Goal: Task Accomplishment & Management: Manage account settings

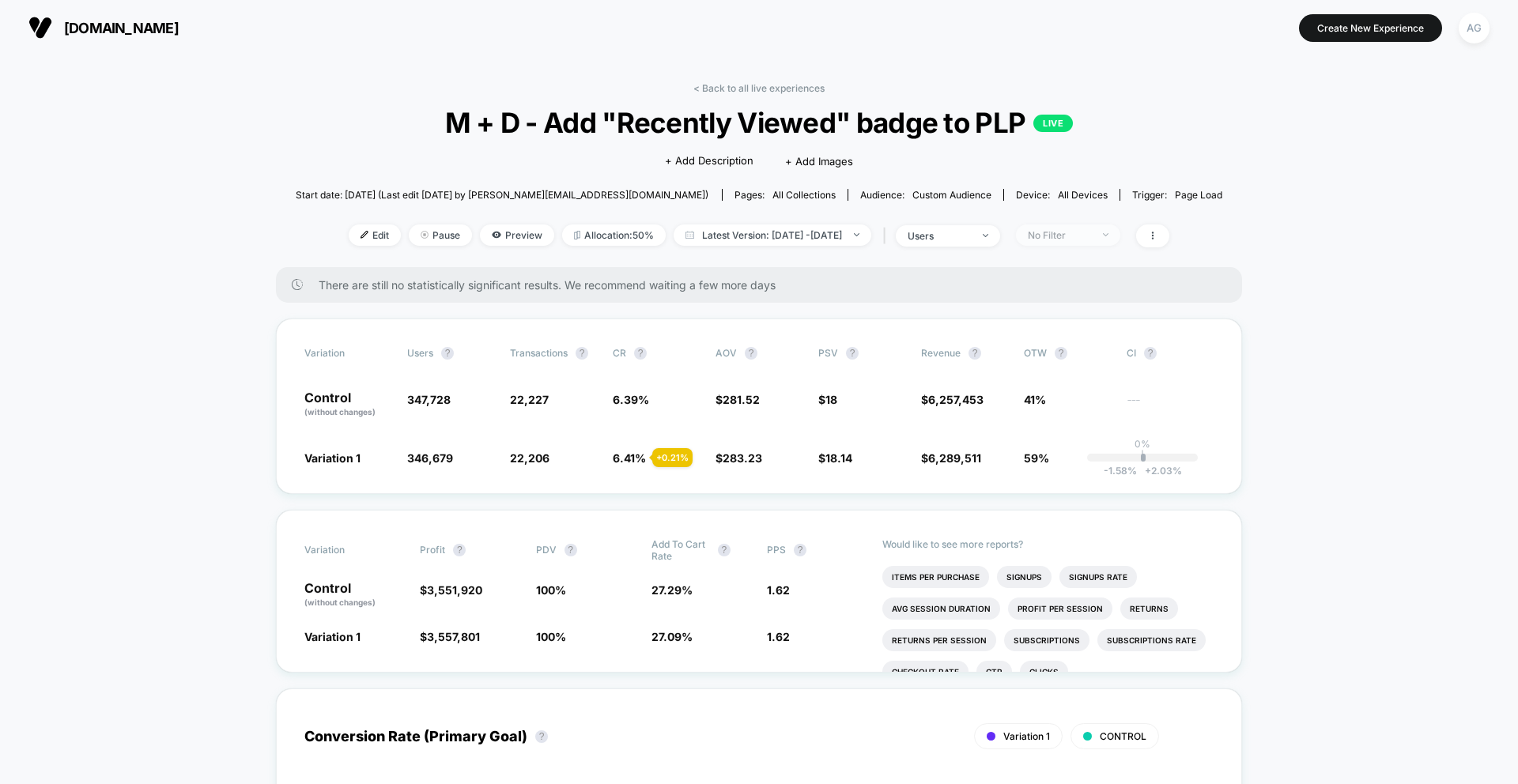
click at [1075, 238] on div "No Filter" at bounding box center [1059, 234] width 63 height 12
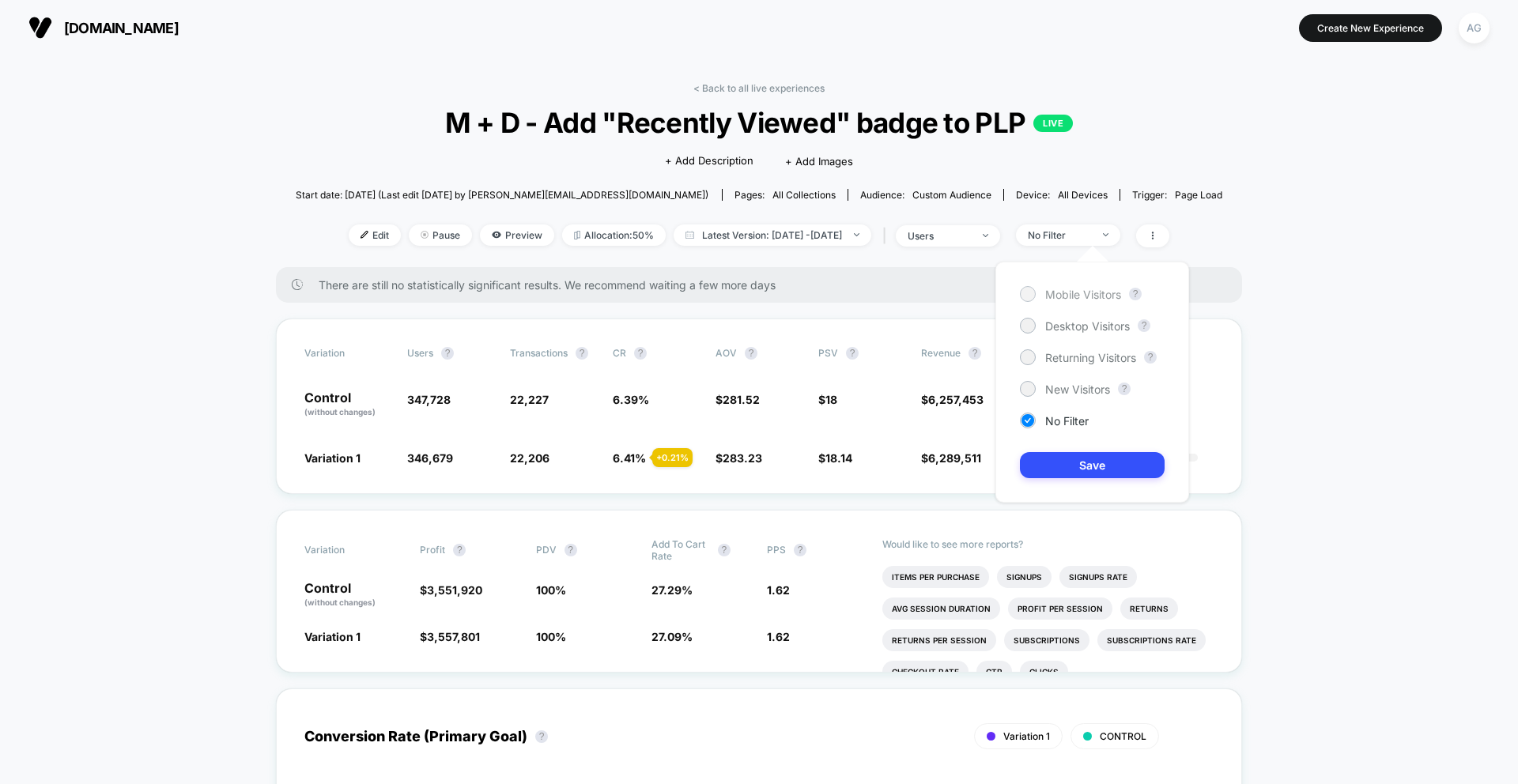
click at [1046, 291] on span "Mobile Visitors" at bounding box center [1083, 294] width 76 height 13
click at [1082, 458] on button "Save" at bounding box center [1092, 465] width 145 height 26
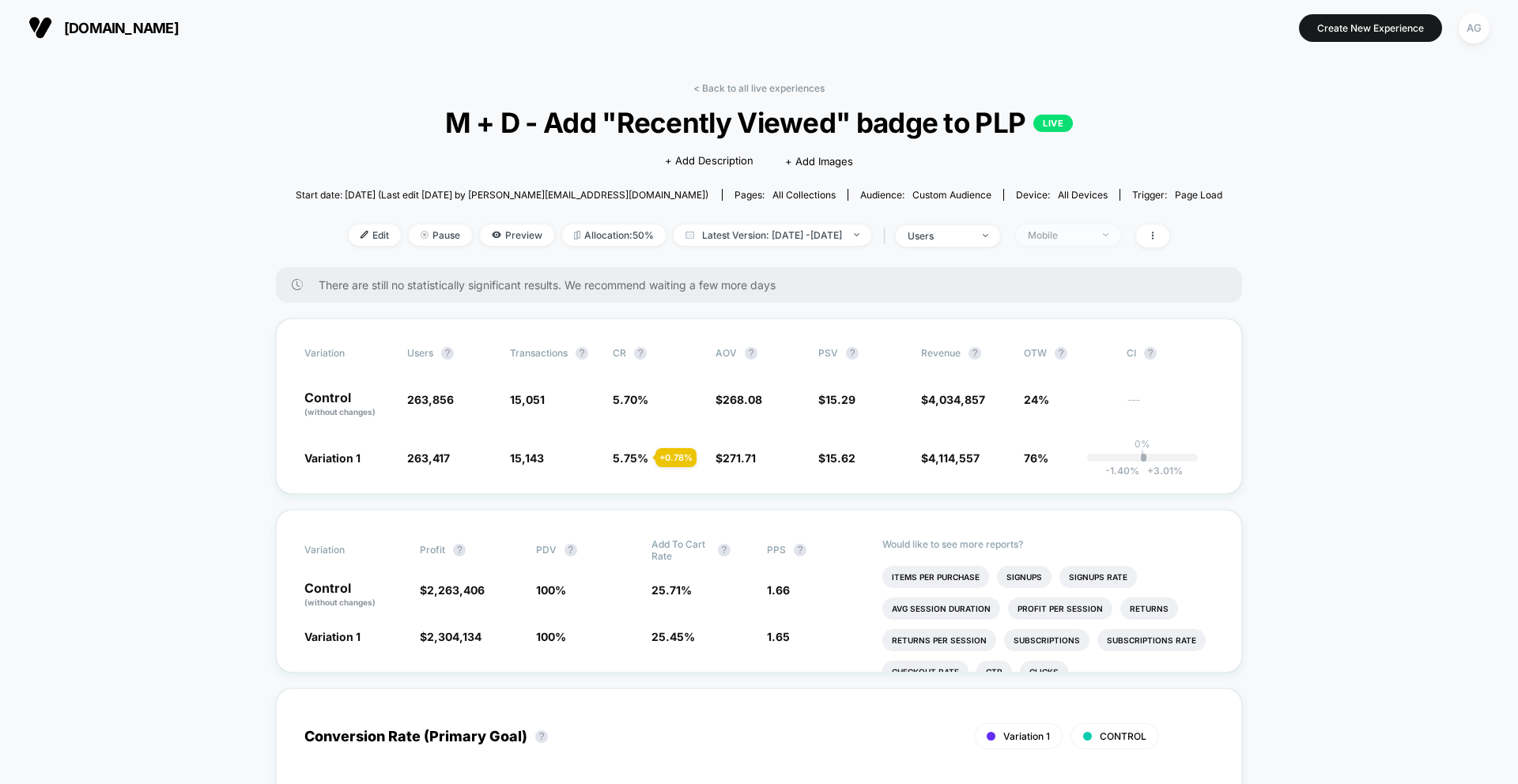
click at [1091, 233] on div "Mobile" at bounding box center [1059, 234] width 63 height 12
click at [1074, 329] on span "Desktop Visitors" at bounding box center [1087, 325] width 85 height 13
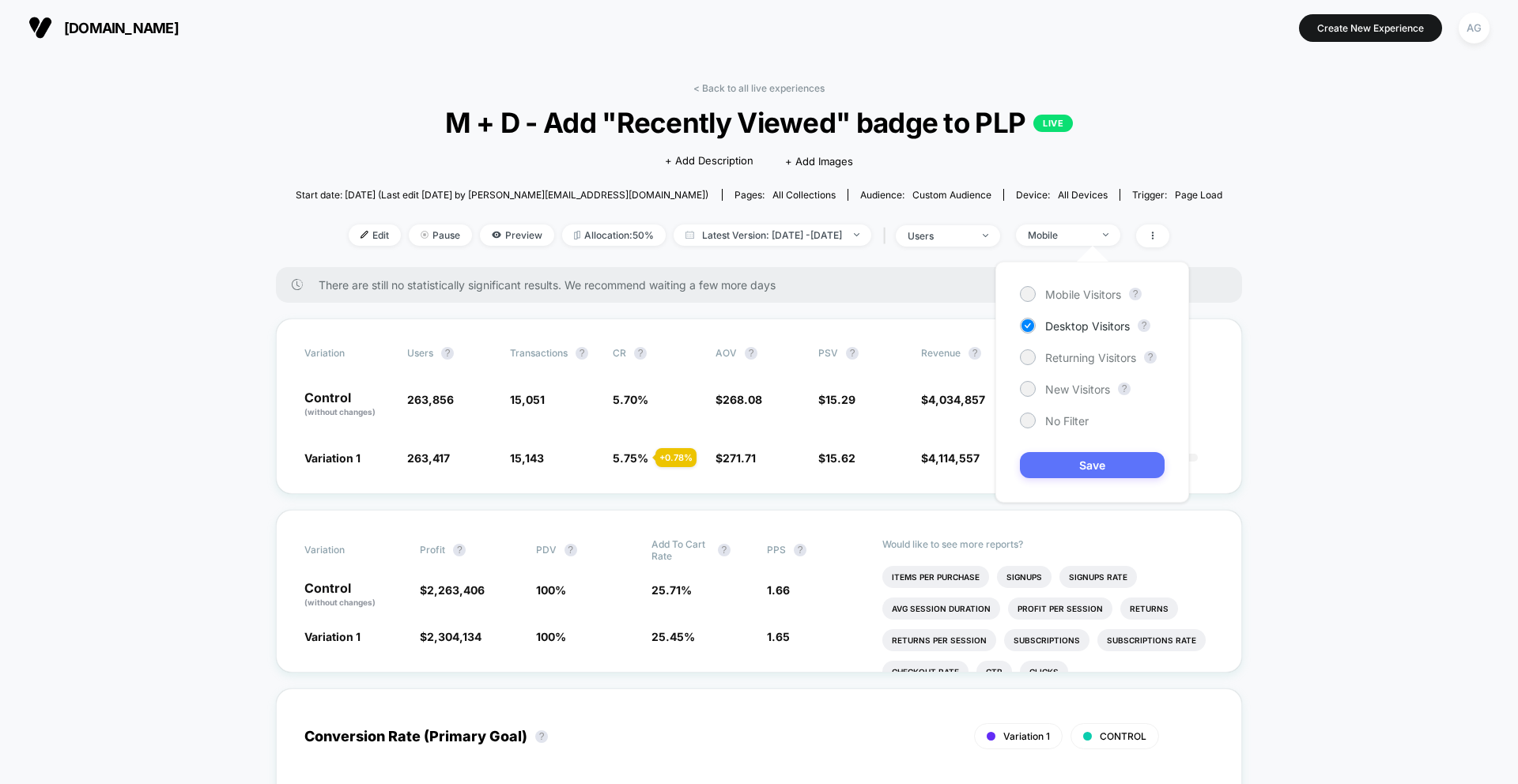
click at [1073, 463] on button "Save" at bounding box center [1092, 465] width 145 height 26
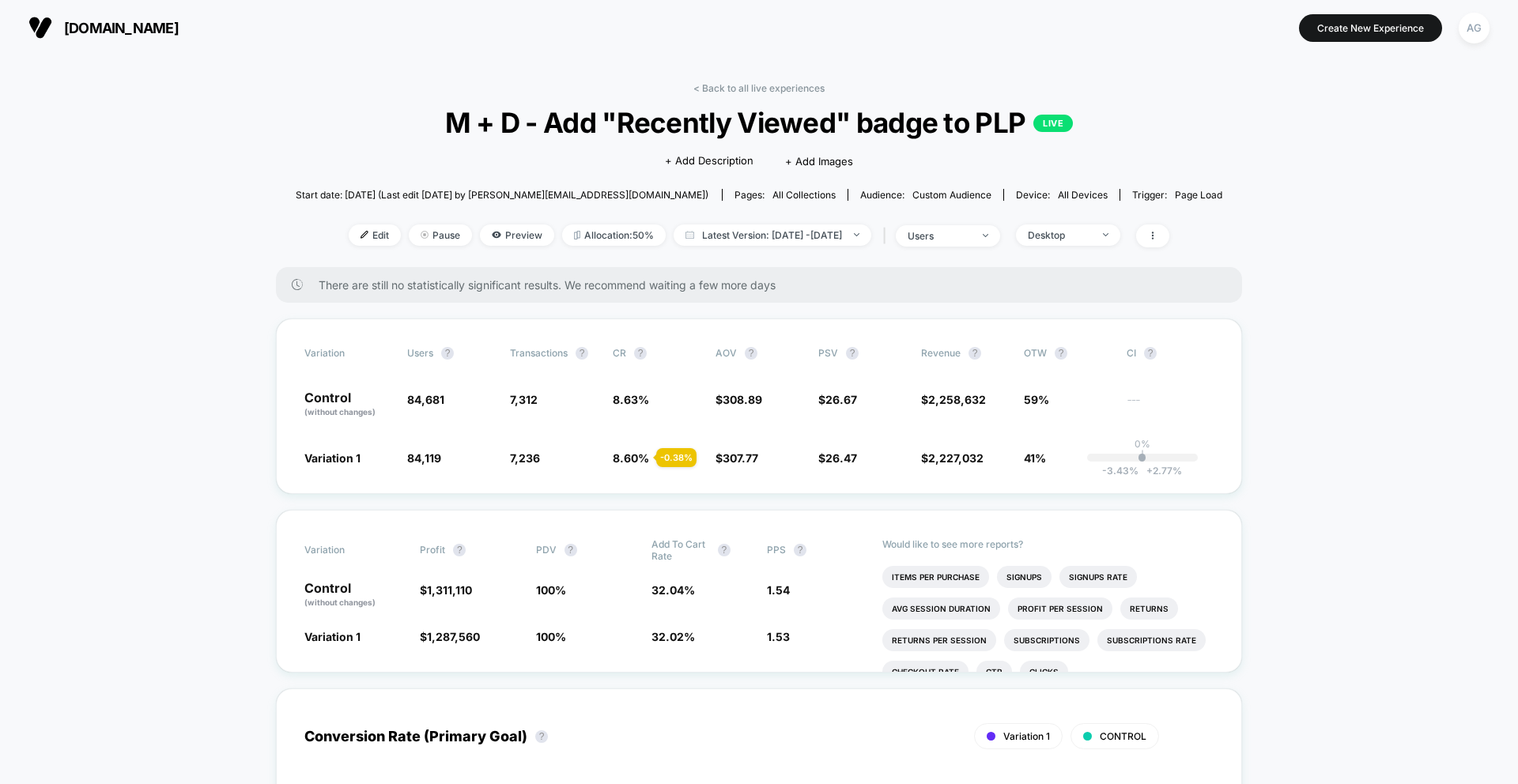
click at [1112, 245] on div "Edit Pause Preview Allocation: 50% Latest Version: [DATE] - [DATE] | users Desk…" at bounding box center [759, 235] width 927 height 23
click at [574, 127] on span "M + D - Add "Recently Viewed" badge to PLP LIVE" at bounding box center [758, 123] width 834 height 33
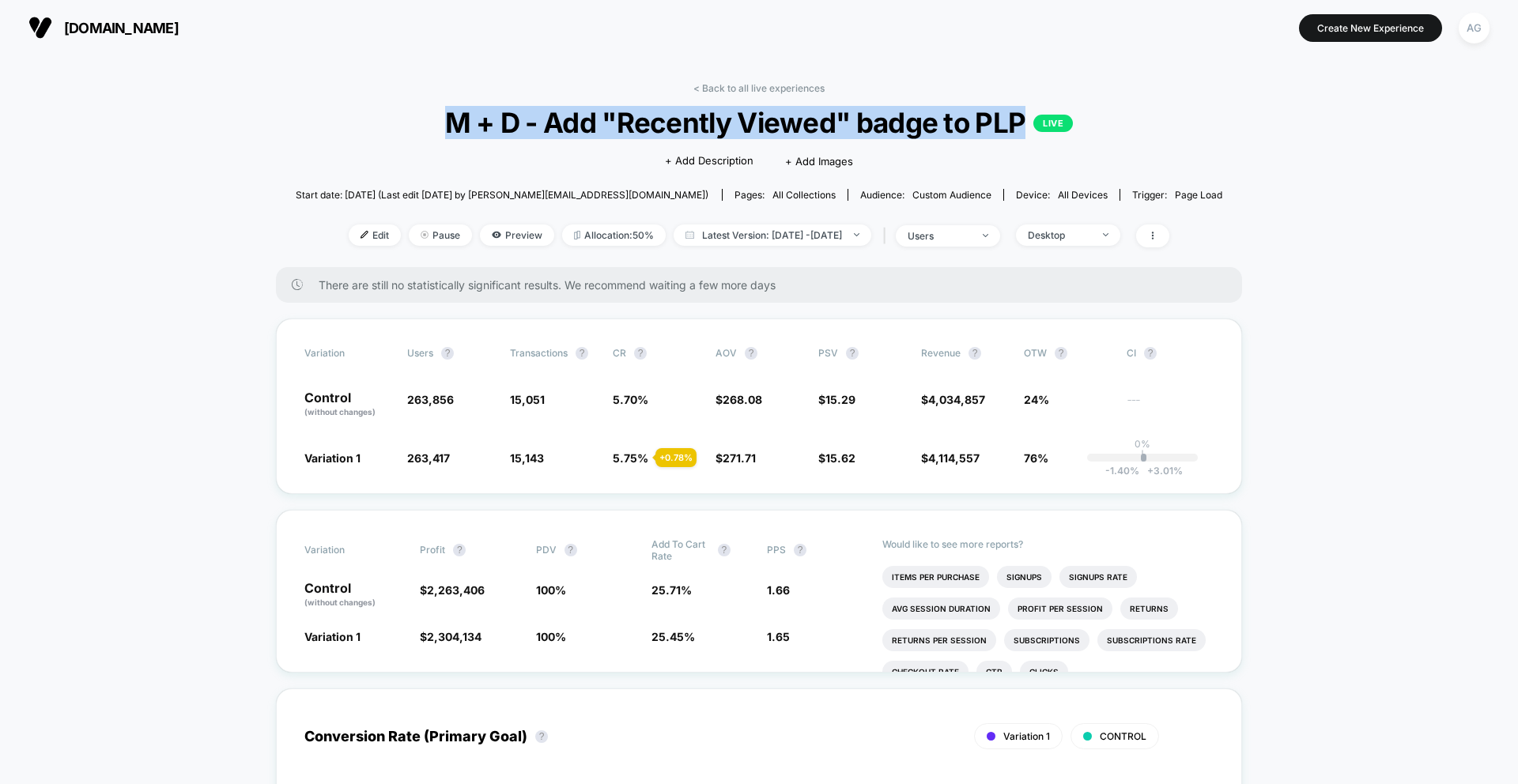
click at [574, 127] on span "M + D - Add "Recently Viewed" badge to PLP LIVE" at bounding box center [758, 123] width 834 height 33
copy span "M + D - Add "Recently Viewed" badge to PLP"
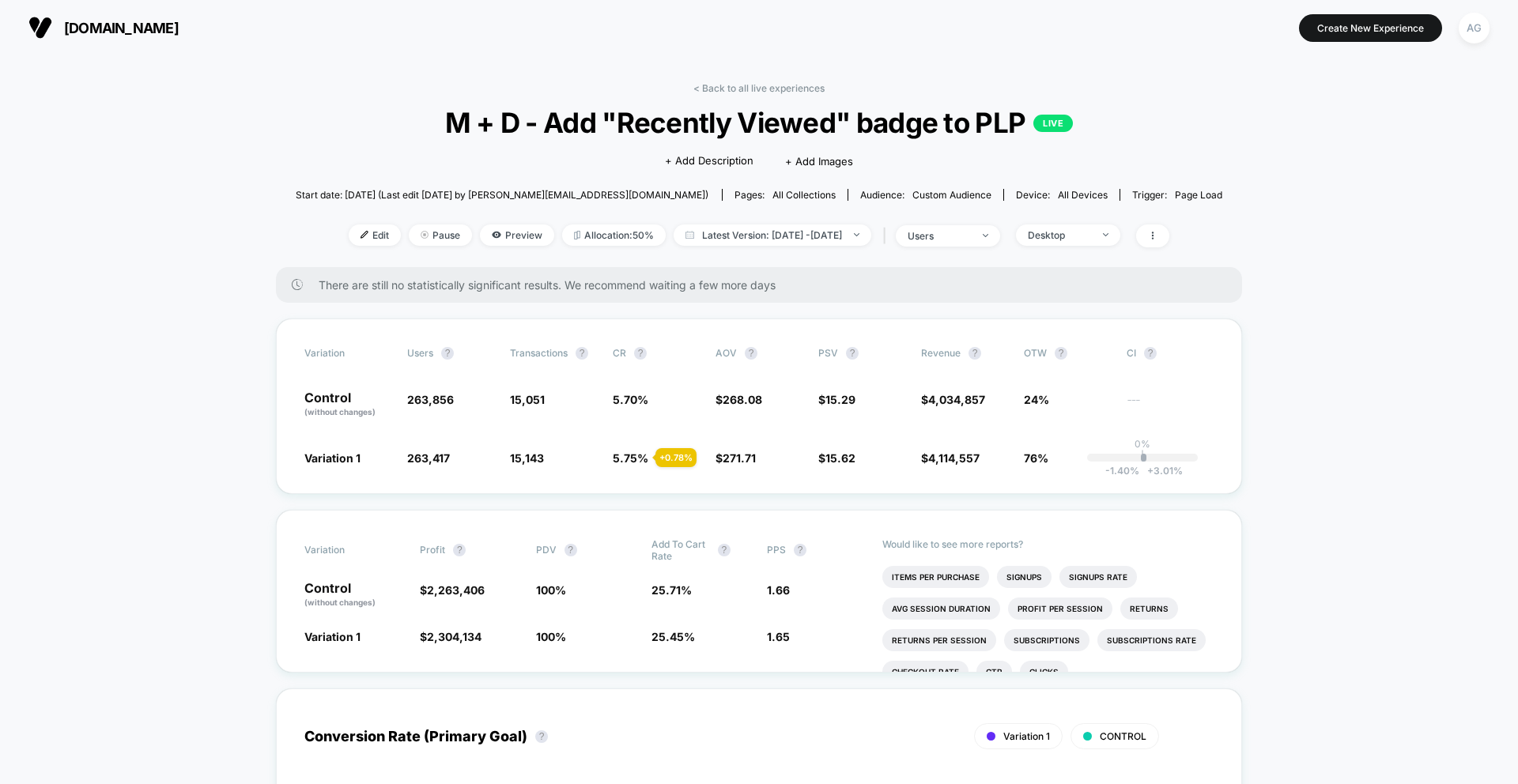
click at [747, 96] on div "< Back to all live experiences M + D - Add "Recently Viewed" badge to PLP LIVE …" at bounding box center [759, 174] width 927 height 185
click at [748, 92] on link "< Back to all live experiences" at bounding box center [759, 88] width 132 height 12
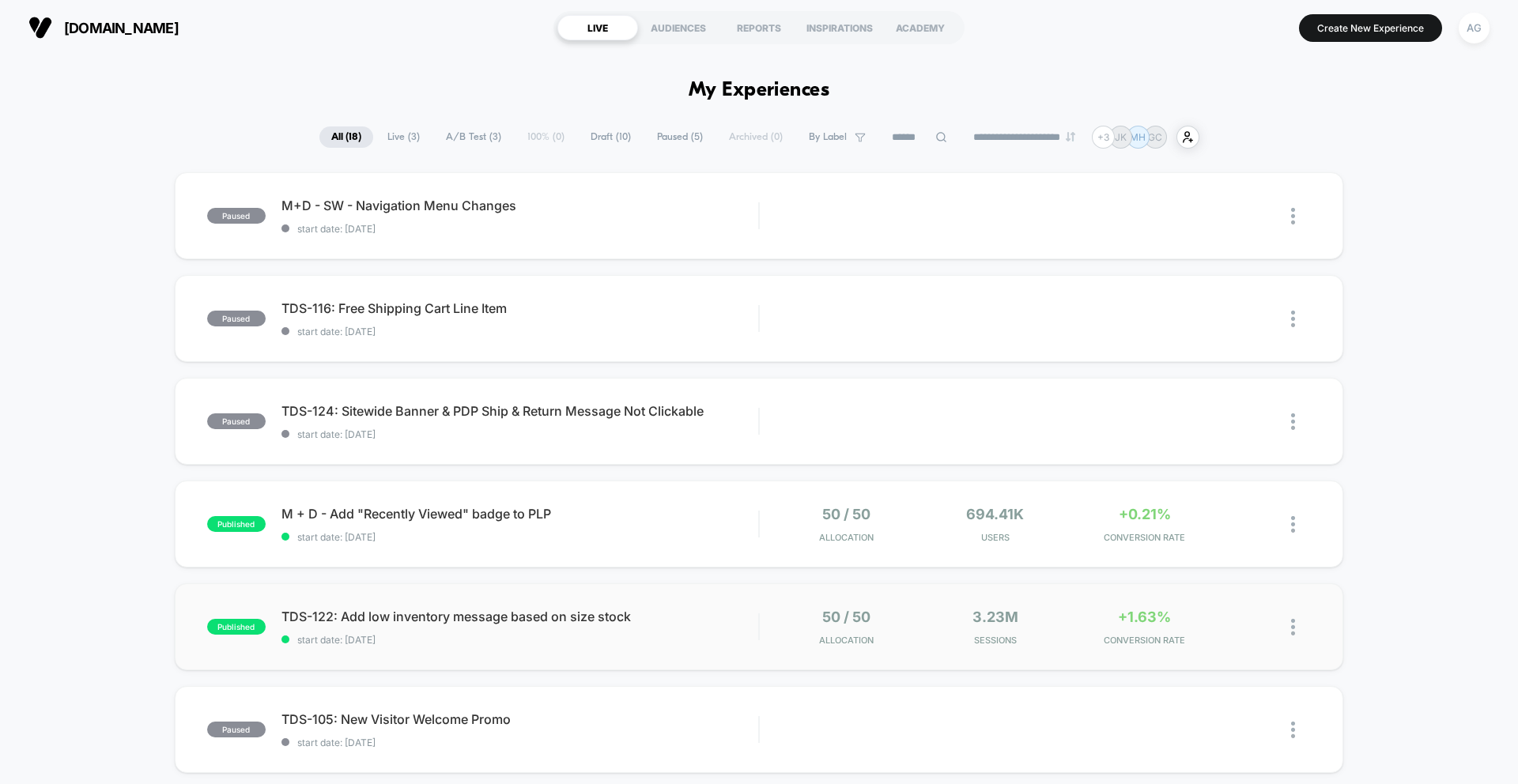
click at [582, 627] on div "TDS-122: Add low inventory message based on size stock start date: [DATE]" at bounding box center [520, 626] width 477 height 37
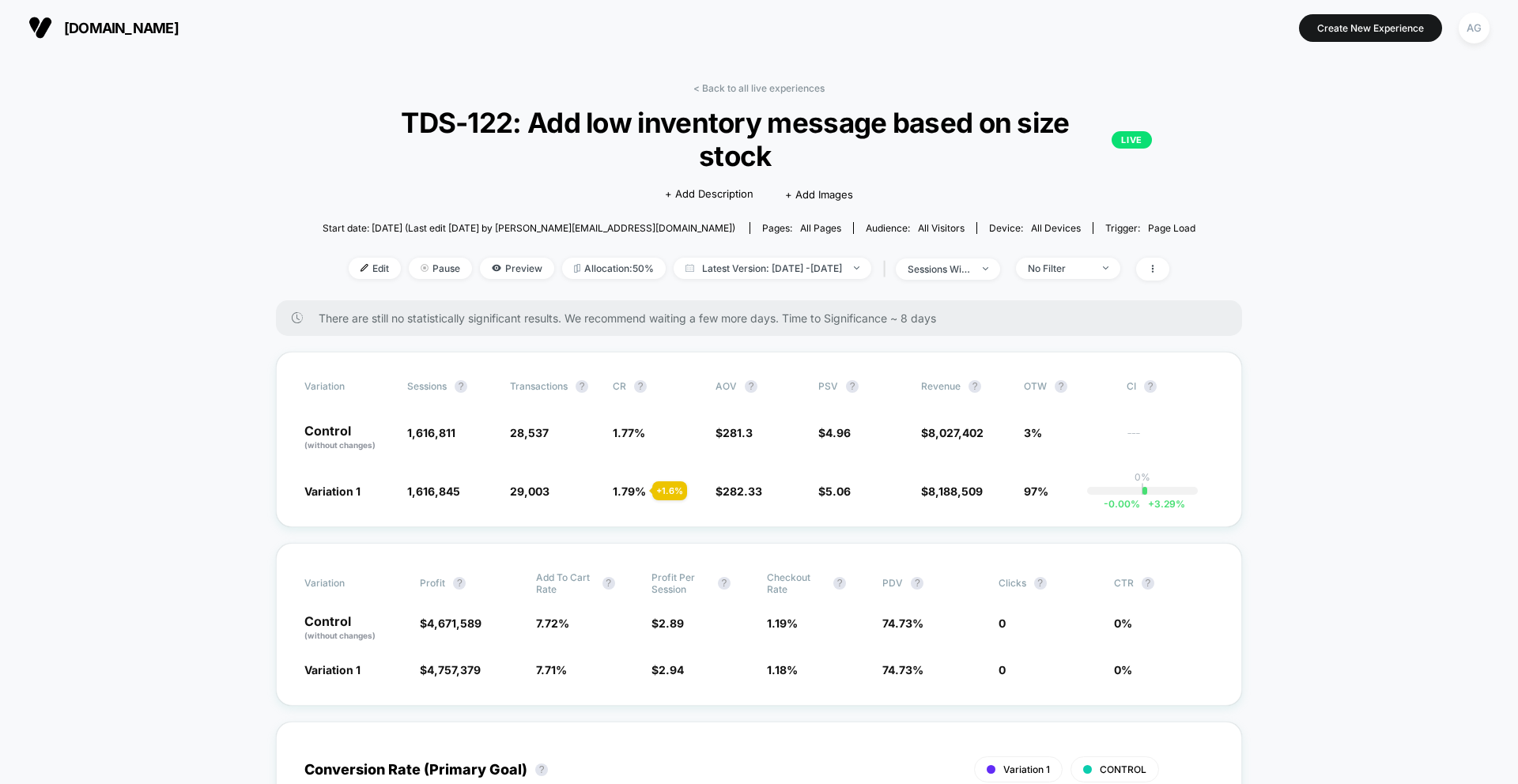
click at [585, 131] on span "TDS-122: Add low inventory message based on size stock LIVE" at bounding box center [758, 139] width 785 height 67
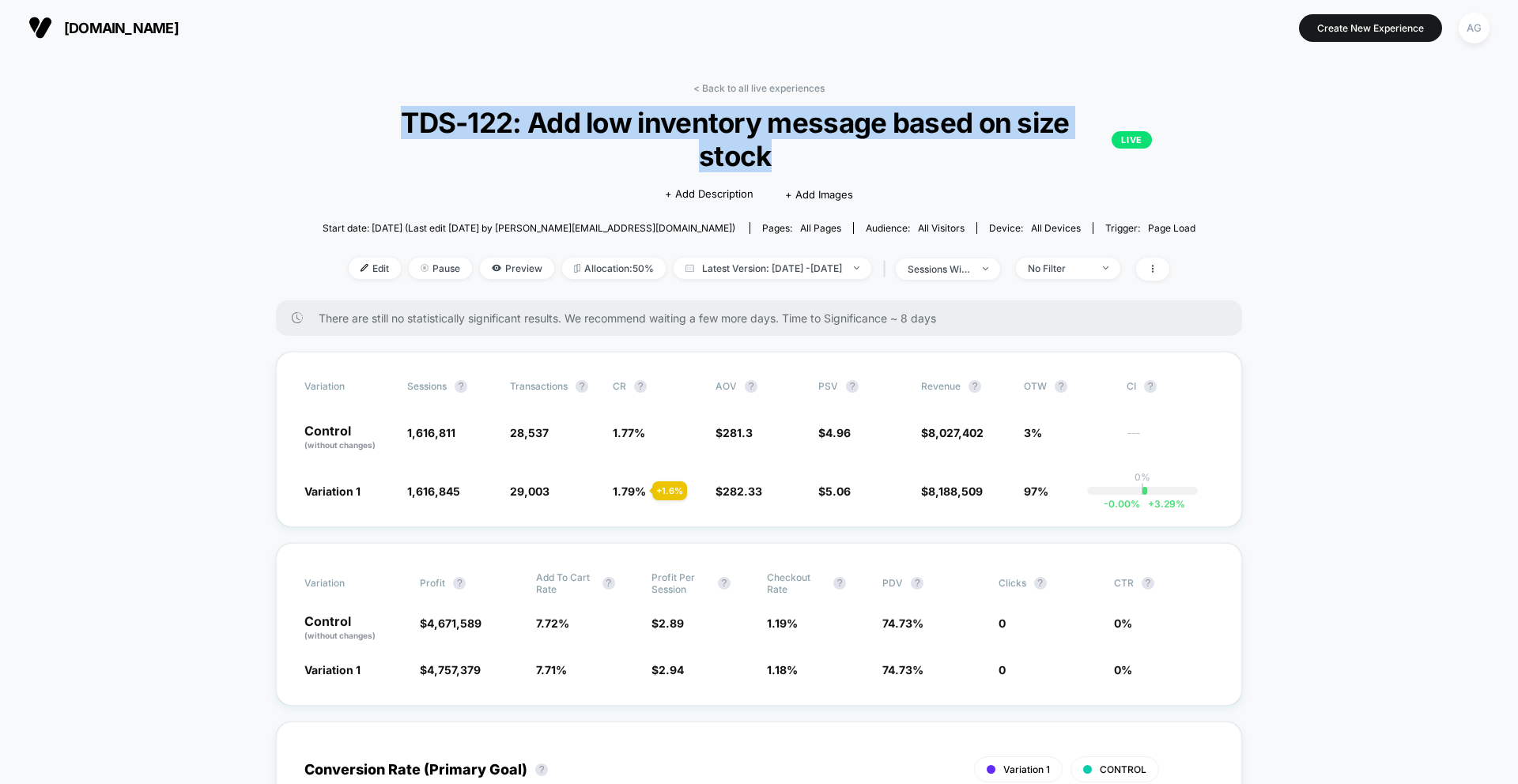
click at [585, 131] on span "TDS-122: Add low inventory message based on size stock LIVE" at bounding box center [758, 139] width 785 height 67
copy span "TDS-122: Add low inventory message based on size stock"
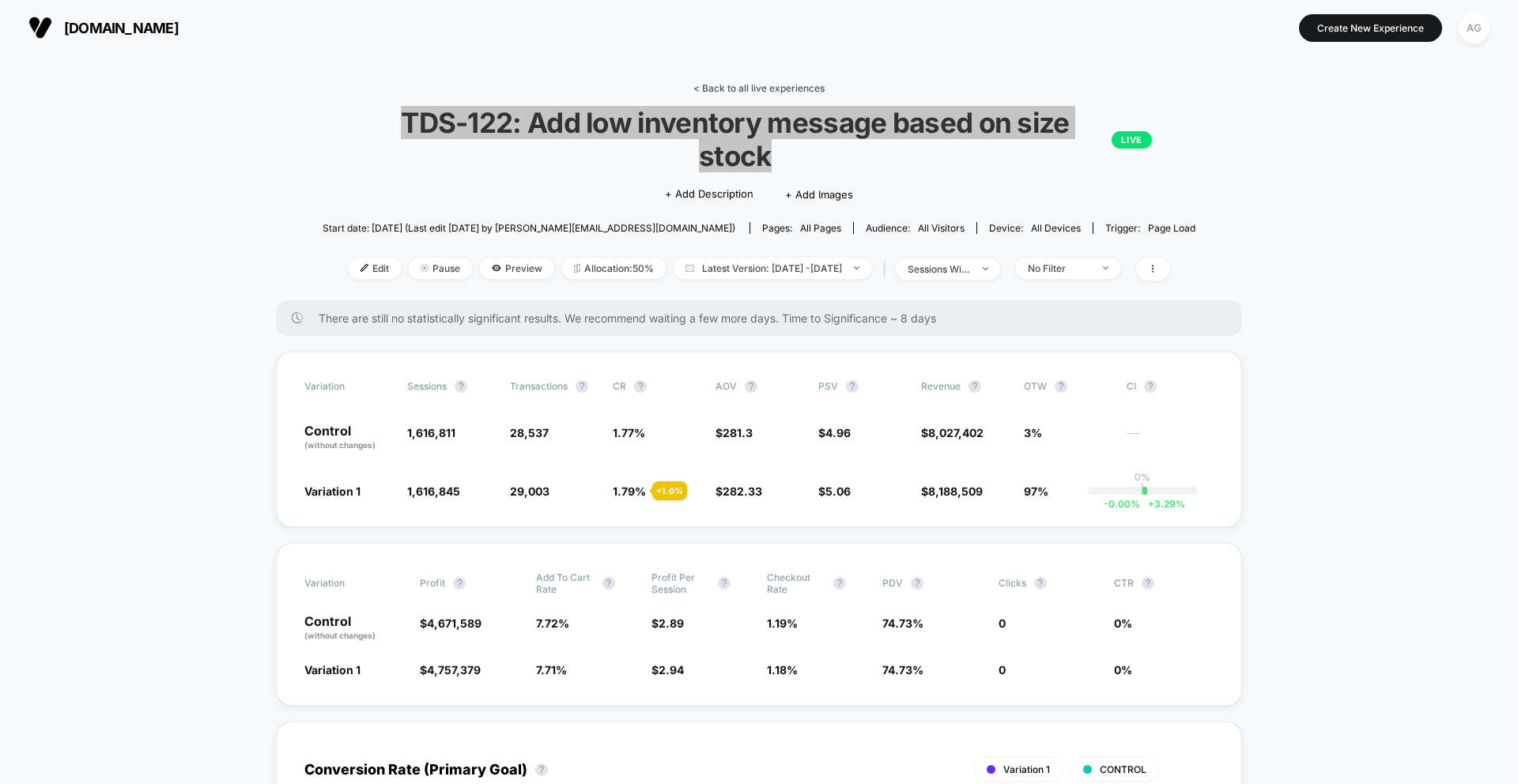
click at [729, 86] on link "< Back to all live experiences" at bounding box center [759, 88] width 132 height 12
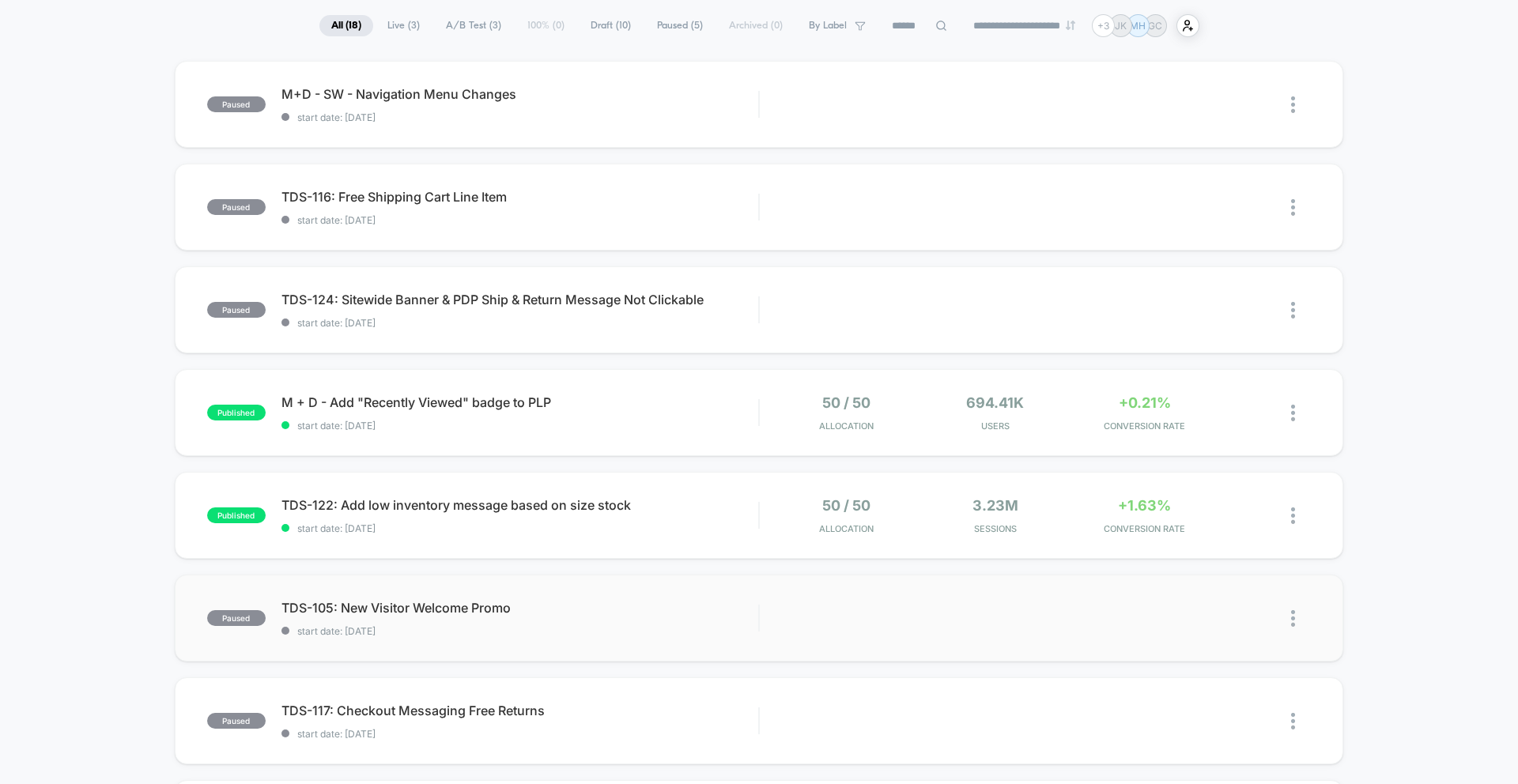
scroll to position [148, 0]
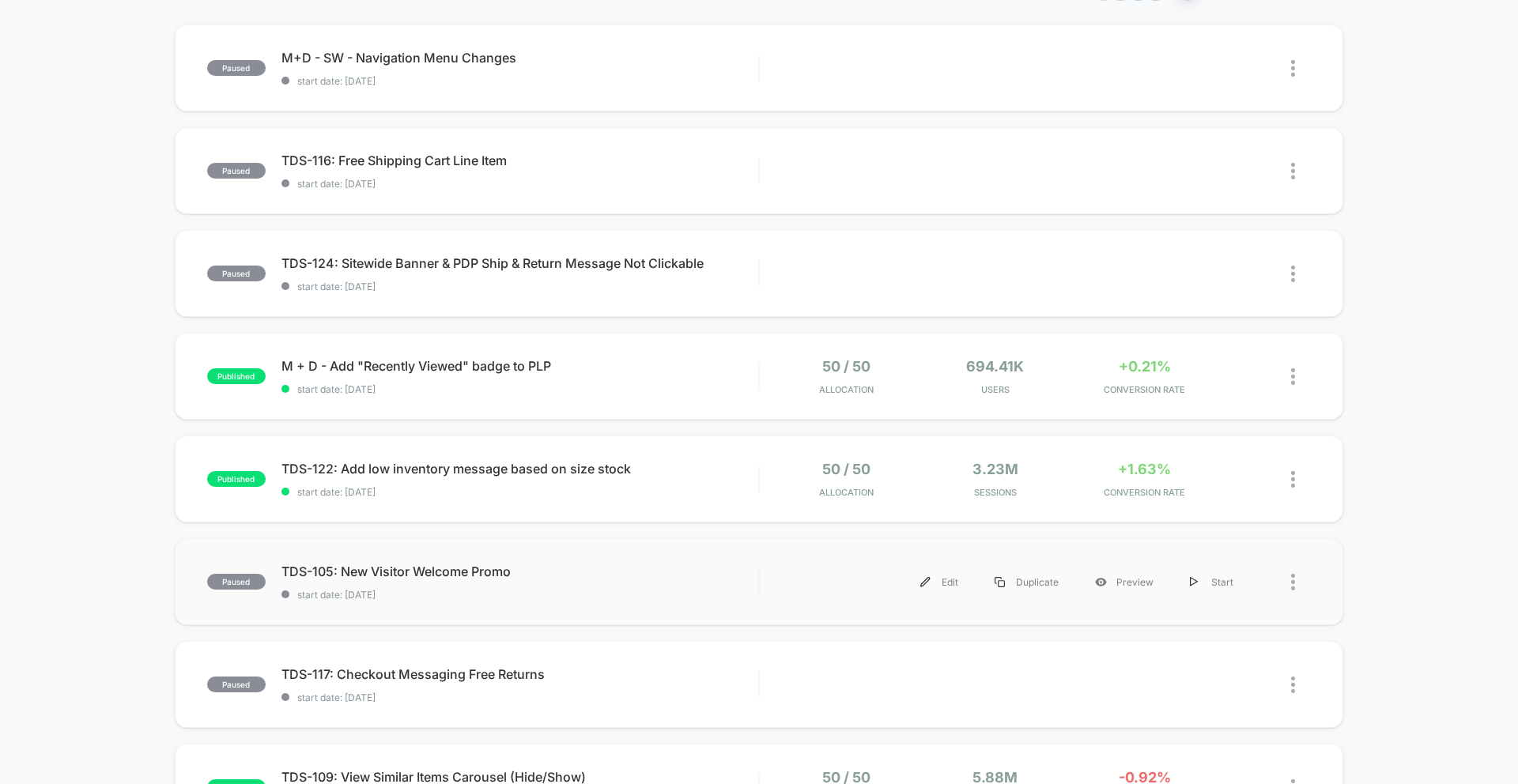
click at [546, 603] on div "paused TDS-105: New Visitor Welcome Promo start date: [DATE] Edit Duplicate Pre…" at bounding box center [759, 582] width 1169 height 87
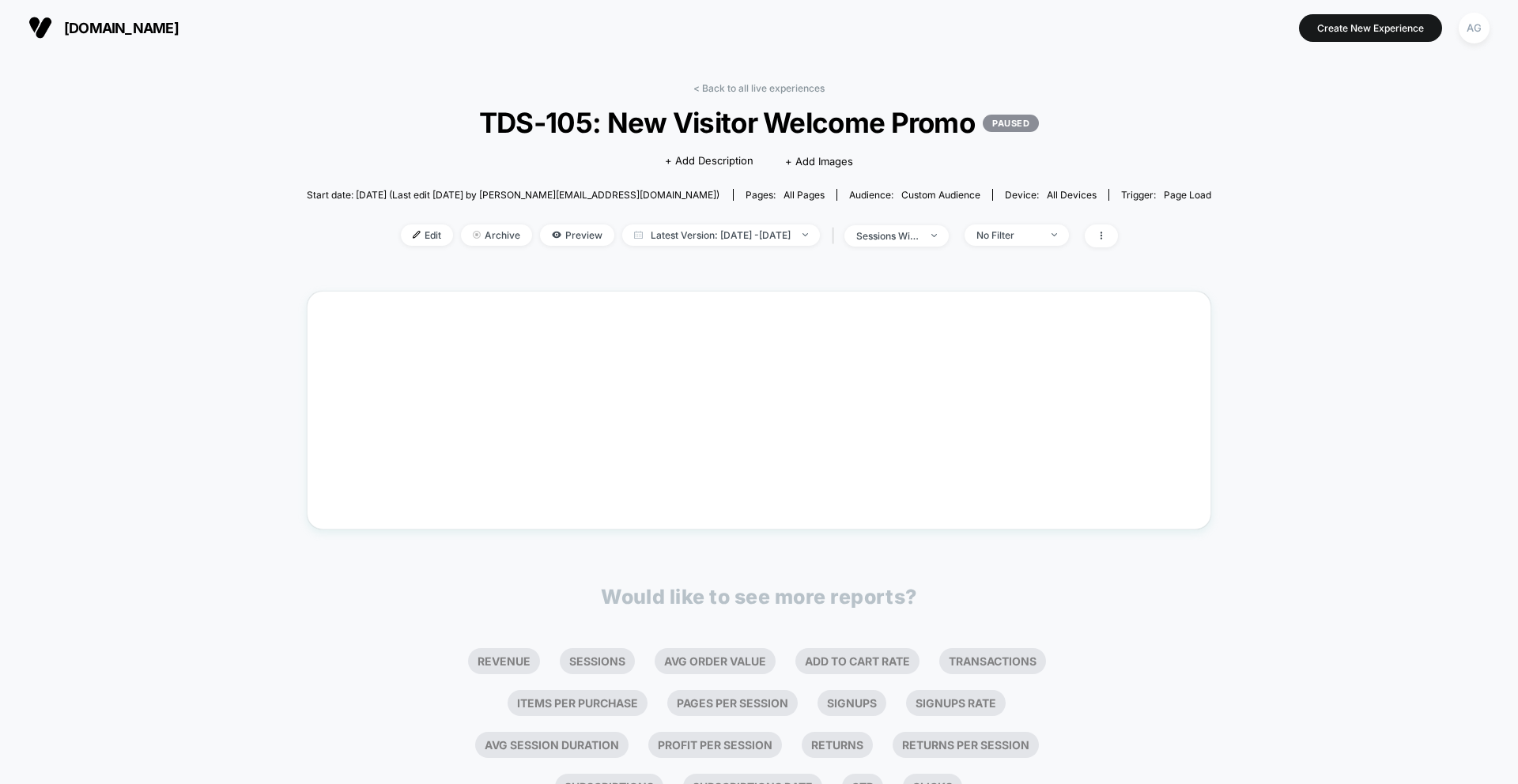
click at [583, 130] on span "TDS-105: New Visitor Welcome Promo PAUSED" at bounding box center [759, 123] width 814 height 33
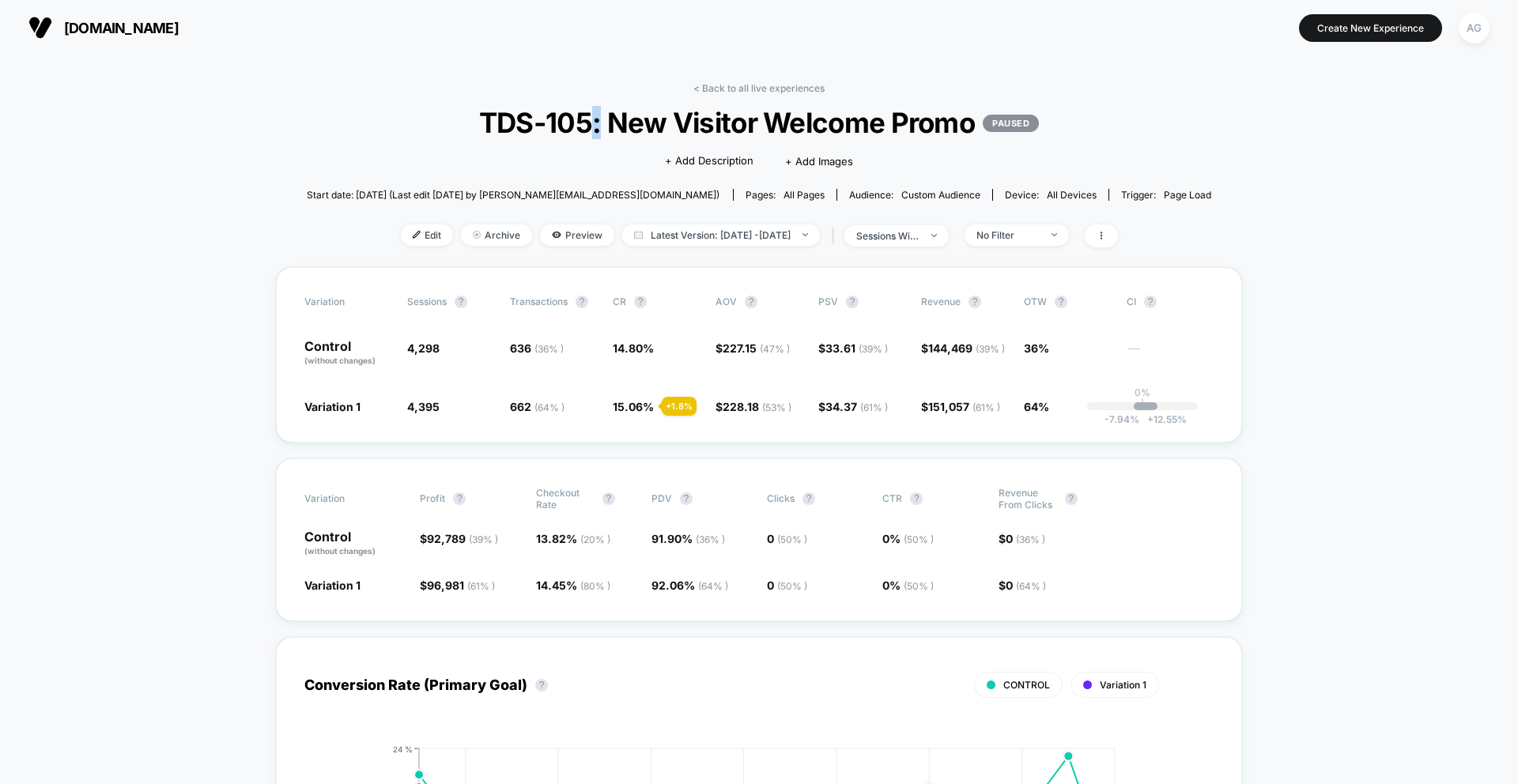
click at [583, 130] on span "TDS-105: New Visitor Welcome Promo PAUSED" at bounding box center [759, 123] width 814 height 33
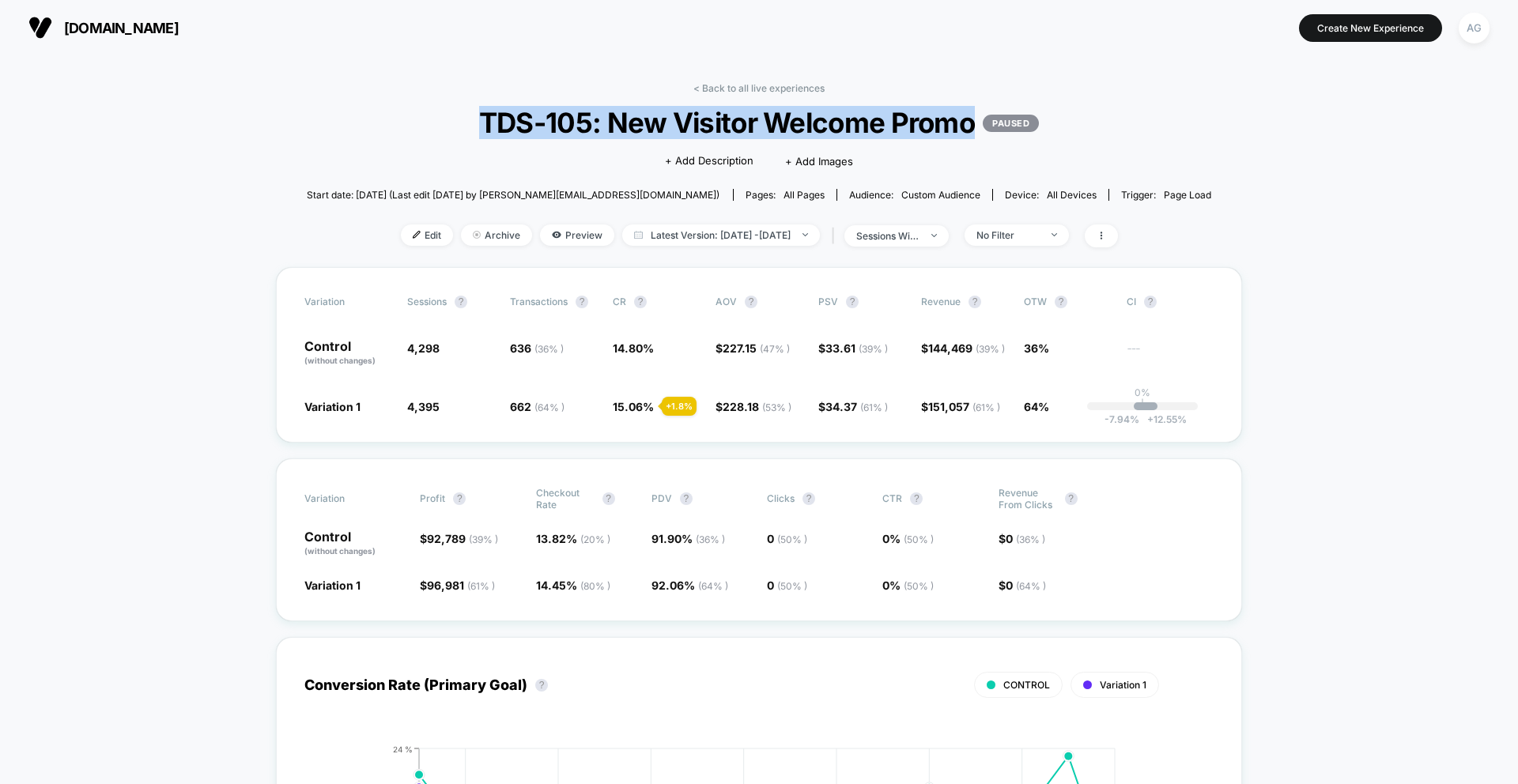
click at [583, 130] on span "TDS-105: New Visitor Welcome Promo PAUSED" at bounding box center [759, 123] width 814 height 33
copy span "TDS-105: New Visitor Welcome Promo"
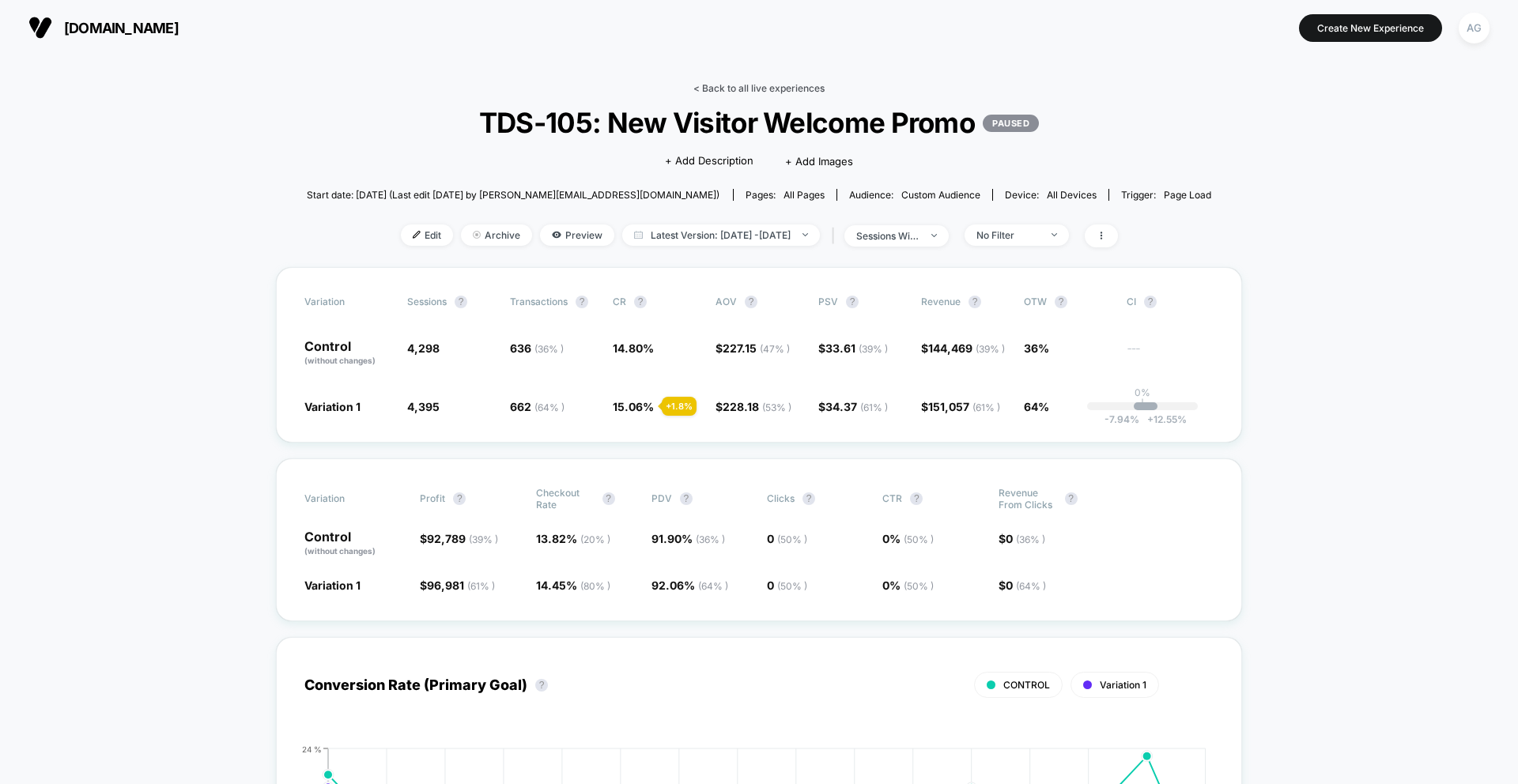
click at [713, 86] on link "< Back to all live experiences" at bounding box center [759, 88] width 132 height 12
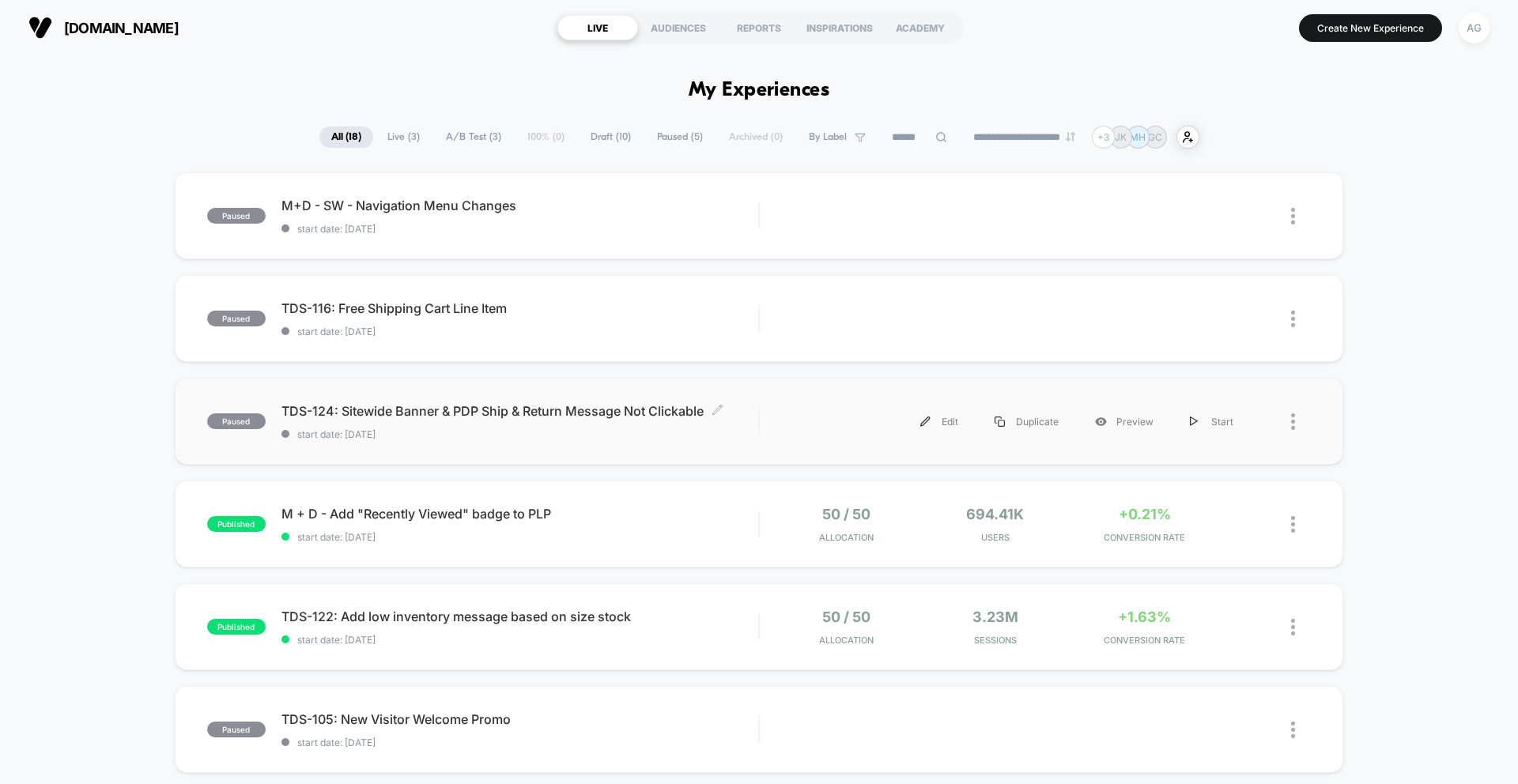
scroll to position [7, 0]
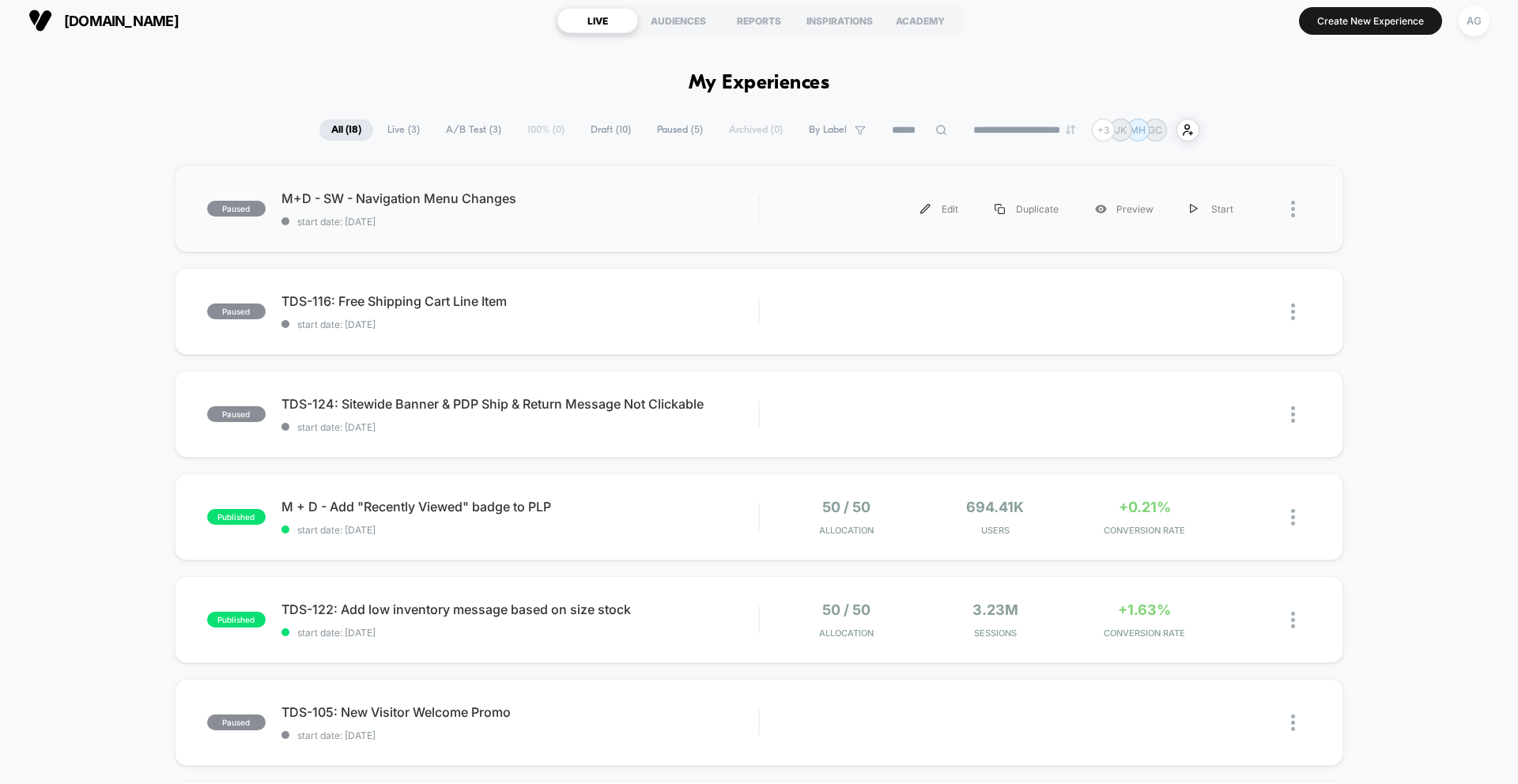
click at [468, 188] on div "paused M+D - SW - Navigation Menu Changes start date: [DATE] Edit Duplicate Pre…" at bounding box center [759, 209] width 1169 height 87
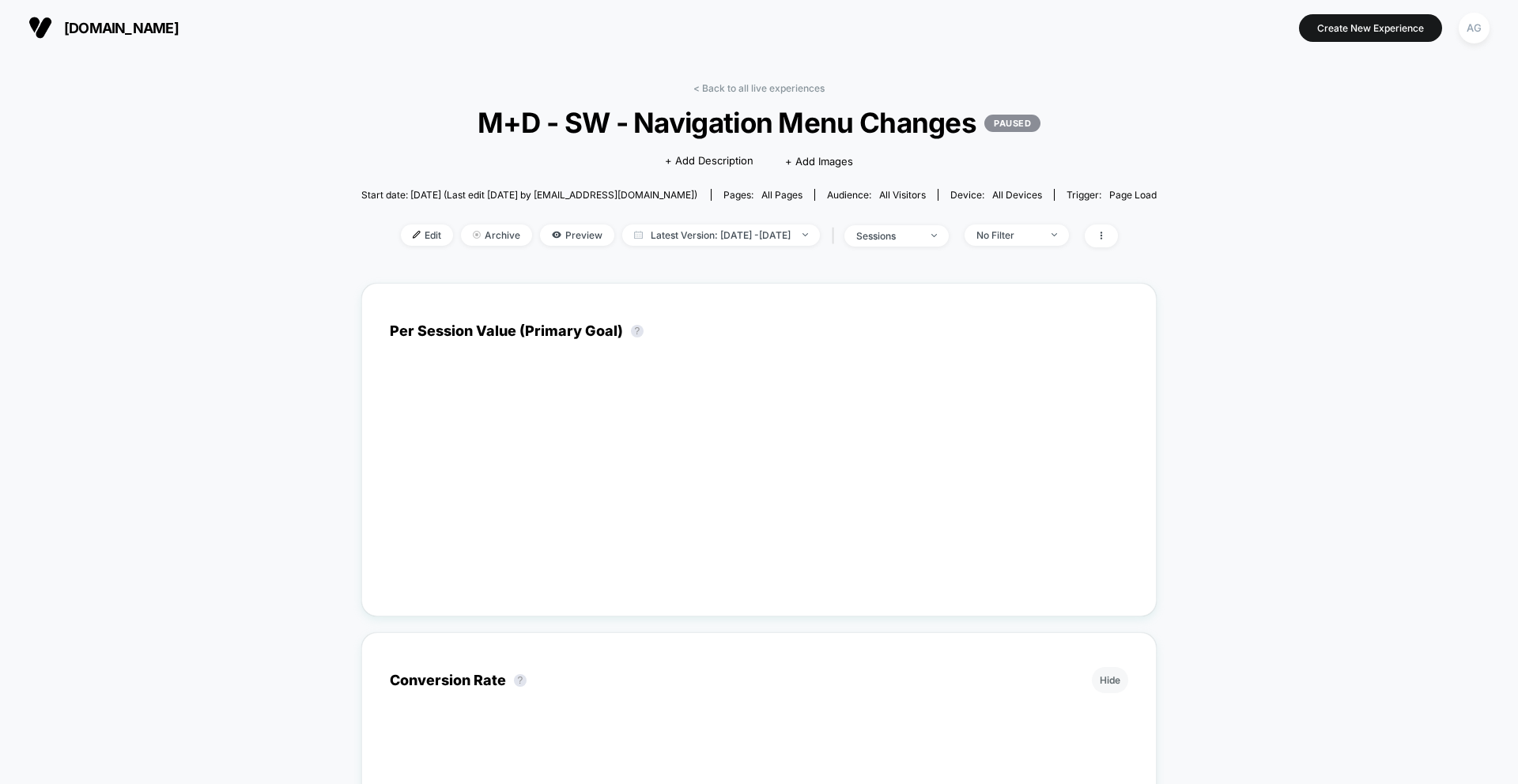
click at [578, 125] on span "M+D - SW - Navigation Menu Changes PAUSED" at bounding box center [759, 123] width 716 height 33
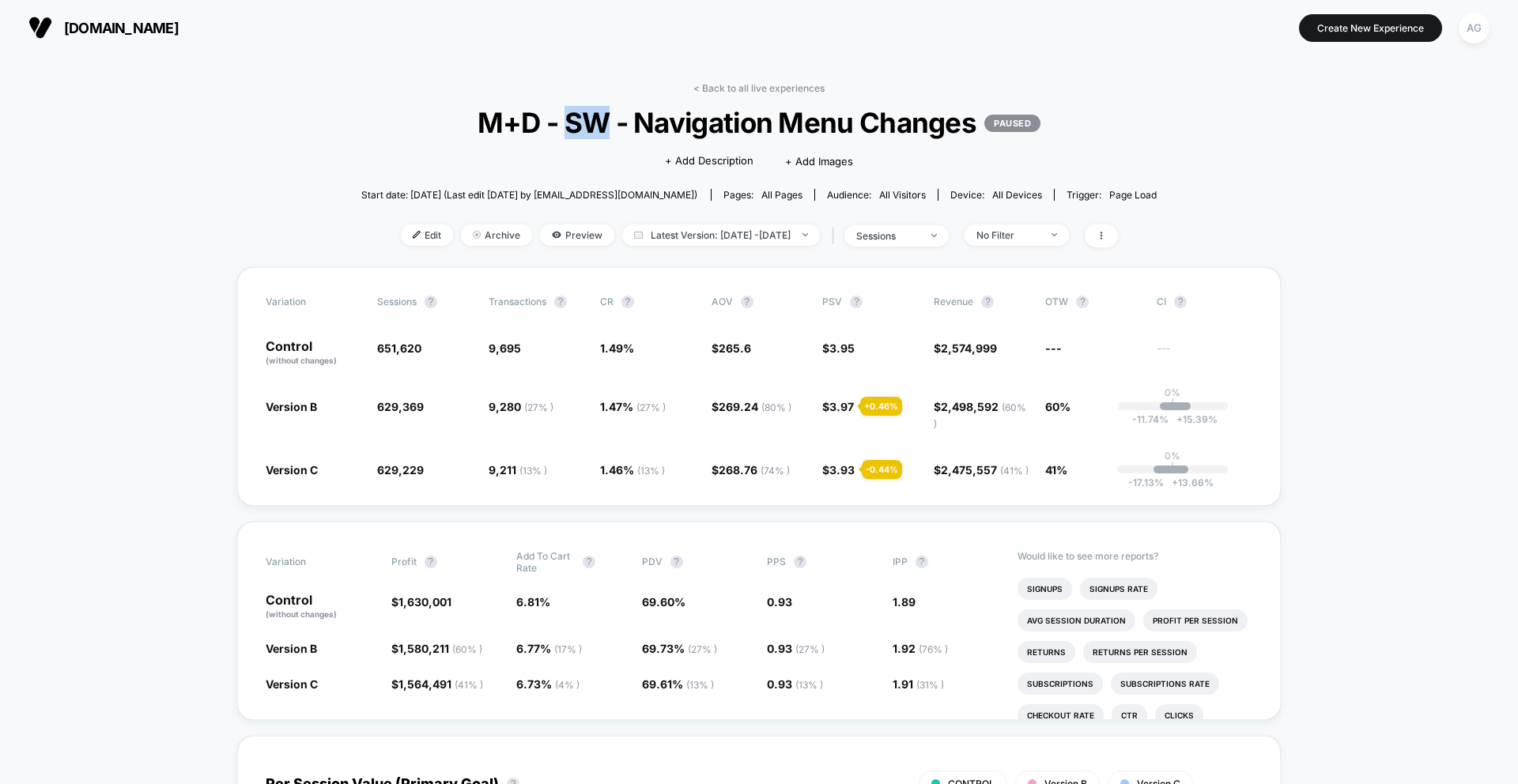
click at [578, 125] on span "M+D - SW - Navigation Menu Changes PAUSED" at bounding box center [759, 123] width 716 height 33
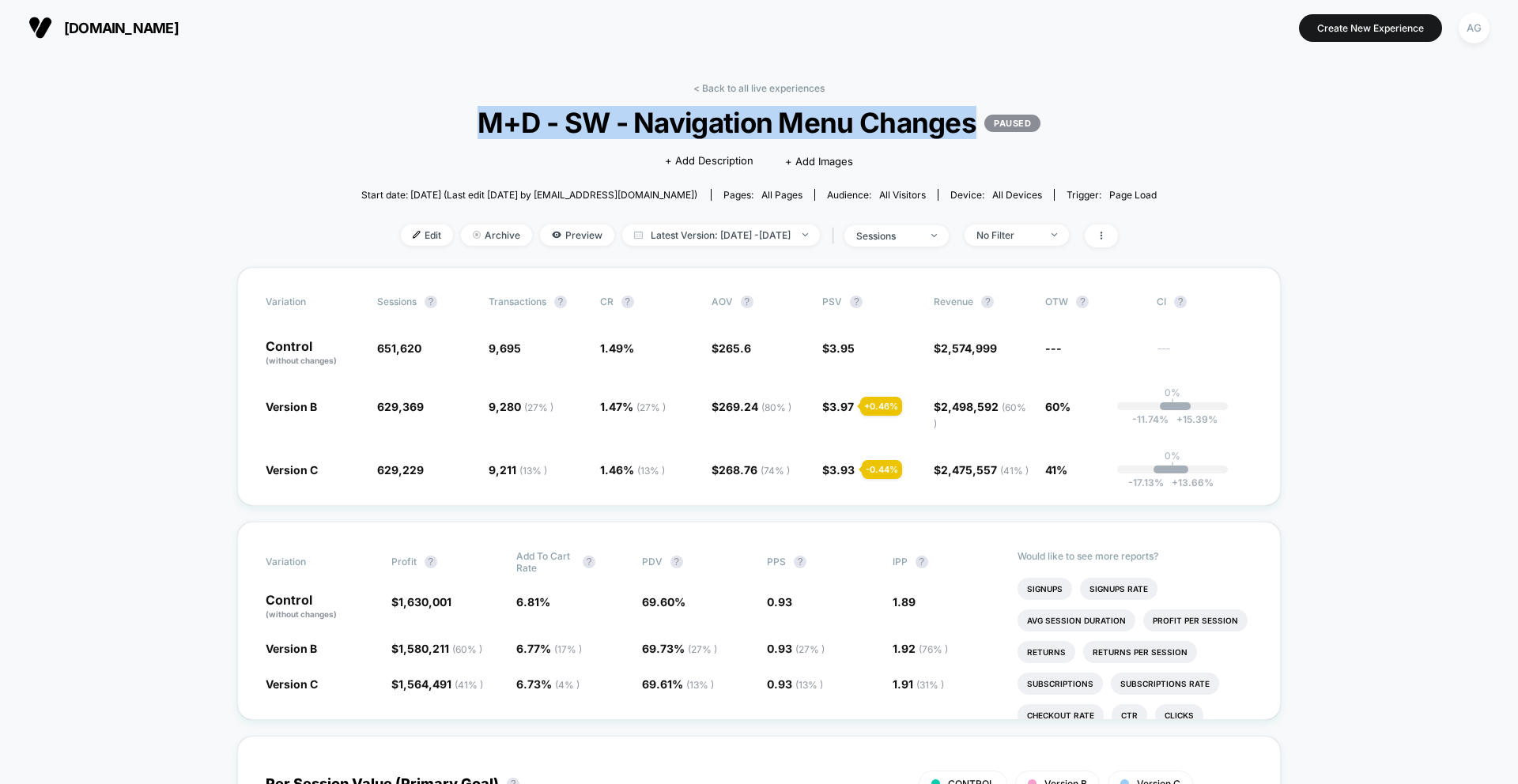
click at [578, 125] on span "M+D - SW - Navigation Menu Changes PAUSED" at bounding box center [759, 123] width 716 height 33
copy span "M+D - SW - Navigation Menu Changes"
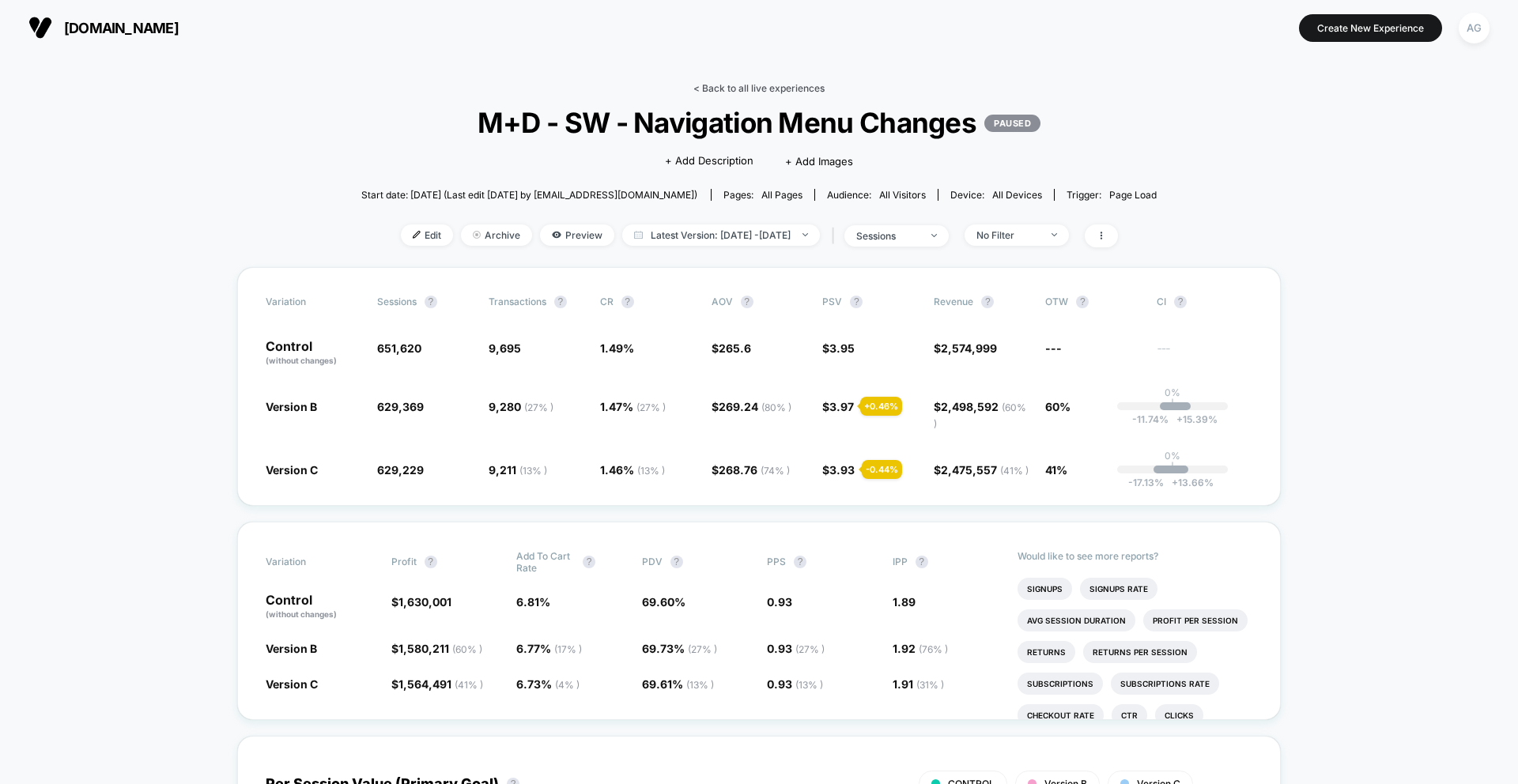
click at [712, 87] on link "< Back to all live experiences" at bounding box center [759, 88] width 132 height 12
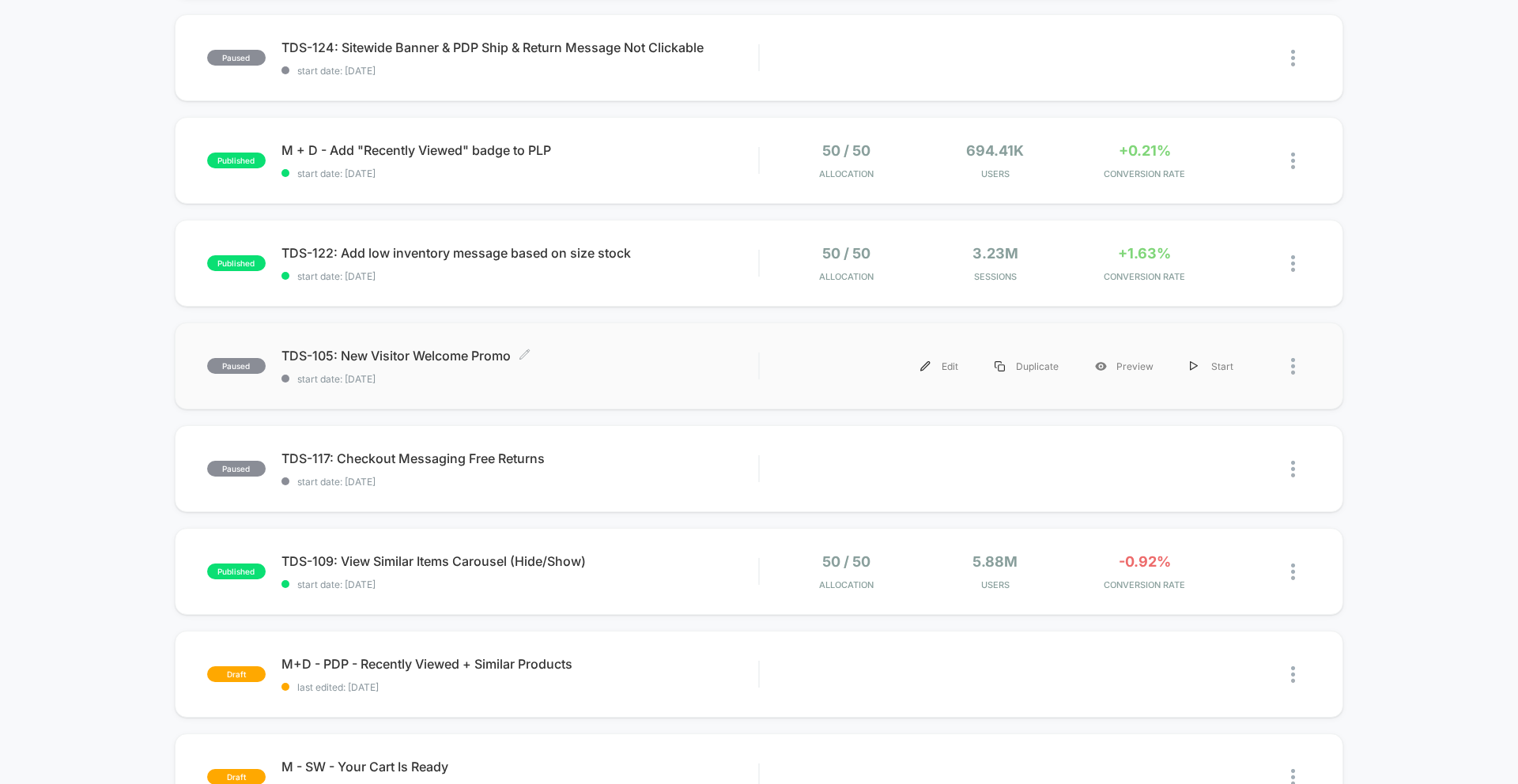
scroll to position [385, 0]
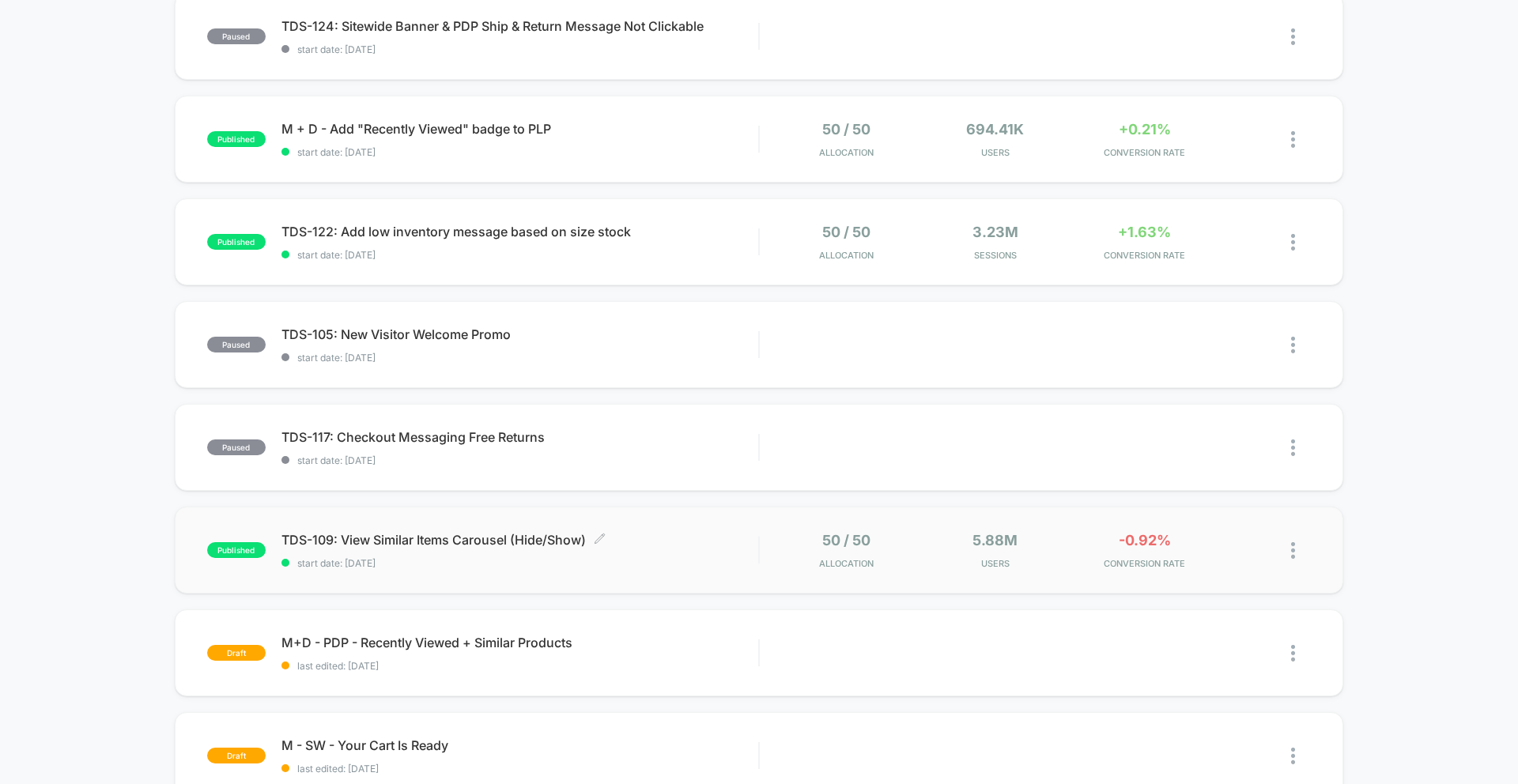
click at [517, 554] on div "TDS-109: View Similar Items Carousel (Hide/Show) Click to edit experience detai…" at bounding box center [520, 550] width 477 height 37
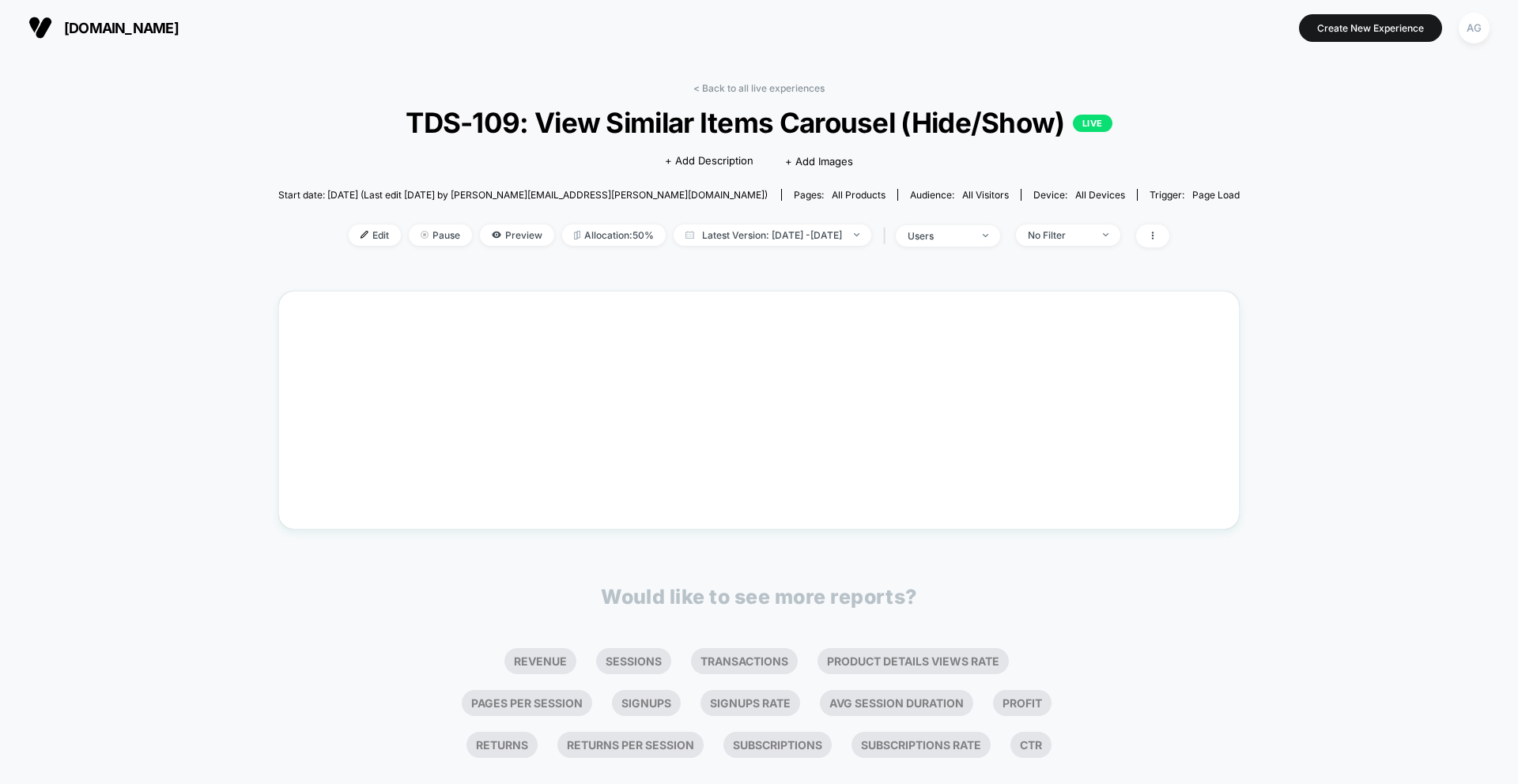
click at [555, 145] on div "Click to edit experience details + Add Description + Add Images" at bounding box center [759, 160] width 577 height 42
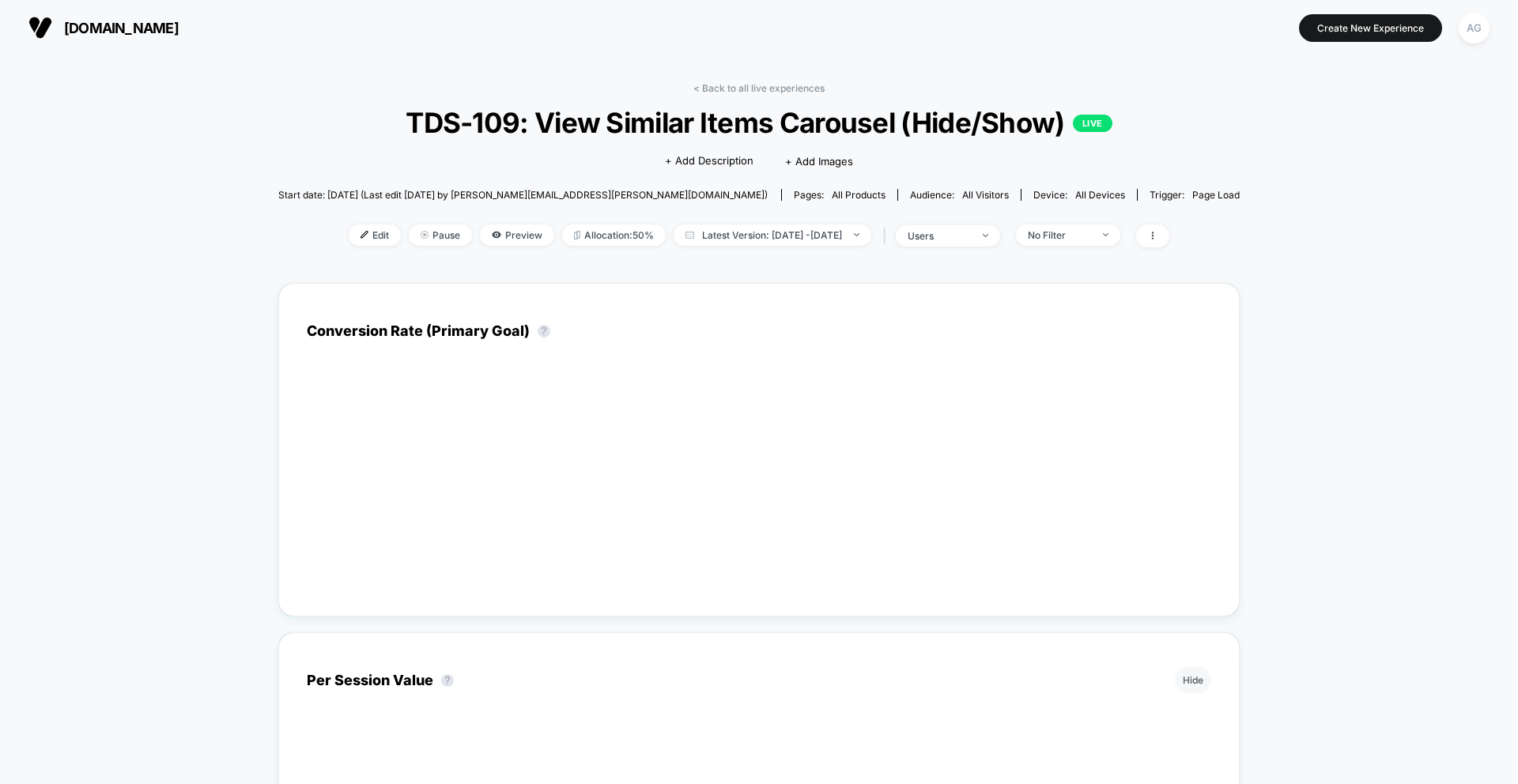
click at [555, 145] on div "Click to edit experience details + Add Description + Add Images" at bounding box center [759, 160] width 577 height 42
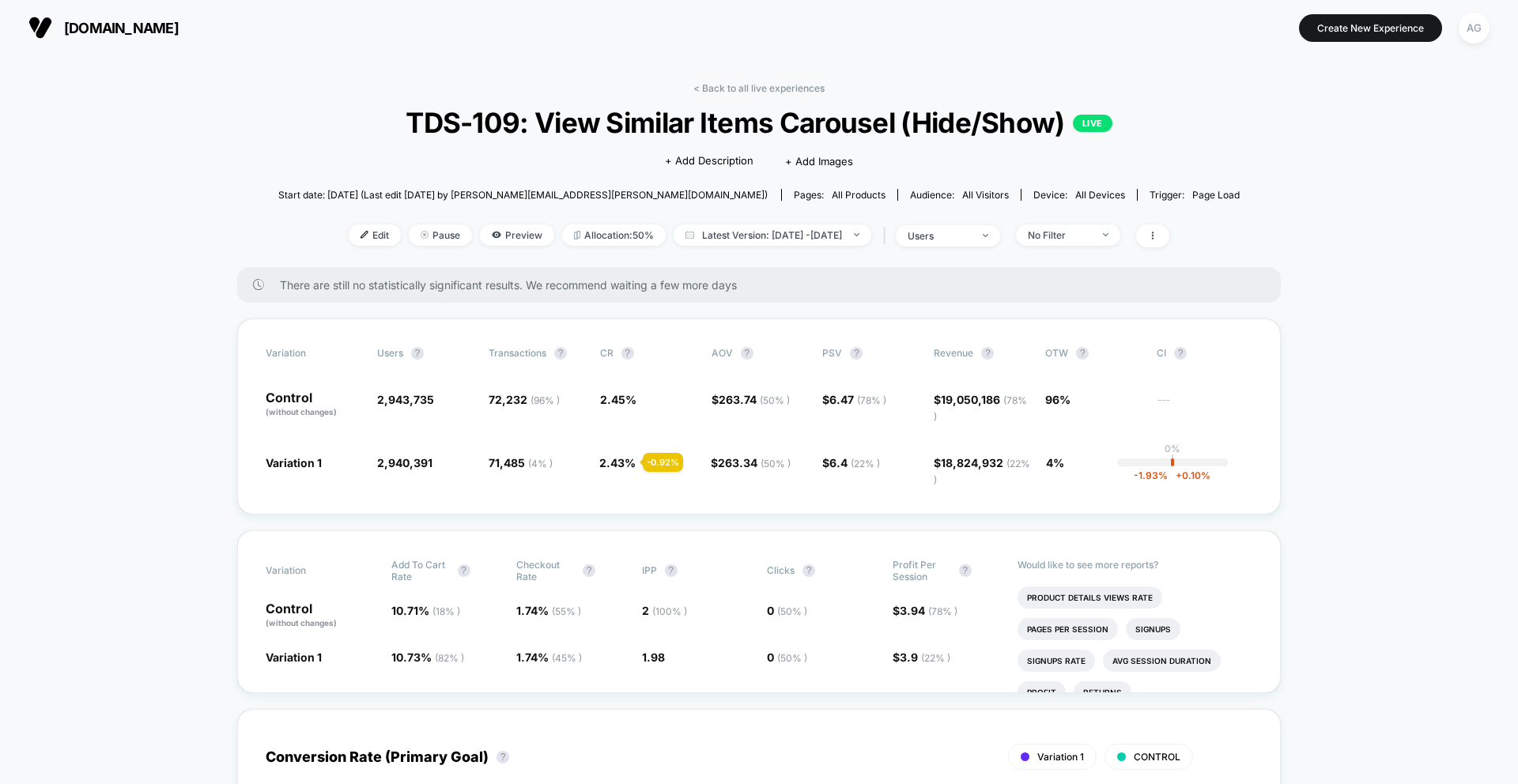
click at [554, 122] on span "TDS-109: View Similar Items Carousel (Hide/Show) LIVE" at bounding box center [759, 123] width 866 height 33
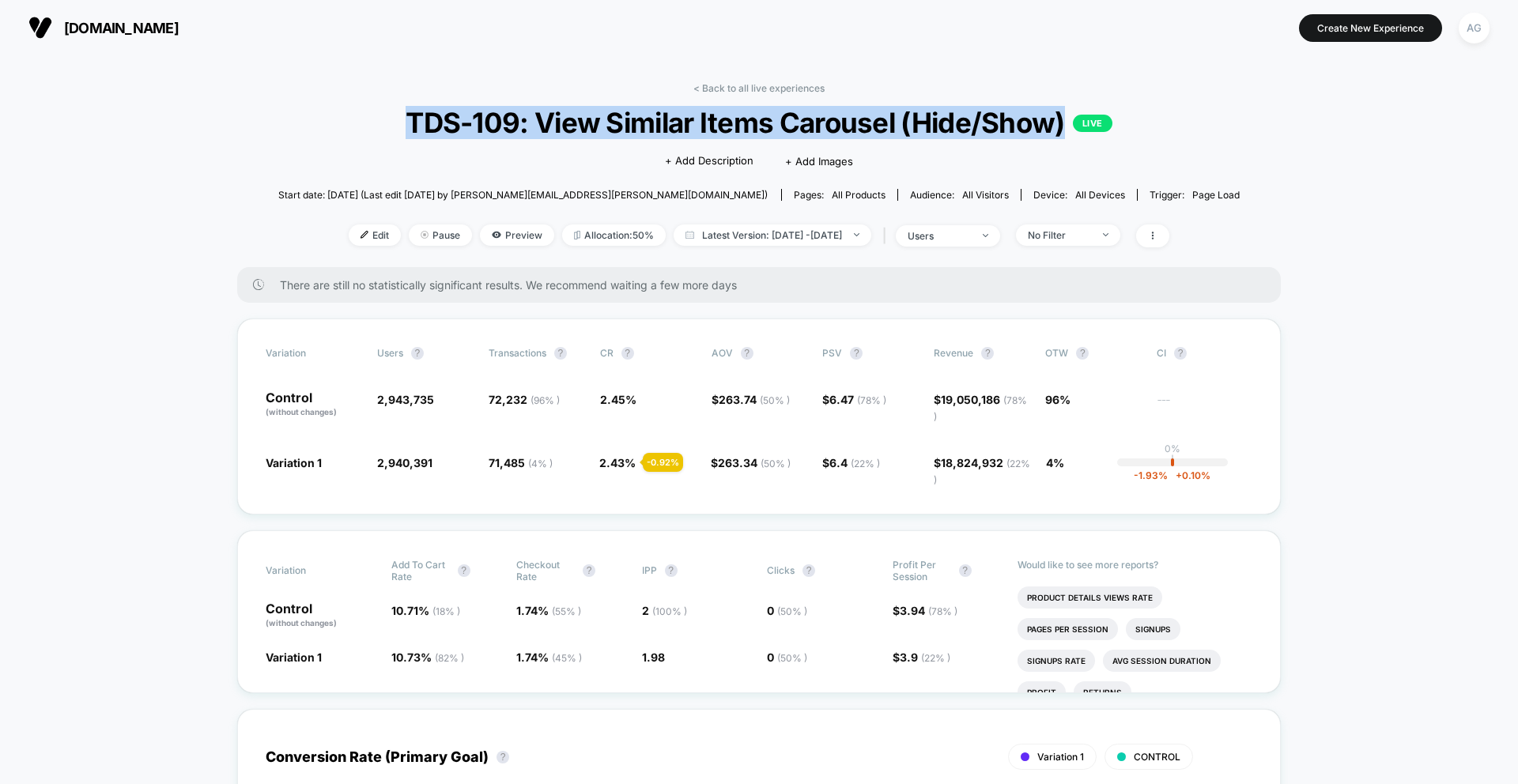
click at [554, 122] on span "TDS-109: View Similar Items Carousel (Hide/Show) LIVE" at bounding box center [759, 123] width 866 height 33
copy span "TDS-109: View Similar Items Carousel (Hide/Show)"
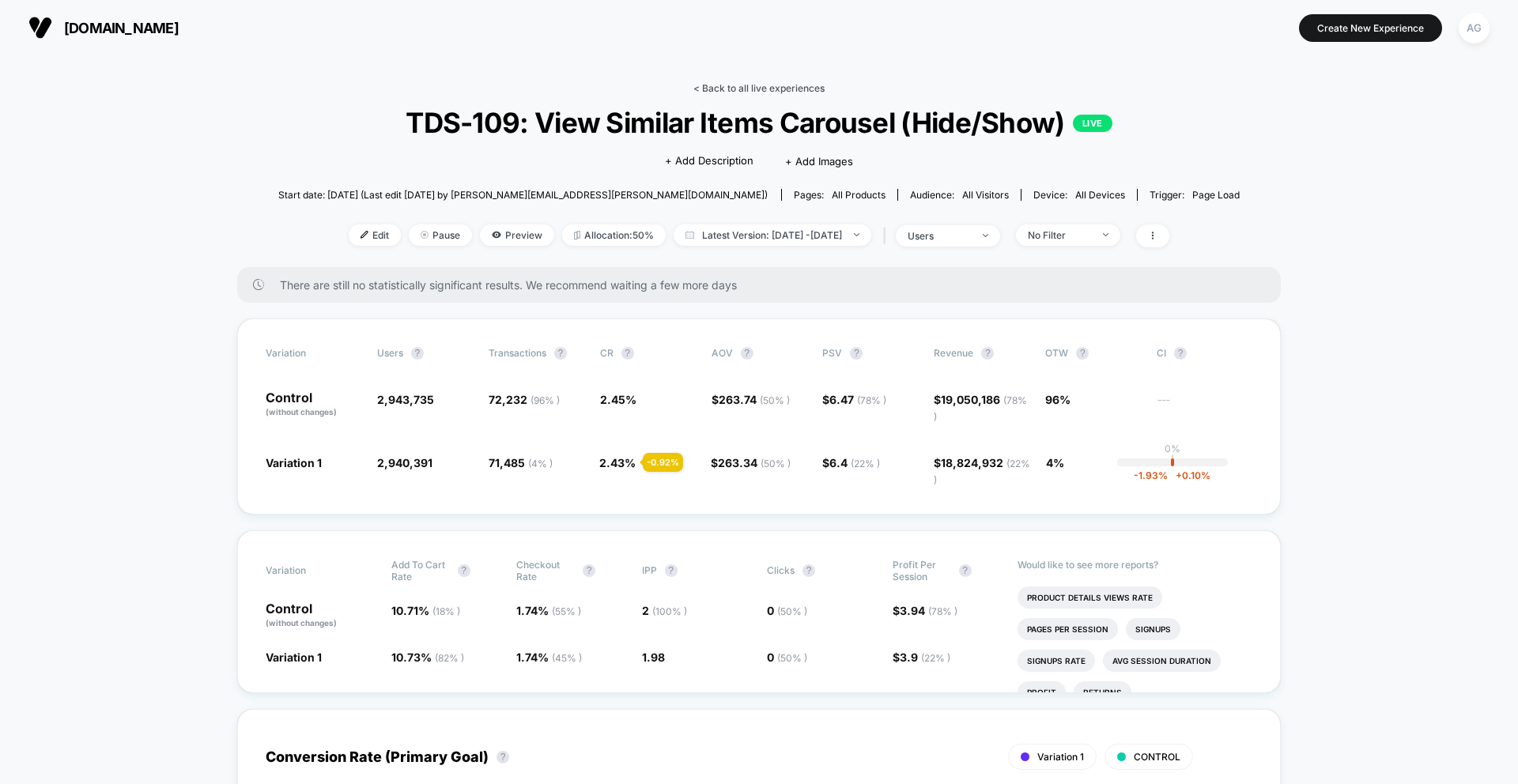
click at [799, 83] on link "< Back to all live experiences" at bounding box center [759, 88] width 132 height 12
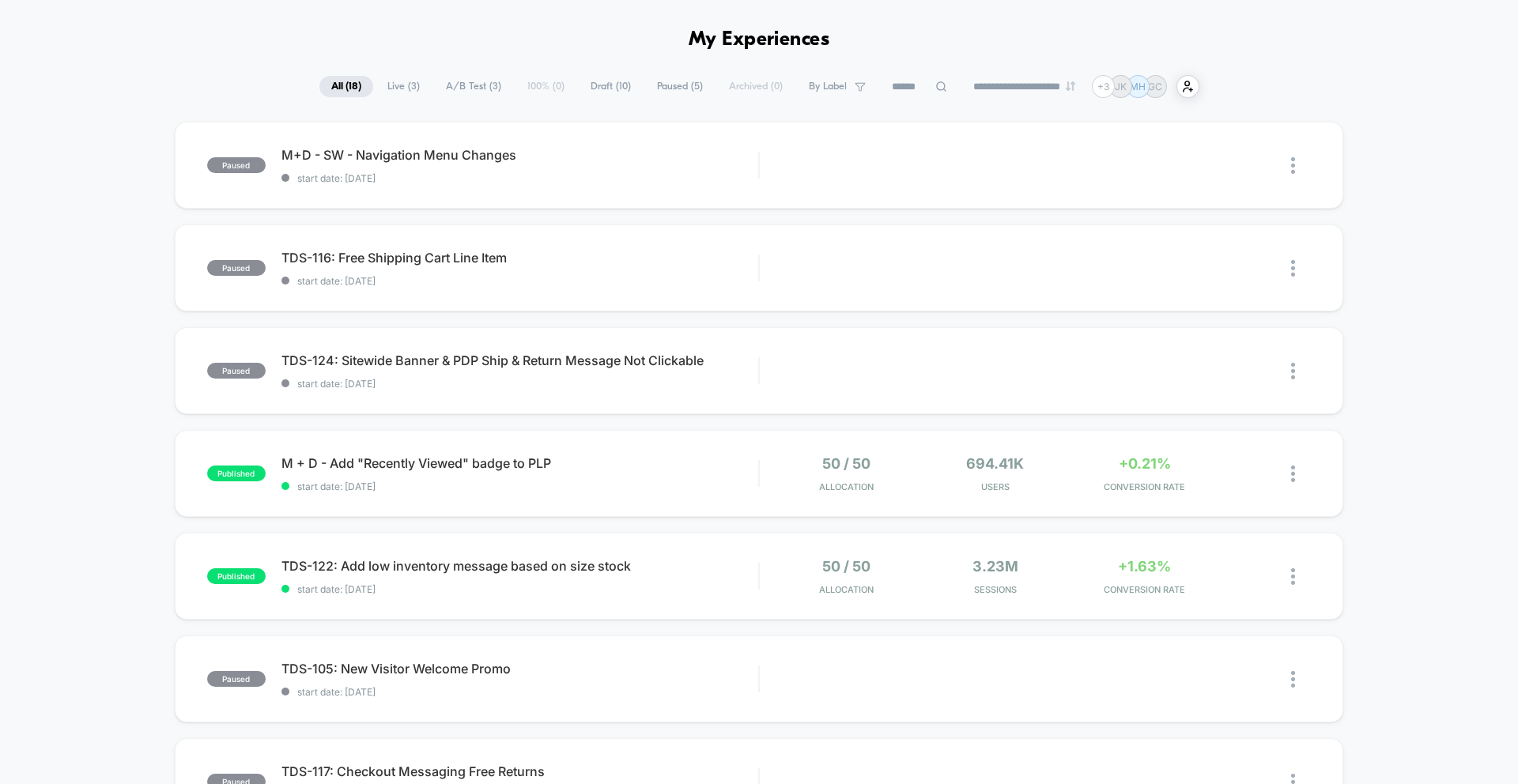
scroll to position [52, 0]
click at [470, 254] on span "TDS-116: Free Shipping Cart Line Item" at bounding box center [520, 256] width 477 height 16
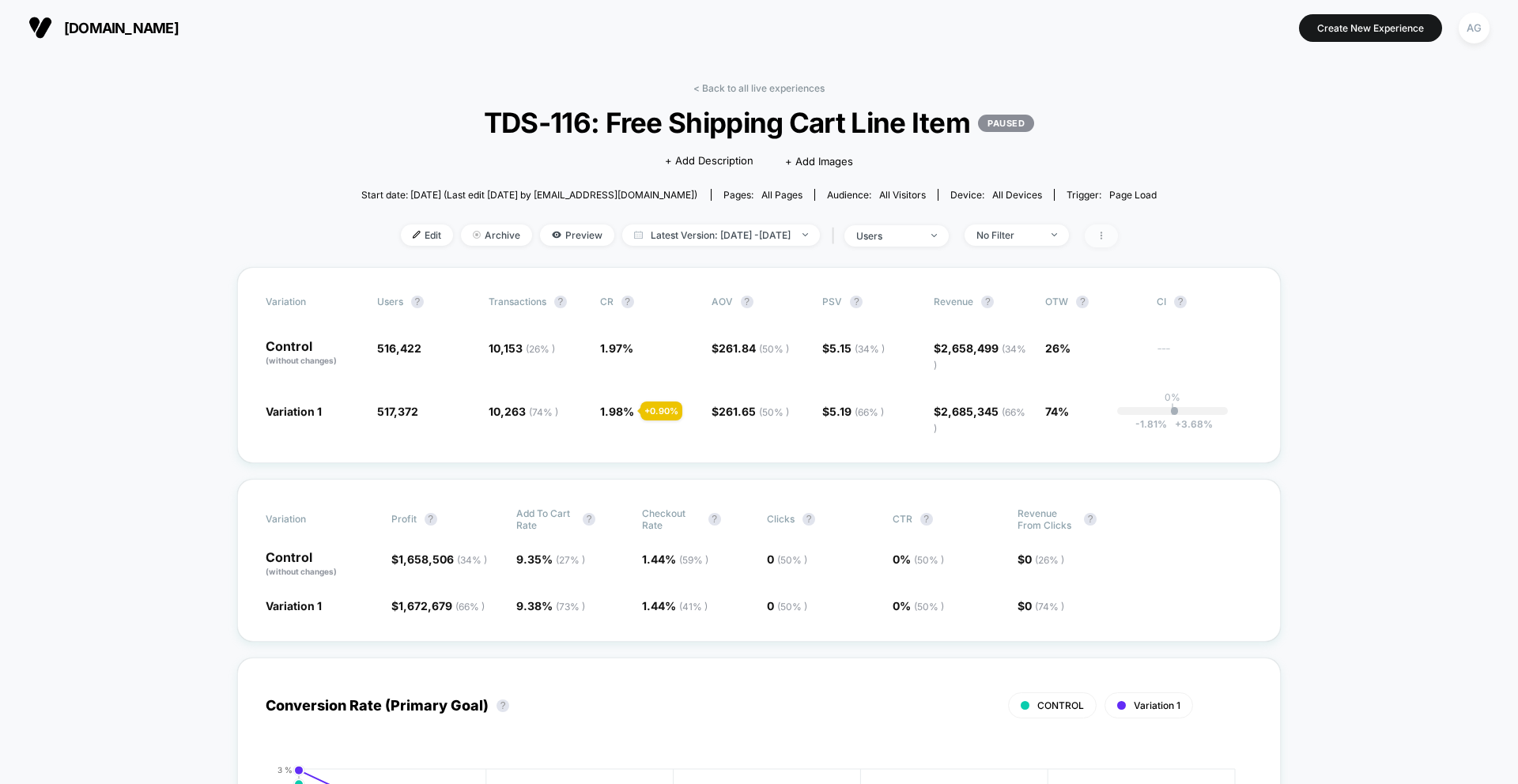
click at [1106, 234] on icon at bounding box center [1101, 235] width 10 height 10
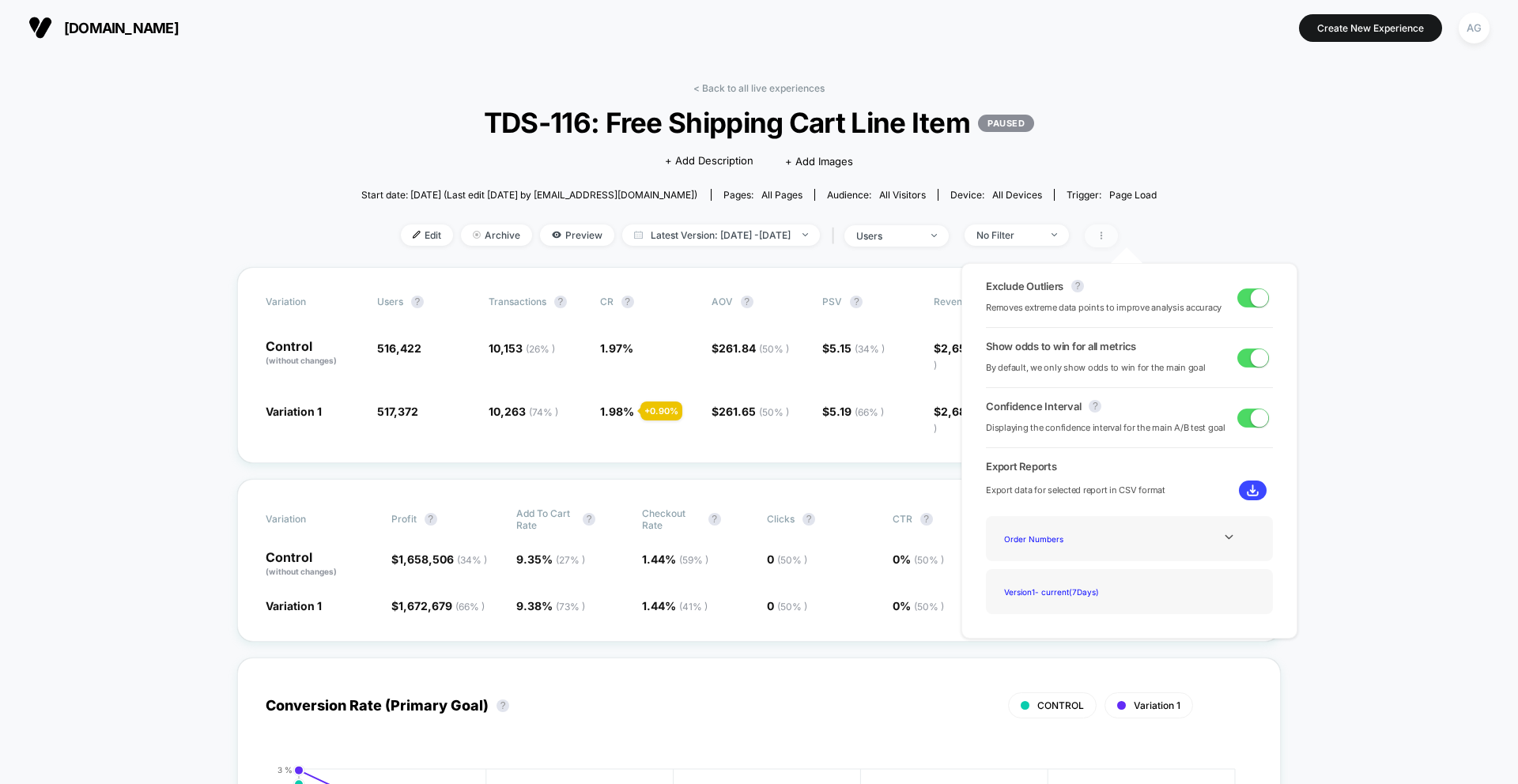
click at [1106, 234] on icon at bounding box center [1101, 235] width 10 height 10
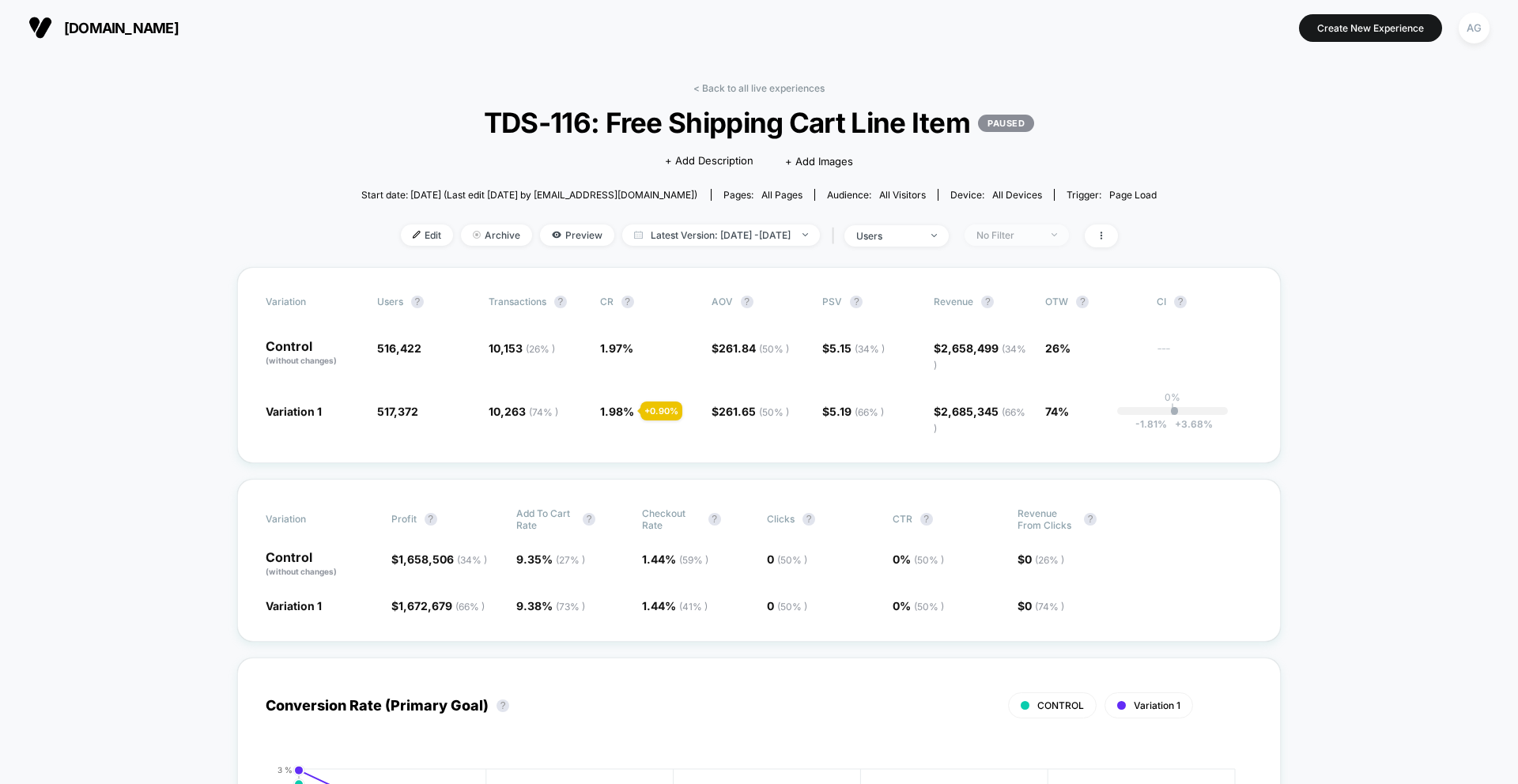
click at [1019, 235] on div "No Filter" at bounding box center [1008, 234] width 63 height 12
click at [1020, 292] on span "Mobile Visitors" at bounding box center [1032, 294] width 76 height 13
click at [1020, 471] on button "Save" at bounding box center [1040, 465] width 145 height 26
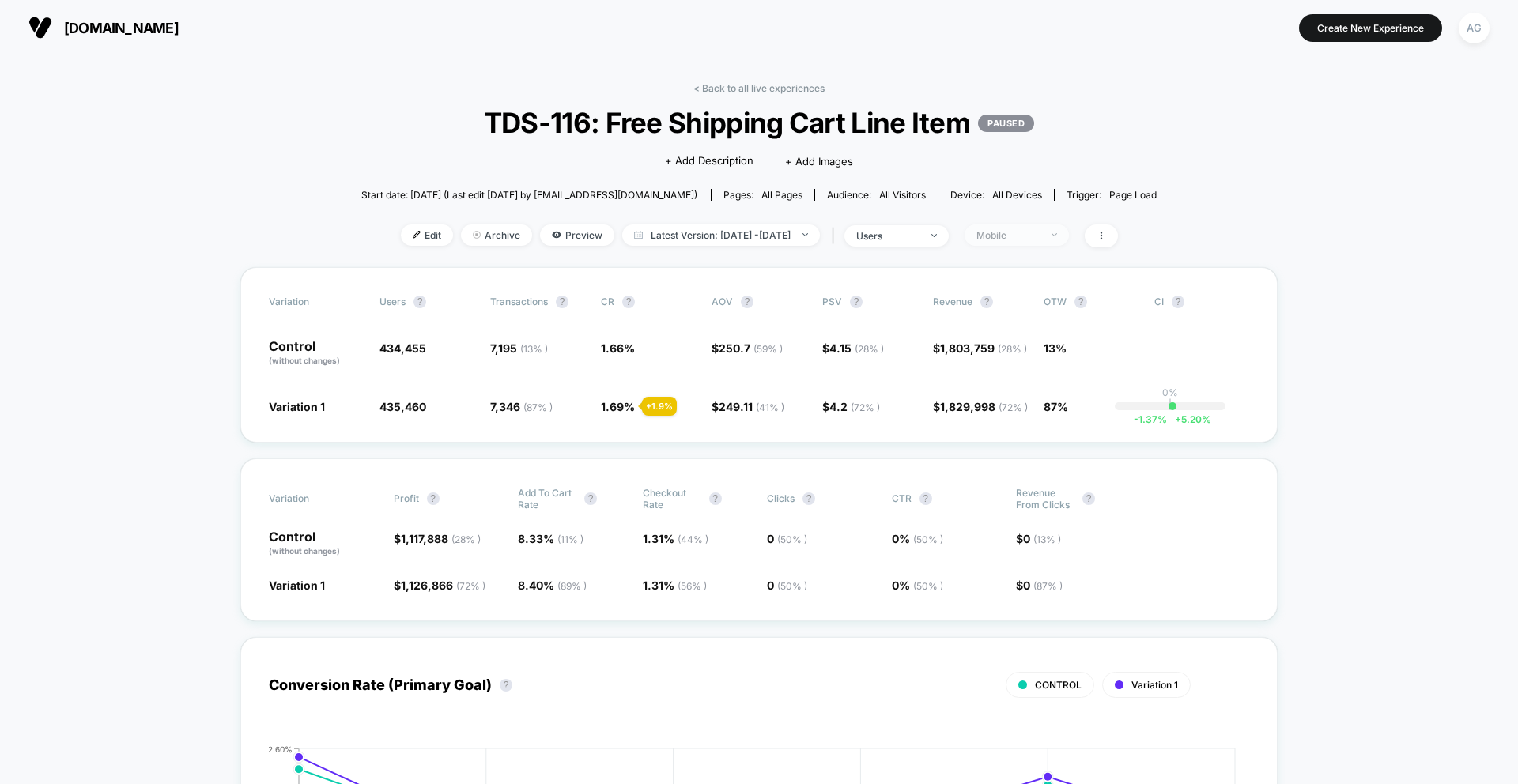
click at [1032, 236] on div "Mobile" at bounding box center [1008, 234] width 63 height 12
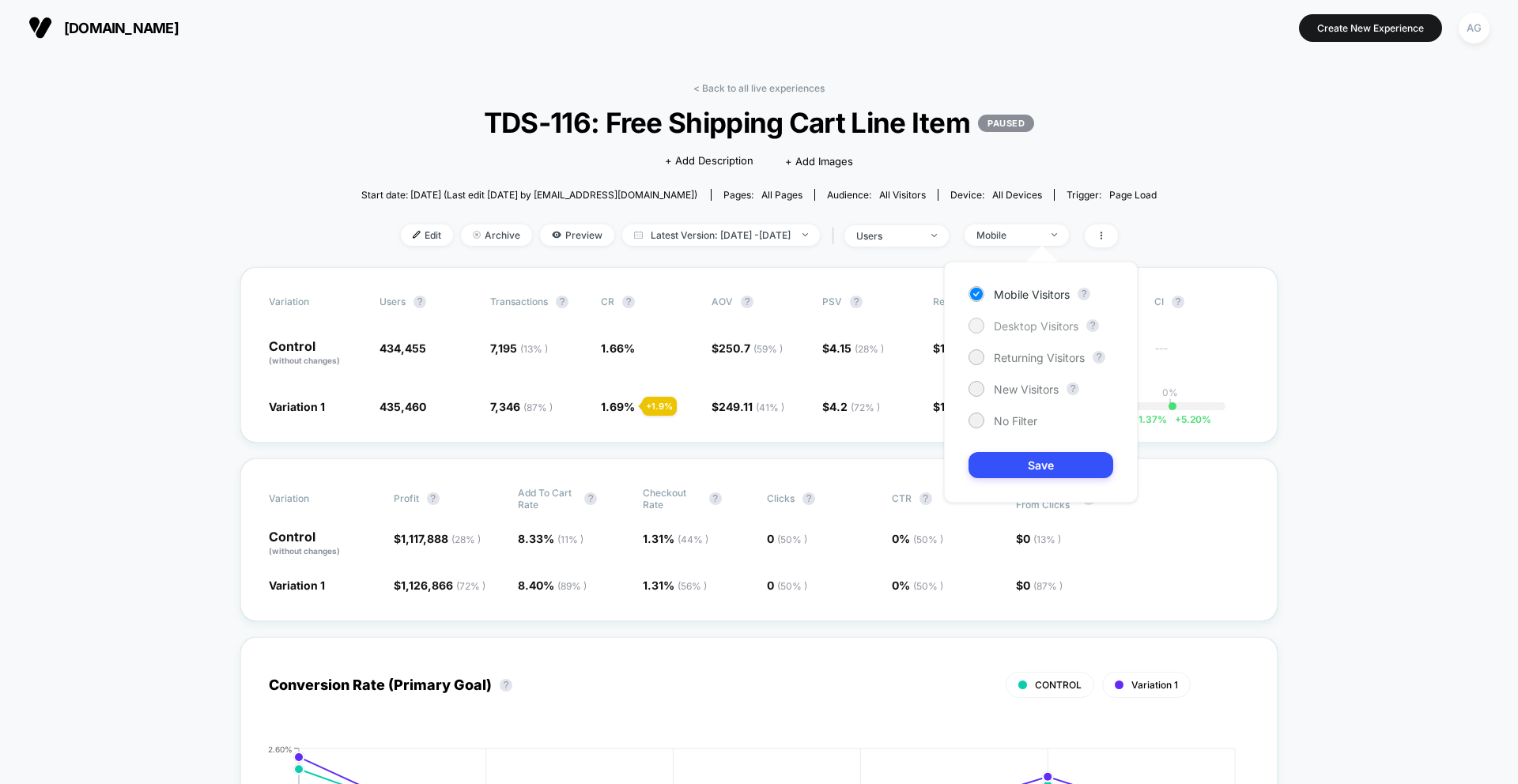
click at [1028, 326] on span "Desktop Visitors" at bounding box center [1036, 325] width 85 height 13
click at [1027, 462] on button "Save" at bounding box center [1040, 465] width 145 height 26
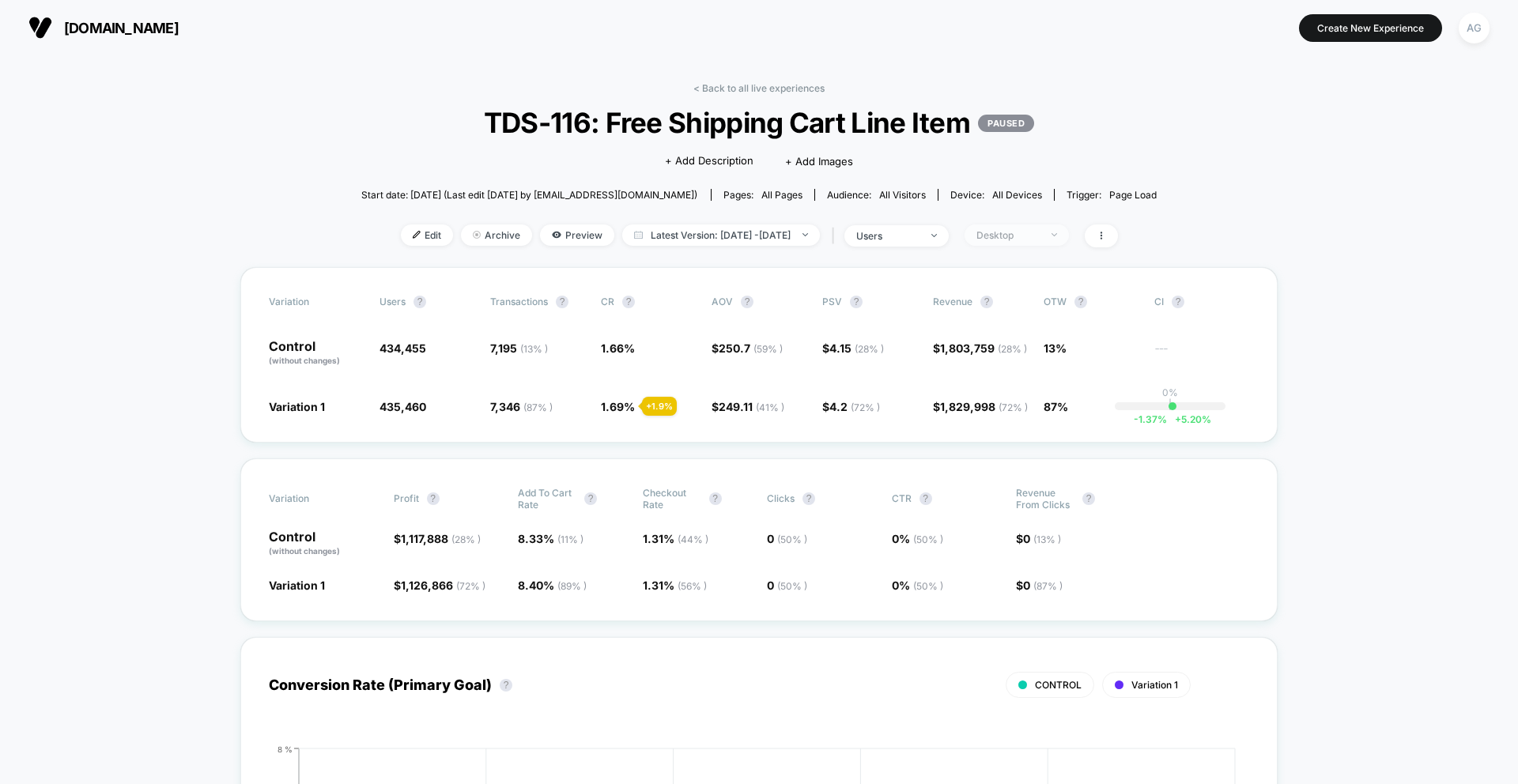
click at [1039, 231] on div "Desktop" at bounding box center [1008, 234] width 63 height 12
click at [1022, 290] on span "Mobile Visitors" at bounding box center [1032, 294] width 76 height 13
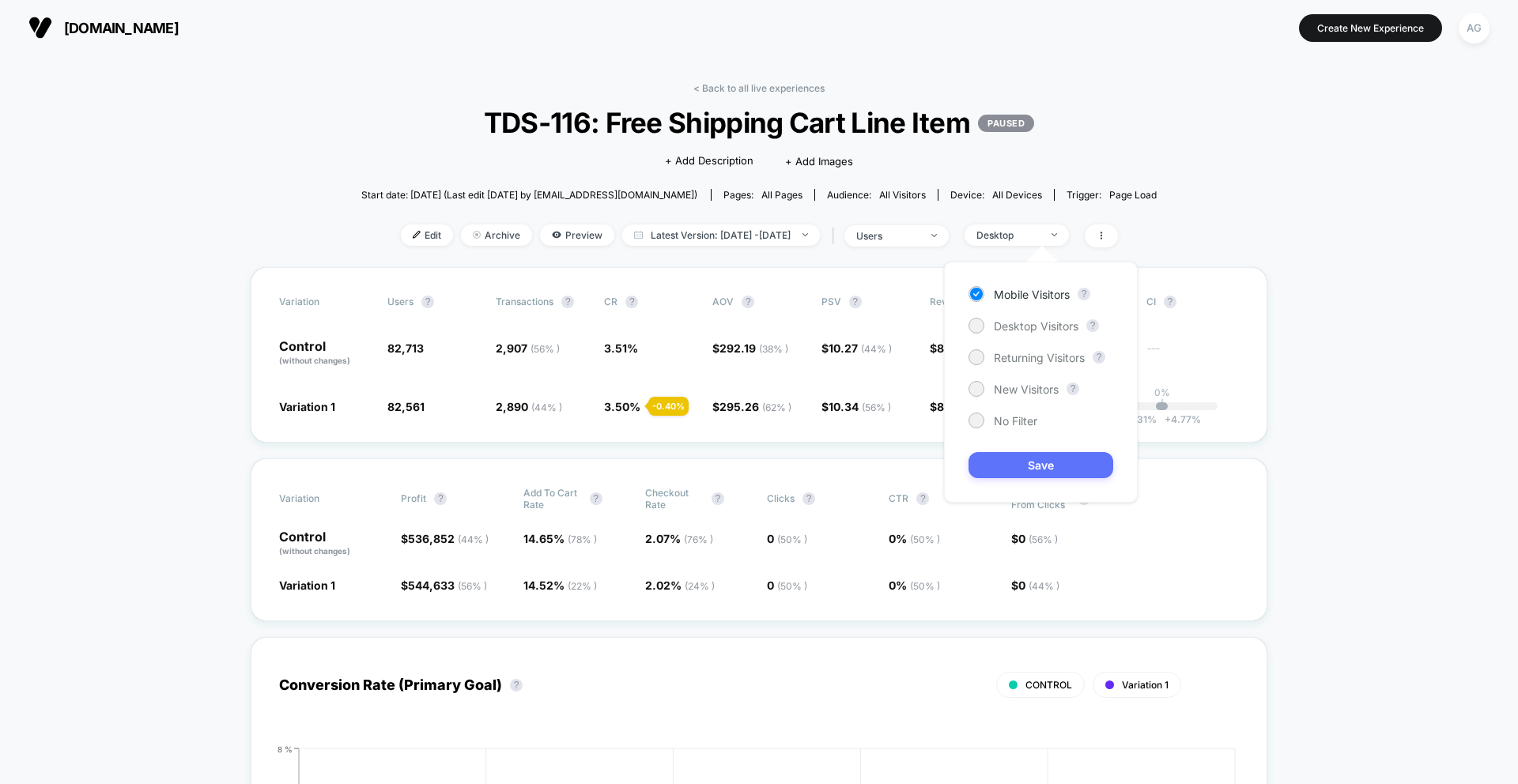
click at [1020, 468] on button "Save" at bounding box center [1040, 465] width 145 height 26
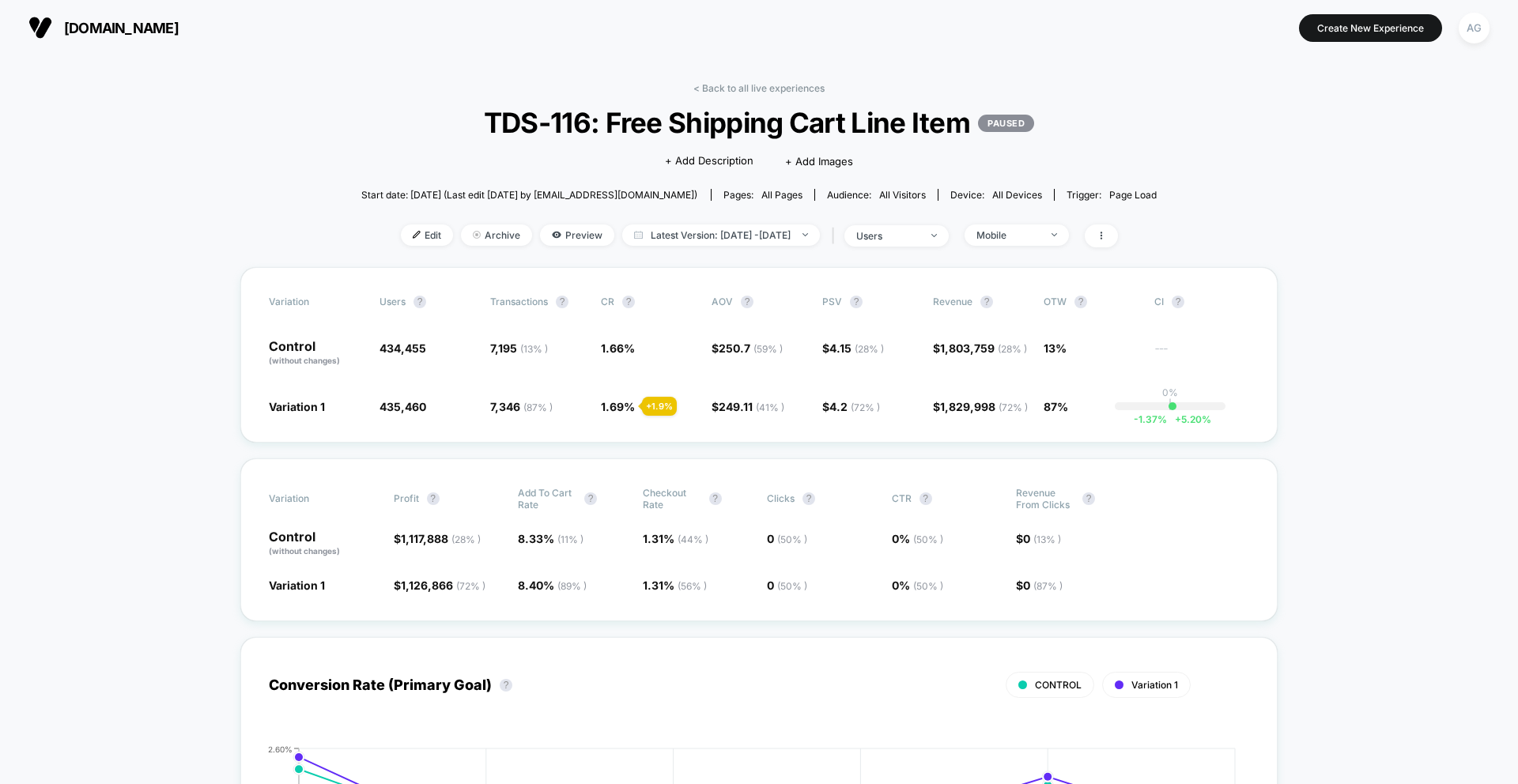
click at [778, 127] on span "TDS-116: Free Shipping Cart Line Item PAUSED" at bounding box center [759, 123] width 716 height 33
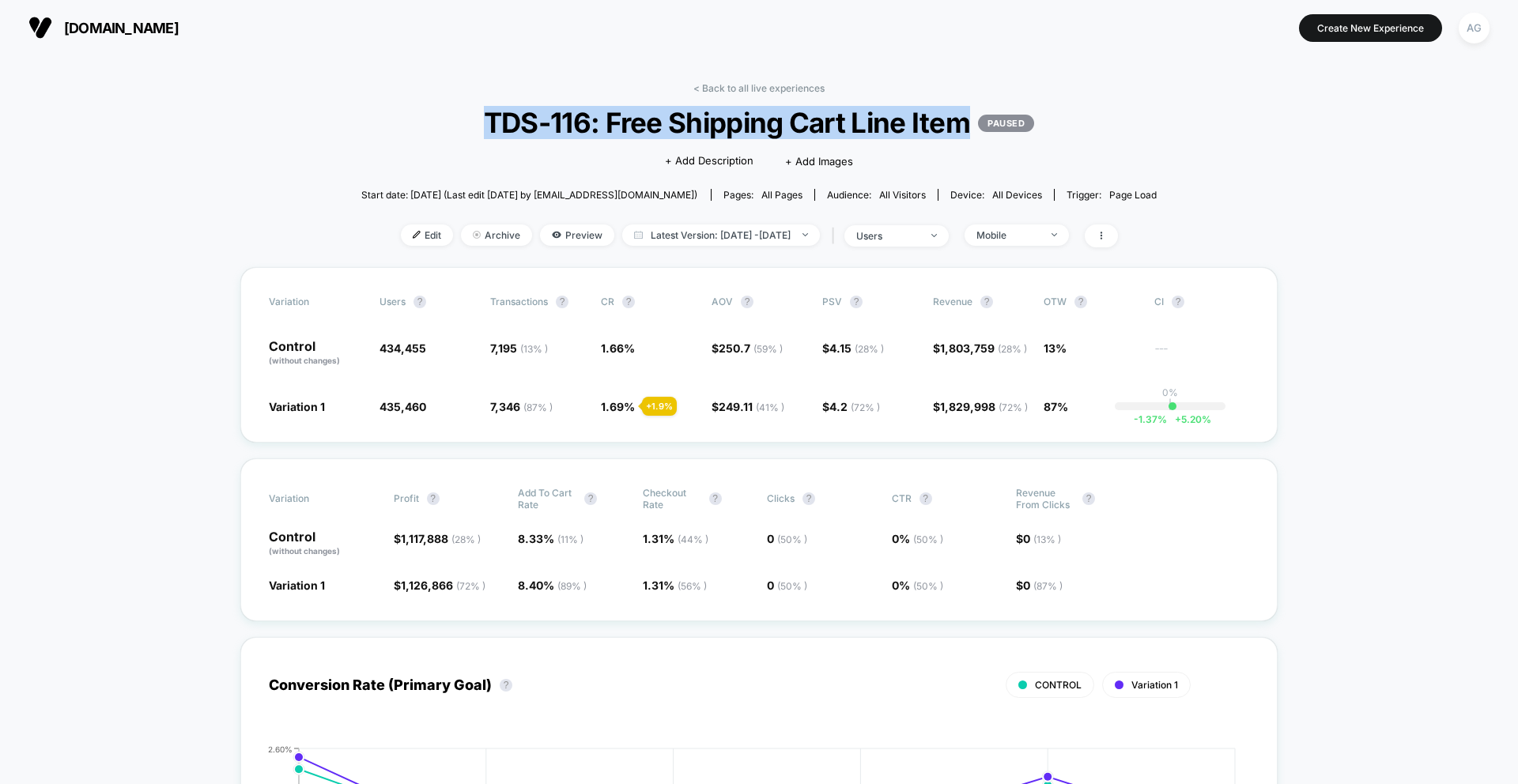
click at [778, 127] on span "TDS-116: Free Shipping Cart Line Item PAUSED" at bounding box center [759, 123] width 716 height 33
copy span "TDS-116: Free Shipping Cart Line Item"
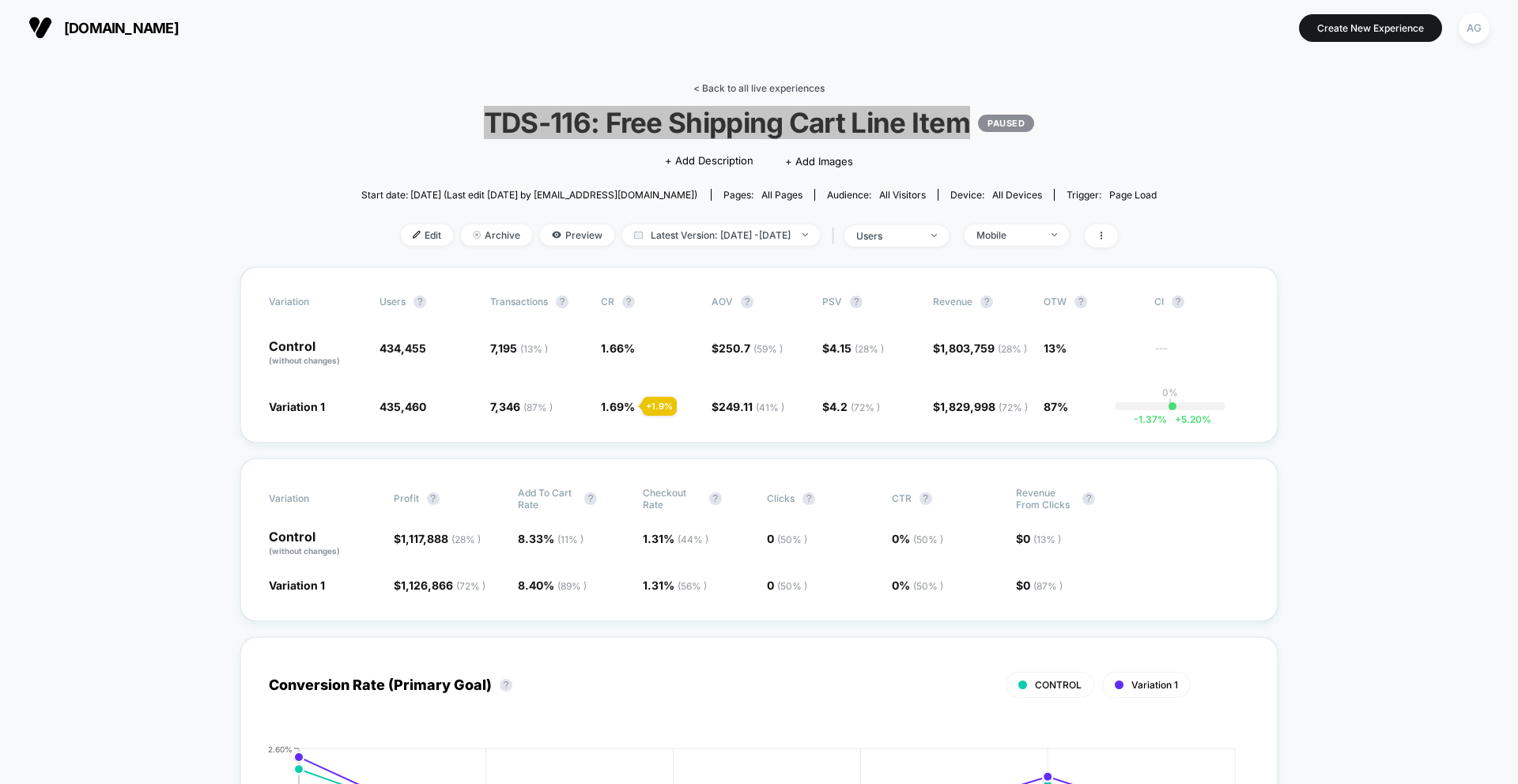
click at [725, 86] on link "< Back to all live experiences" at bounding box center [759, 88] width 132 height 12
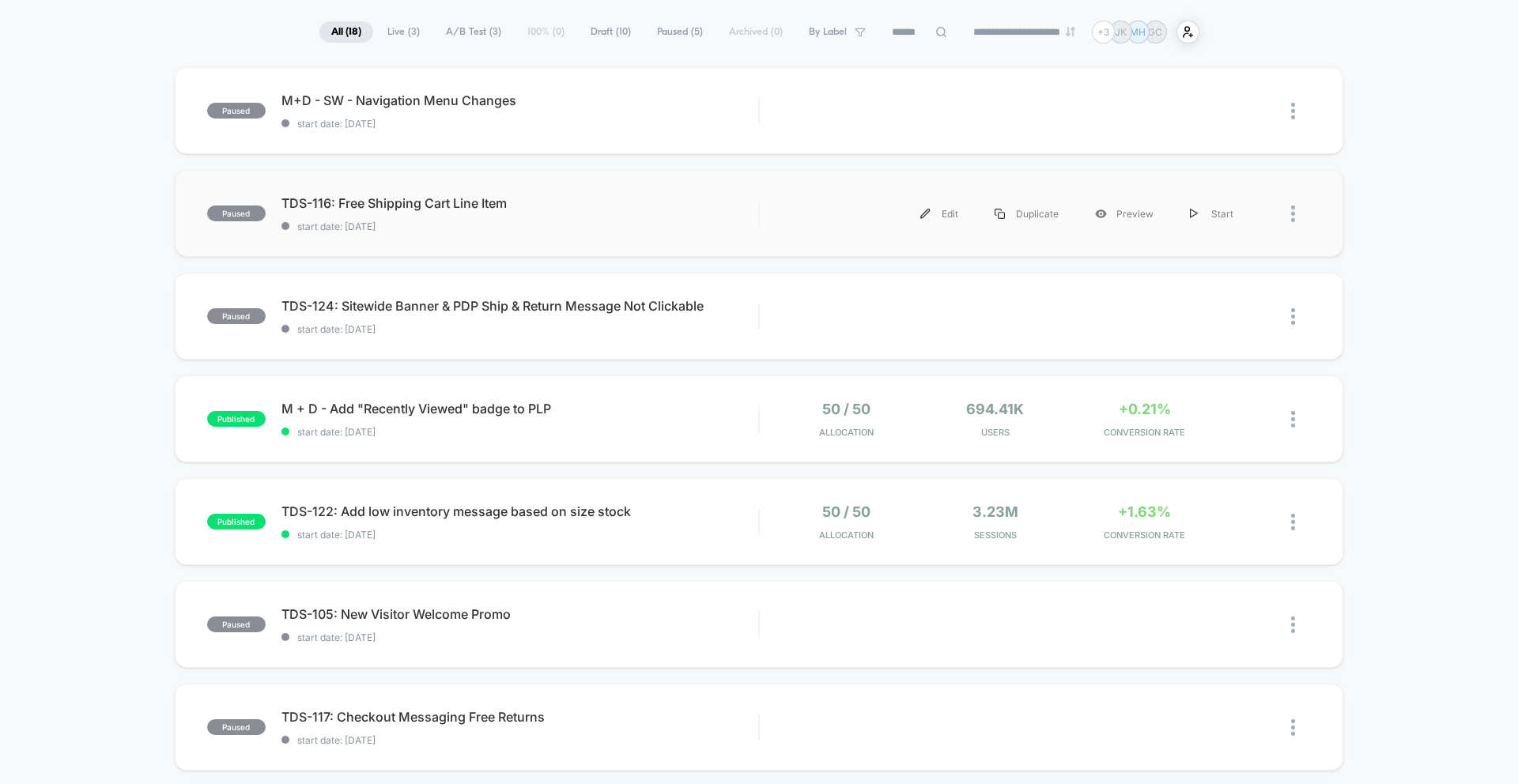
scroll to position [112, 0]
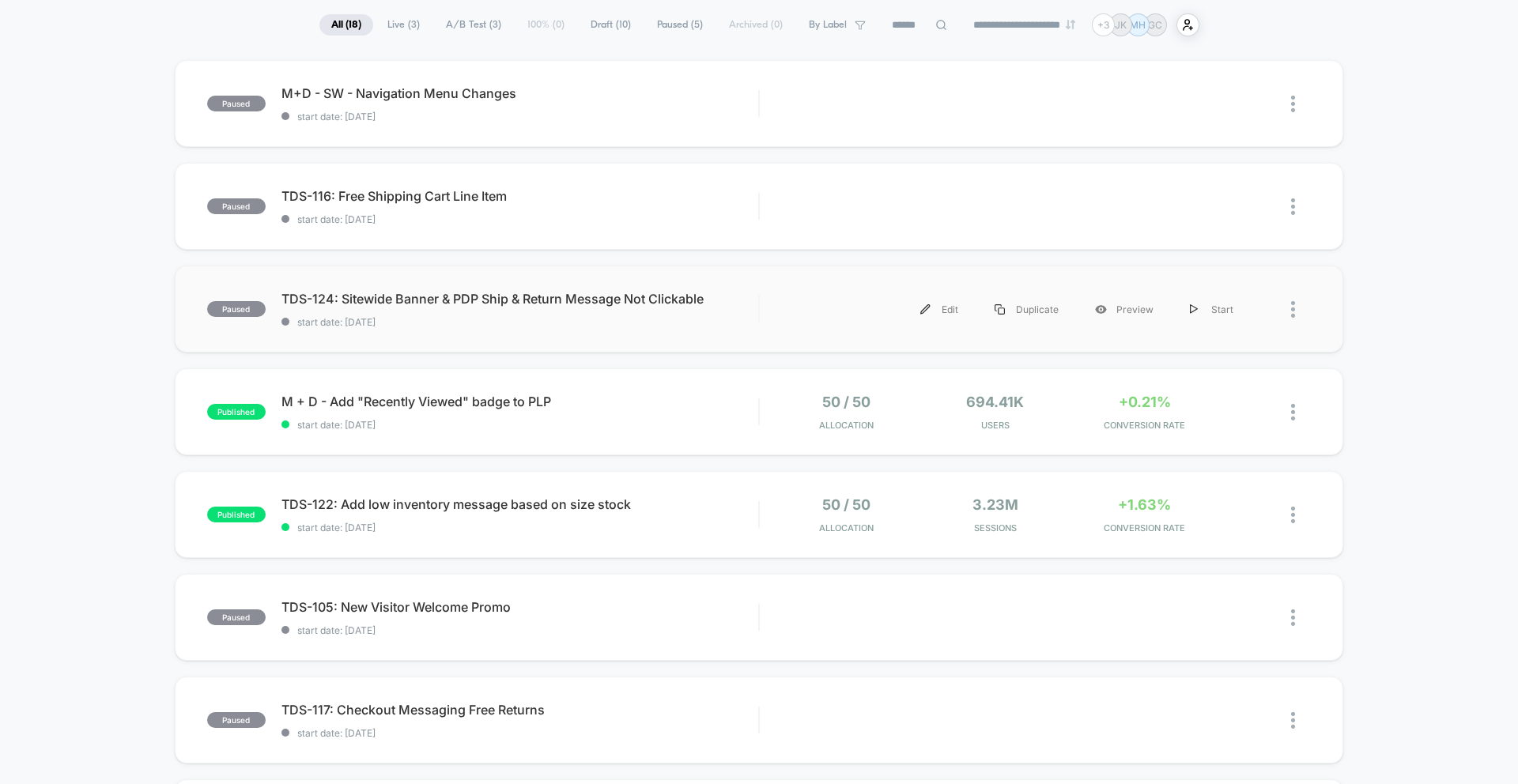
click at [612, 284] on div "paused TDS-124: Sitewide Banner & PDP Ship & Return Message Not Clickable start…" at bounding box center [759, 309] width 1169 height 87
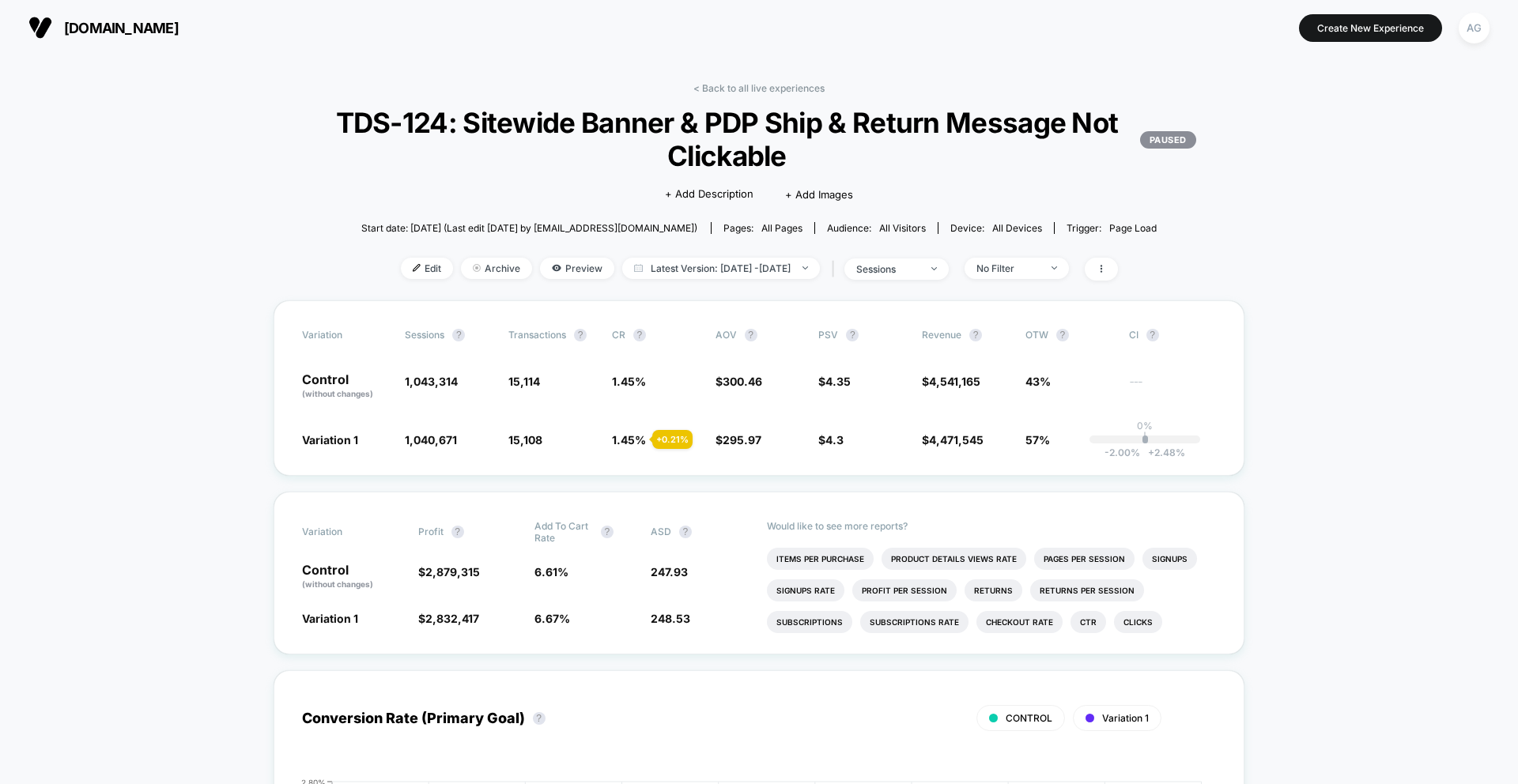
click at [706, 124] on span "TDS-124: Sitewide Banner & PDP Ship & Return Message Not Clickable PAUSED" at bounding box center [759, 139] width 875 height 67
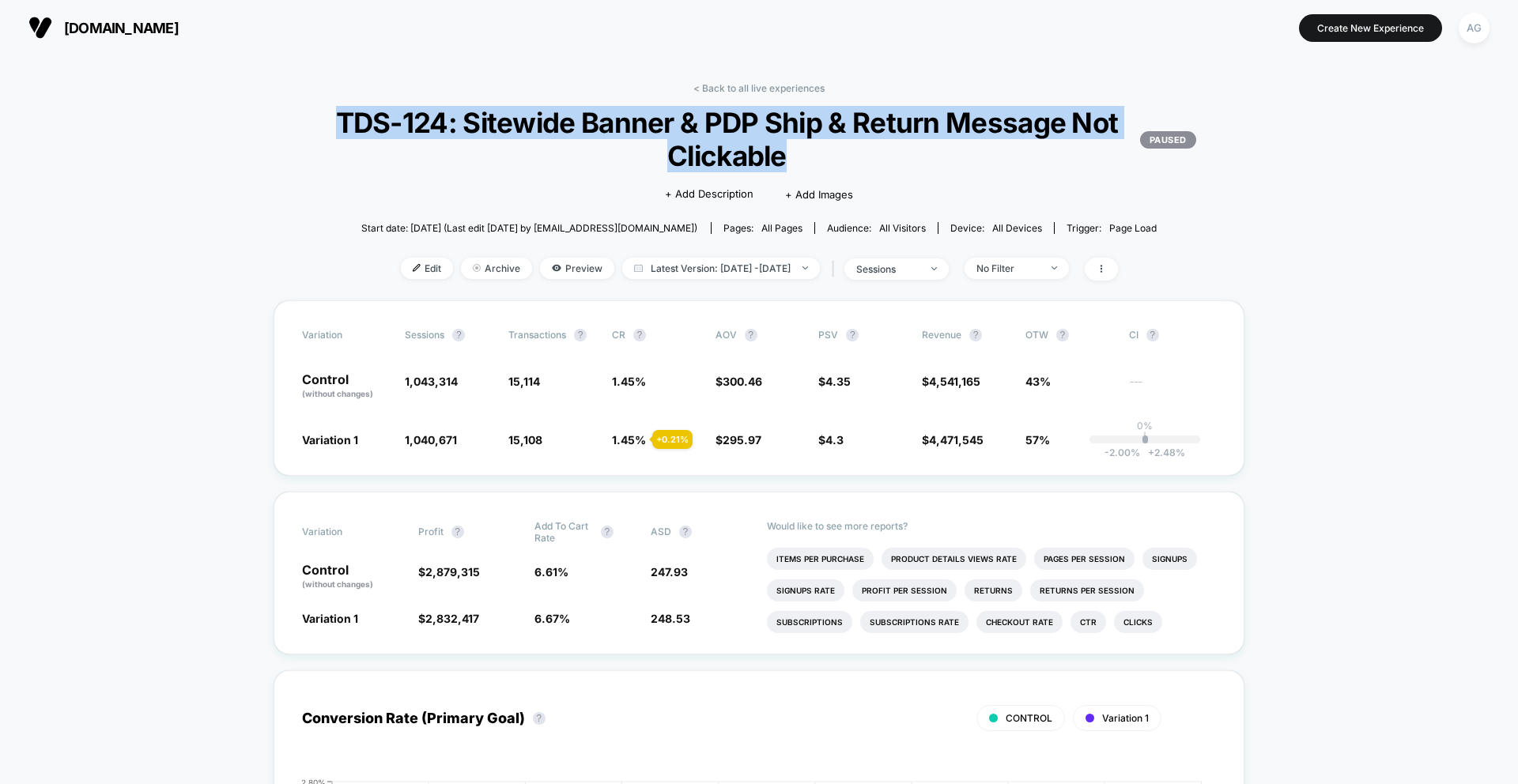
click at [706, 124] on span "TDS-124: Sitewide Banner & PDP Ship & Return Message Not Clickable PAUSED" at bounding box center [759, 139] width 875 height 67
copy span "TDS-124: Sitewide Banner & PDP Ship & Return Message Not Clickable"
click at [1028, 266] on div "No Filter" at bounding box center [1008, 268] width 63 height 12
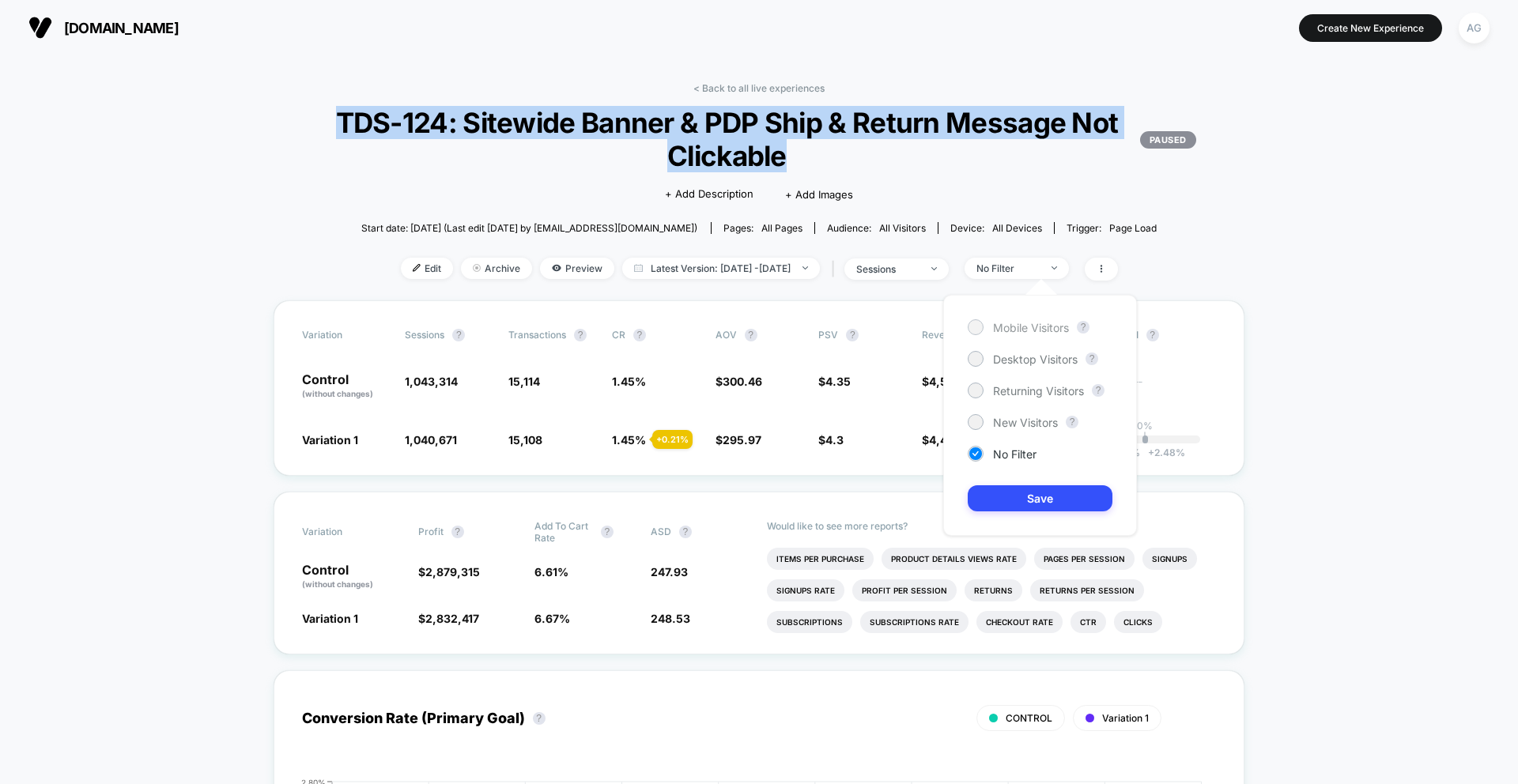
click at [1016, 328] on span "Mobile Visitors" at bounding box center [1031, 327] width 76 height 13
click at [1017, 500] on button "Save" at bounding box center [1039, 498] width 145 height 26
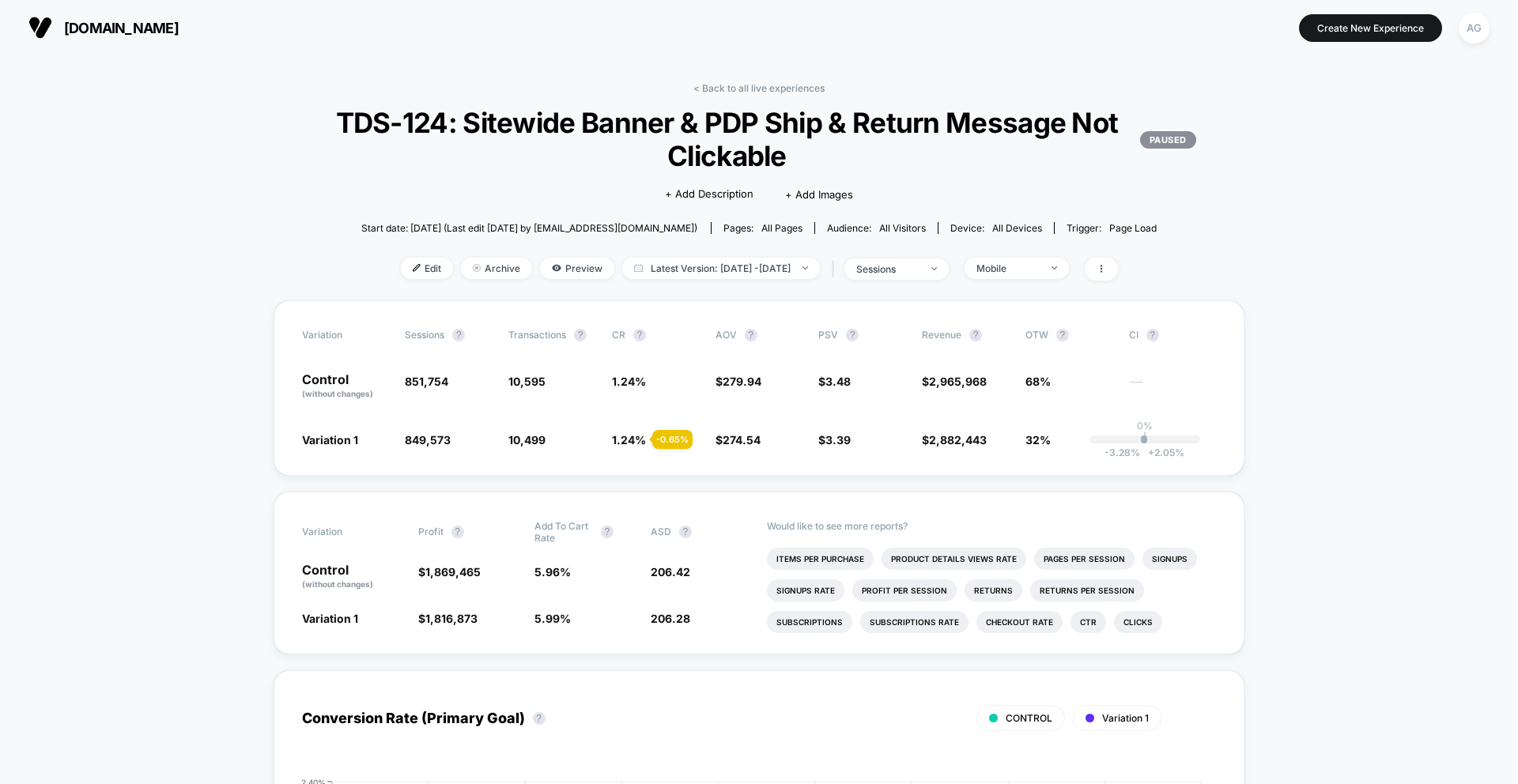
click at [1025, 282] on div "< Back to all live experiences TDS-124: Sitewide Banner & PDP Ship & Return Mes…" at bounding box center [759, 191] width 971 height 218
click at [1025, 272] on div "Mobile" at bounding box center [1008, 268] width 63 height 12
click at [1024, 363] on span "Desktop Visitors" at bounding box center [1035, 359] width 85 height 13
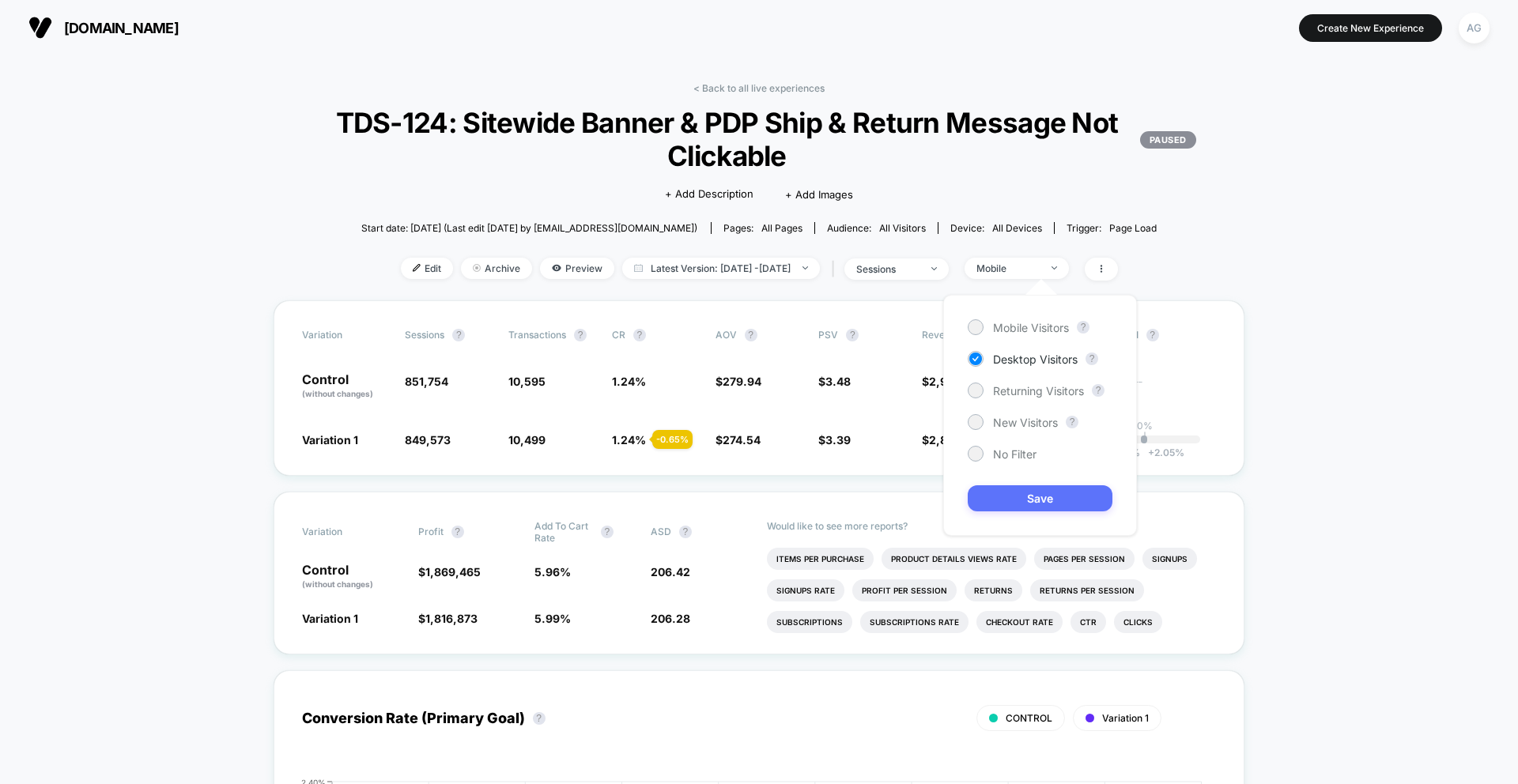
click at [1018, 508] on button "Save" at bounding box center [1039, 498] width 145 height 26
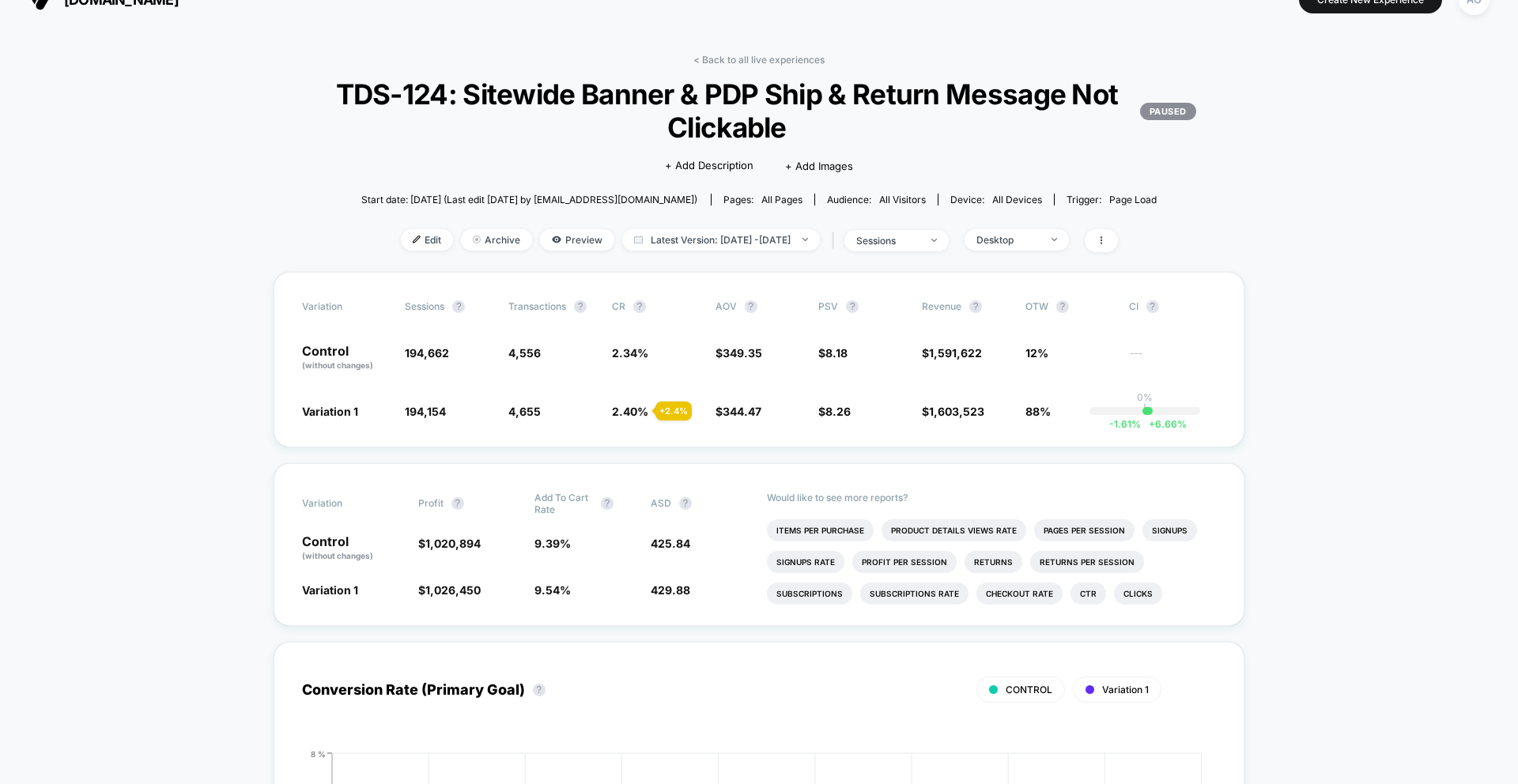
scroll to position [33, 0]
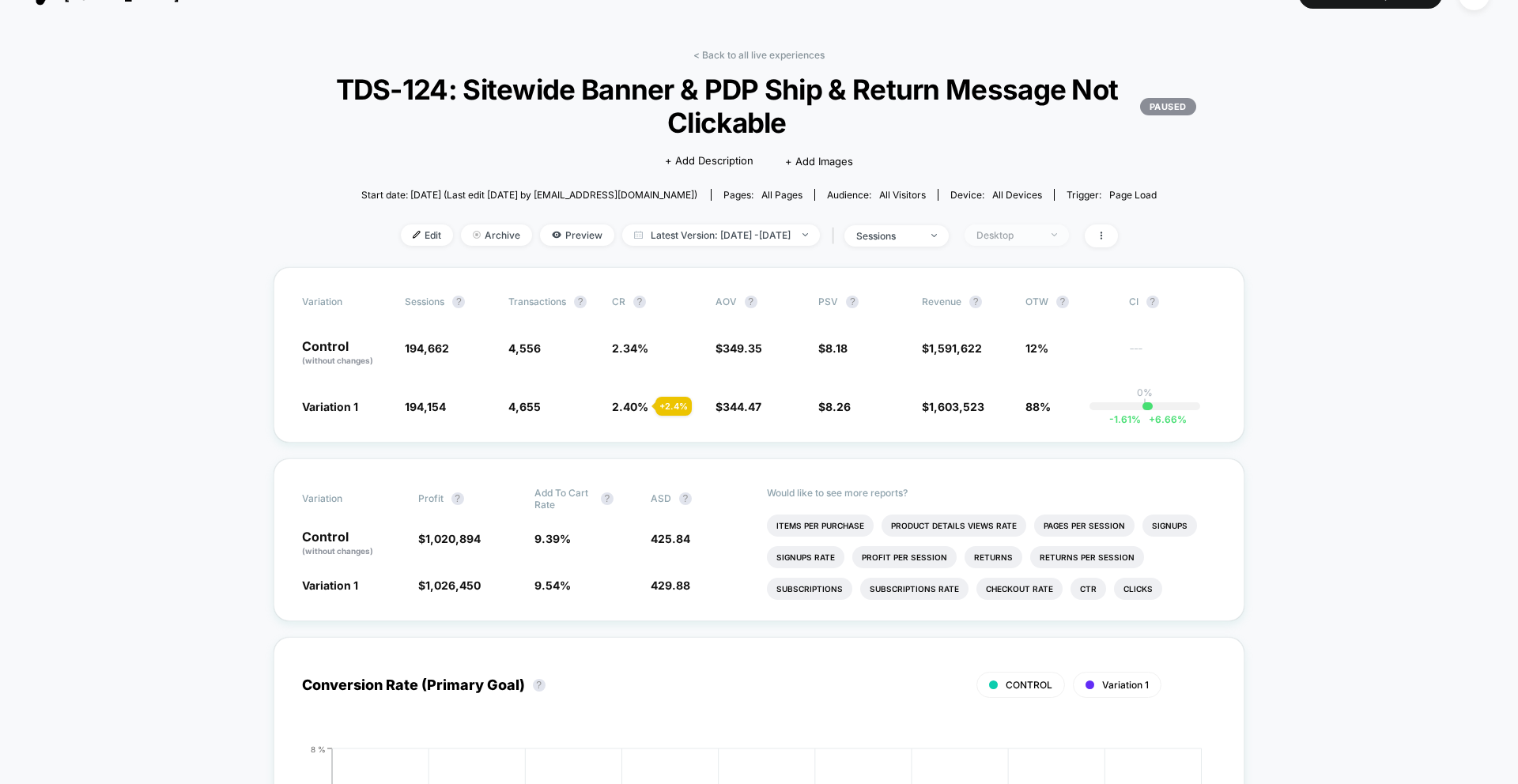
click at [1039, 232] on div "Desktop" at bounding box center [1008, 234] width 63 height 12
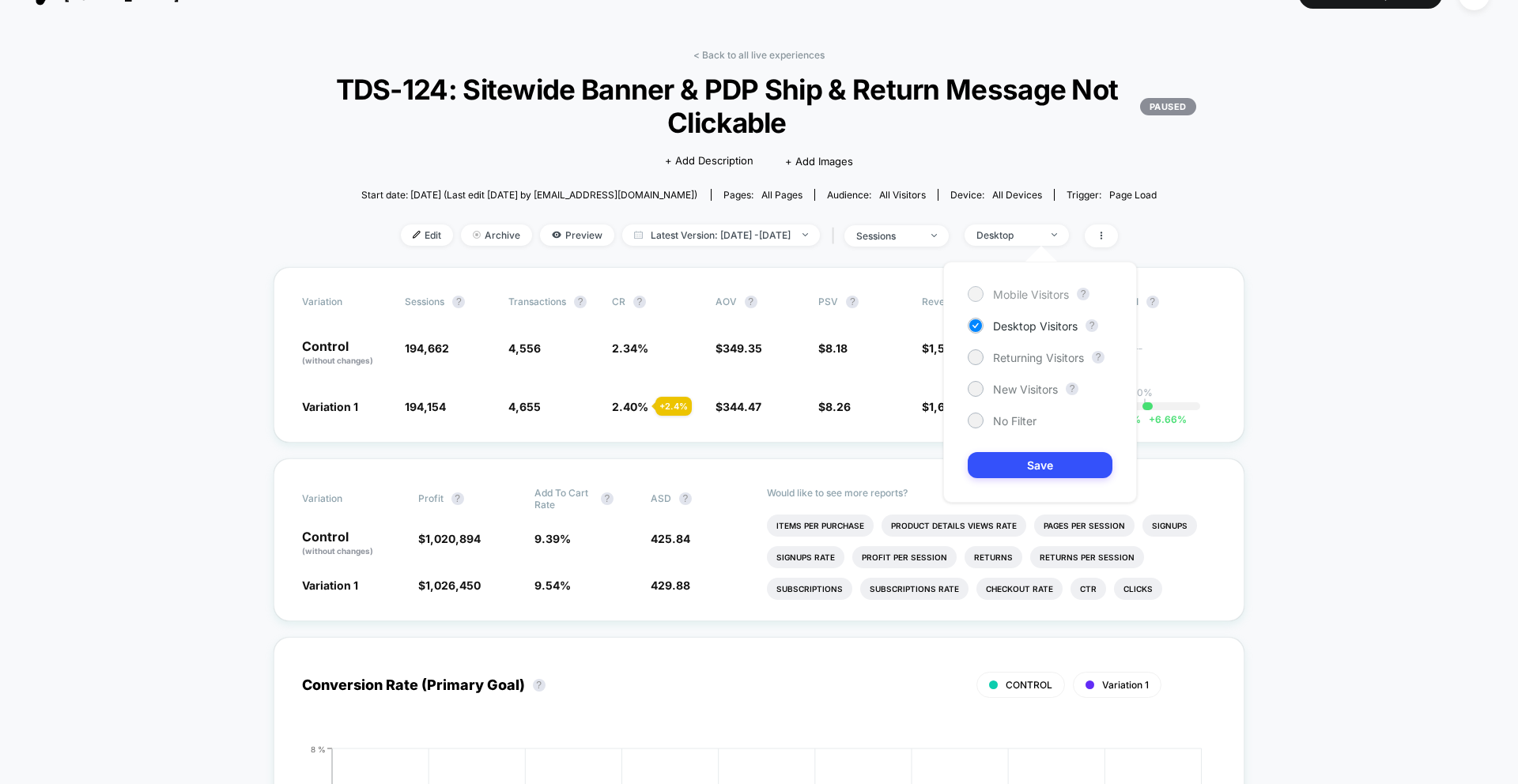
click at [1015, 289] on span "Mobile Visitors" at bounding box center [1031, 294] width 76 height 13
click at [1038, 470] on button "Save" at bounding box center [1039, 465] width 145 height 26
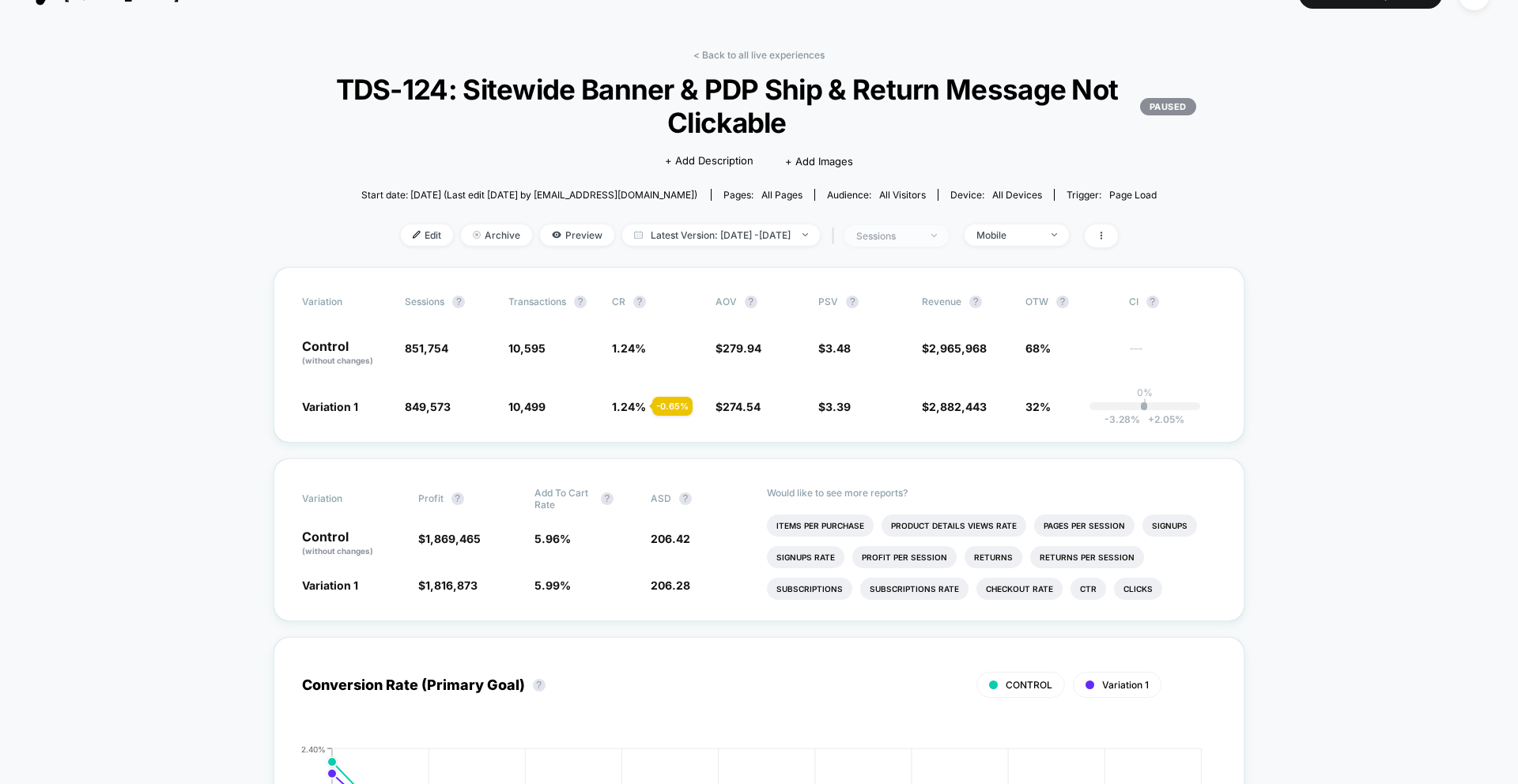
click at [936, 226] on span "sessions" at bounding box center [897, 235] width 105 height 21
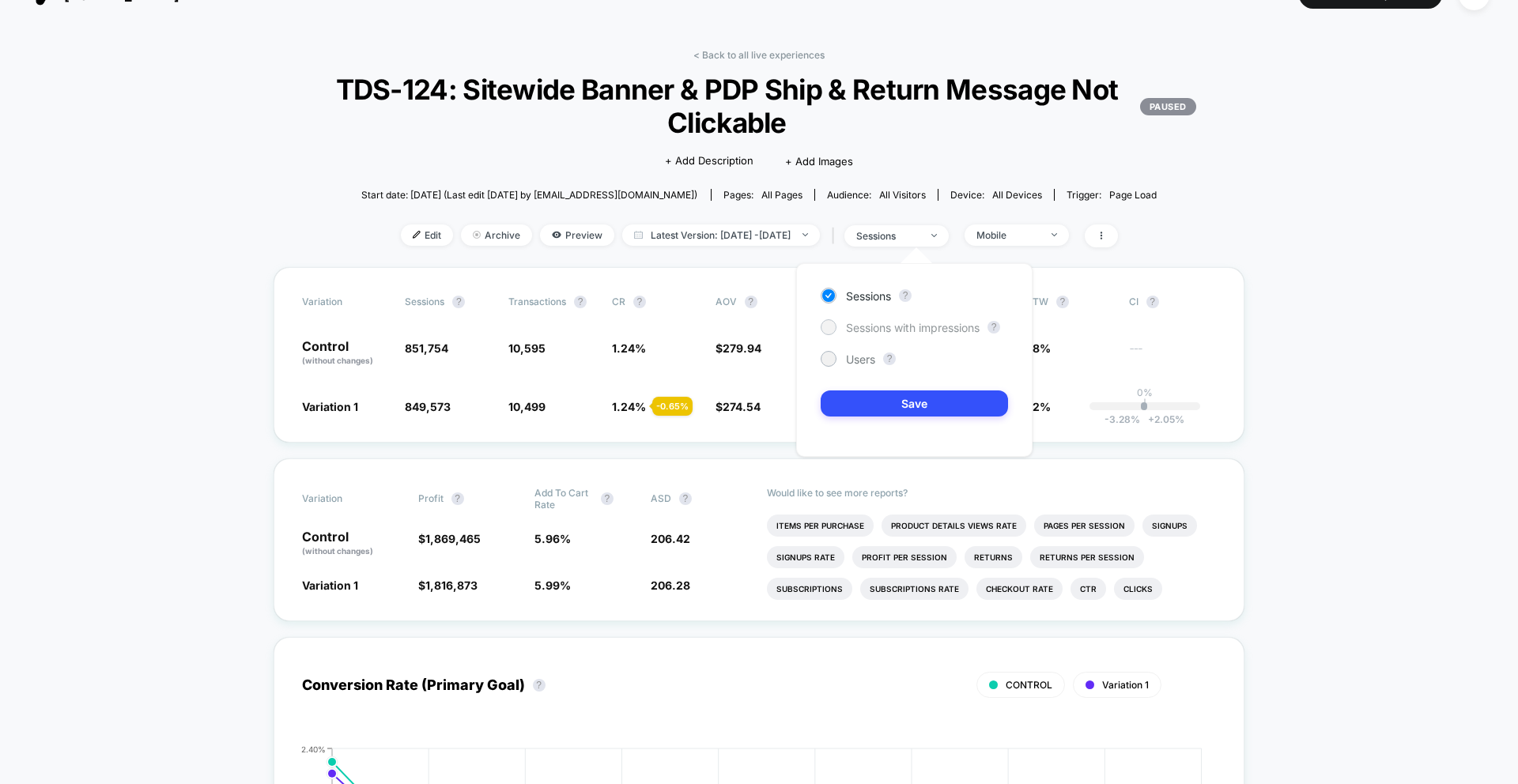
click at [927, 329] on span "Sessions with impressions" at bounding box center [913, 327] width 134 height 13
click at [921, 409] on button "Save" at bounding box center [914, 403] width 187 height 26
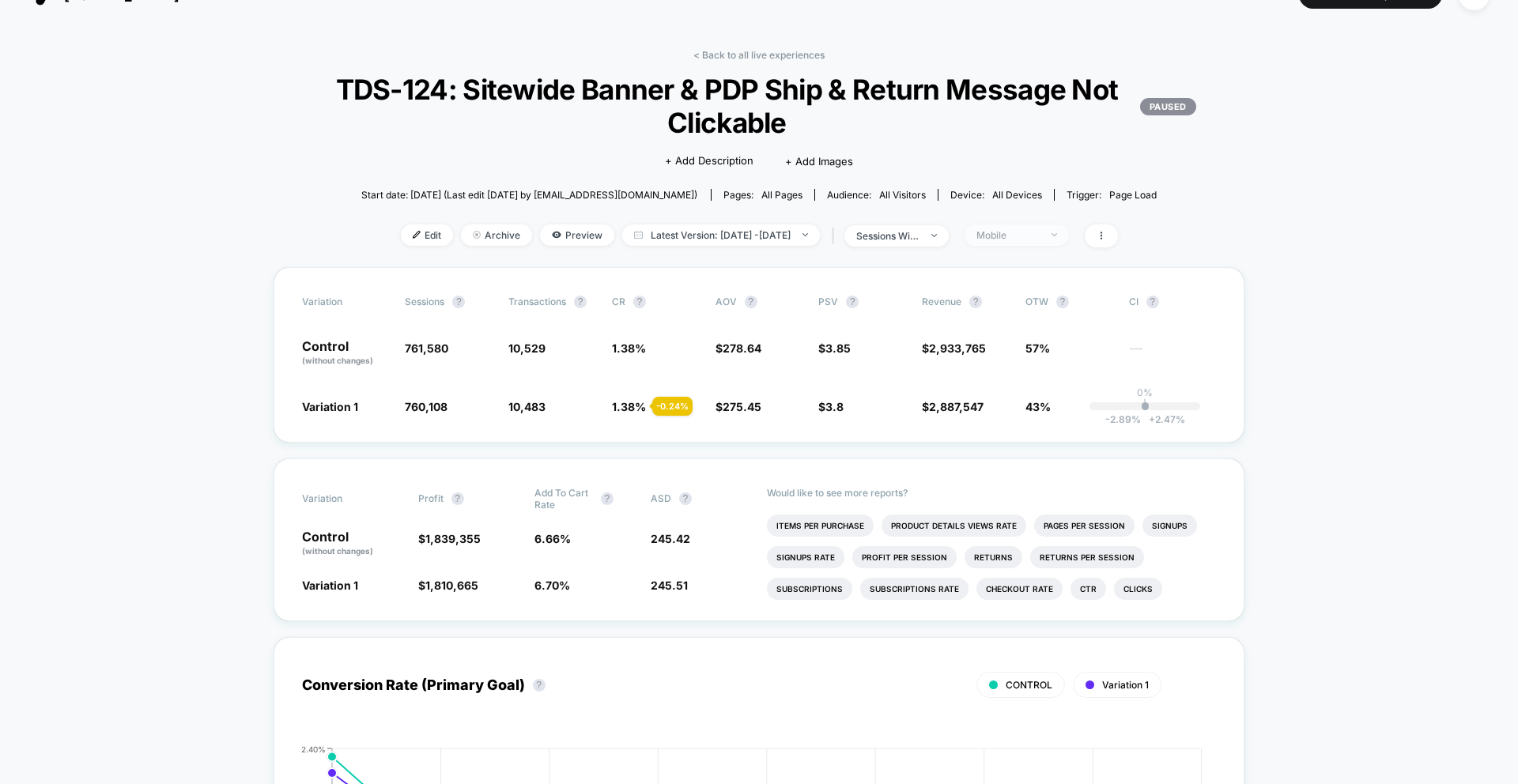
click at [1069, 239] on span "Mobile" at bounding box center [1016, 234] width 105 height 21
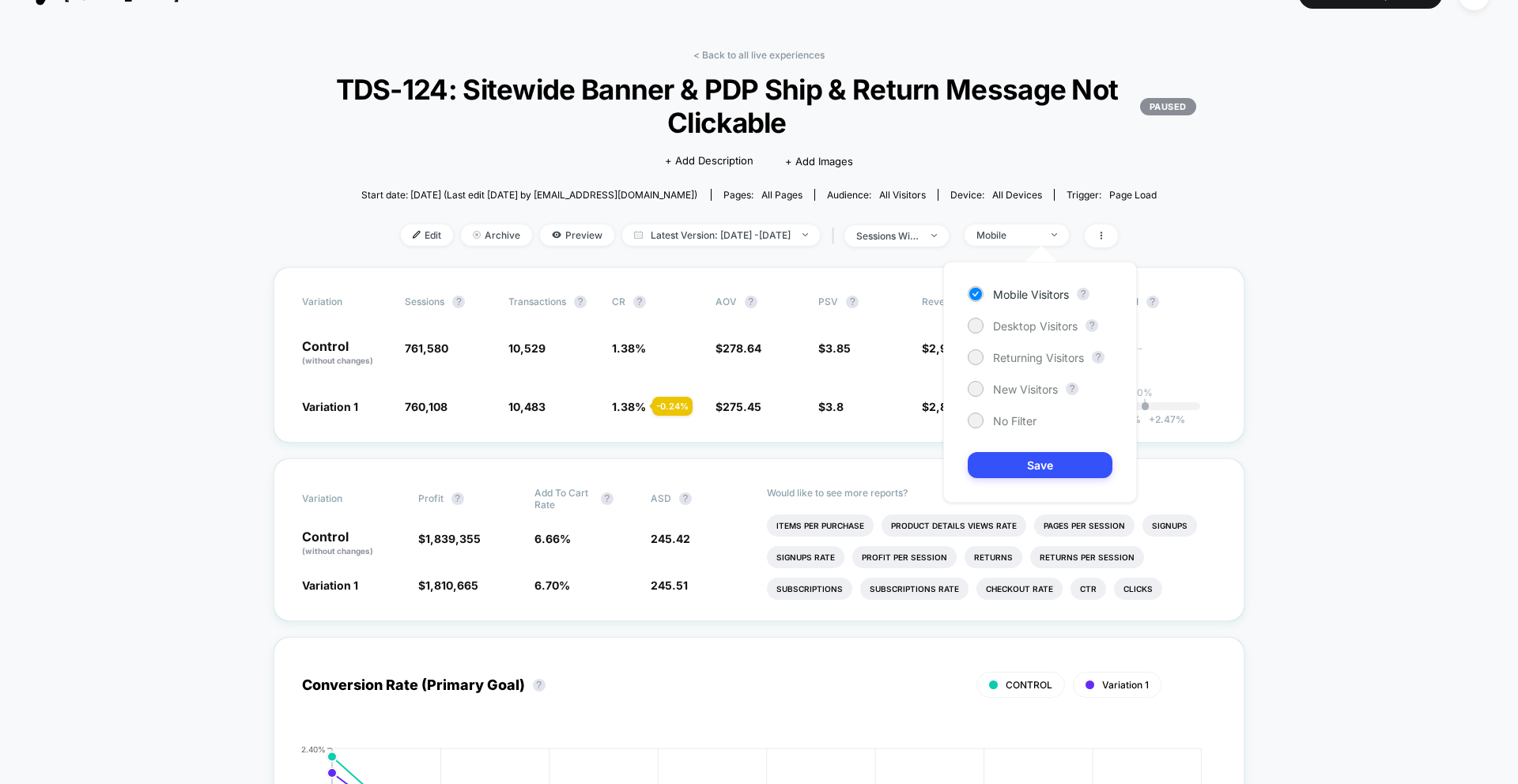
click at [1007, 428] on div "Mobile Visitors ? Desktop Visitors ? Returning Visitors ? New Visitors ? No Fil…" at bounding box center [1039, 382] width 193 height 241
click at [1013, 435] on div "Mobile Visitors ? Desktop Visitors ? Returning Visitors ? New Visitors ? No Fil…" at bounding box center [1039, 382] width 193 height 241
click at [1015, 417] on span "No Filter" at bounding box center [1014, 421] width 44 height 13
click at [1015, 458] on button "Save" at bounding box center [1039, 465] width 145 height 26
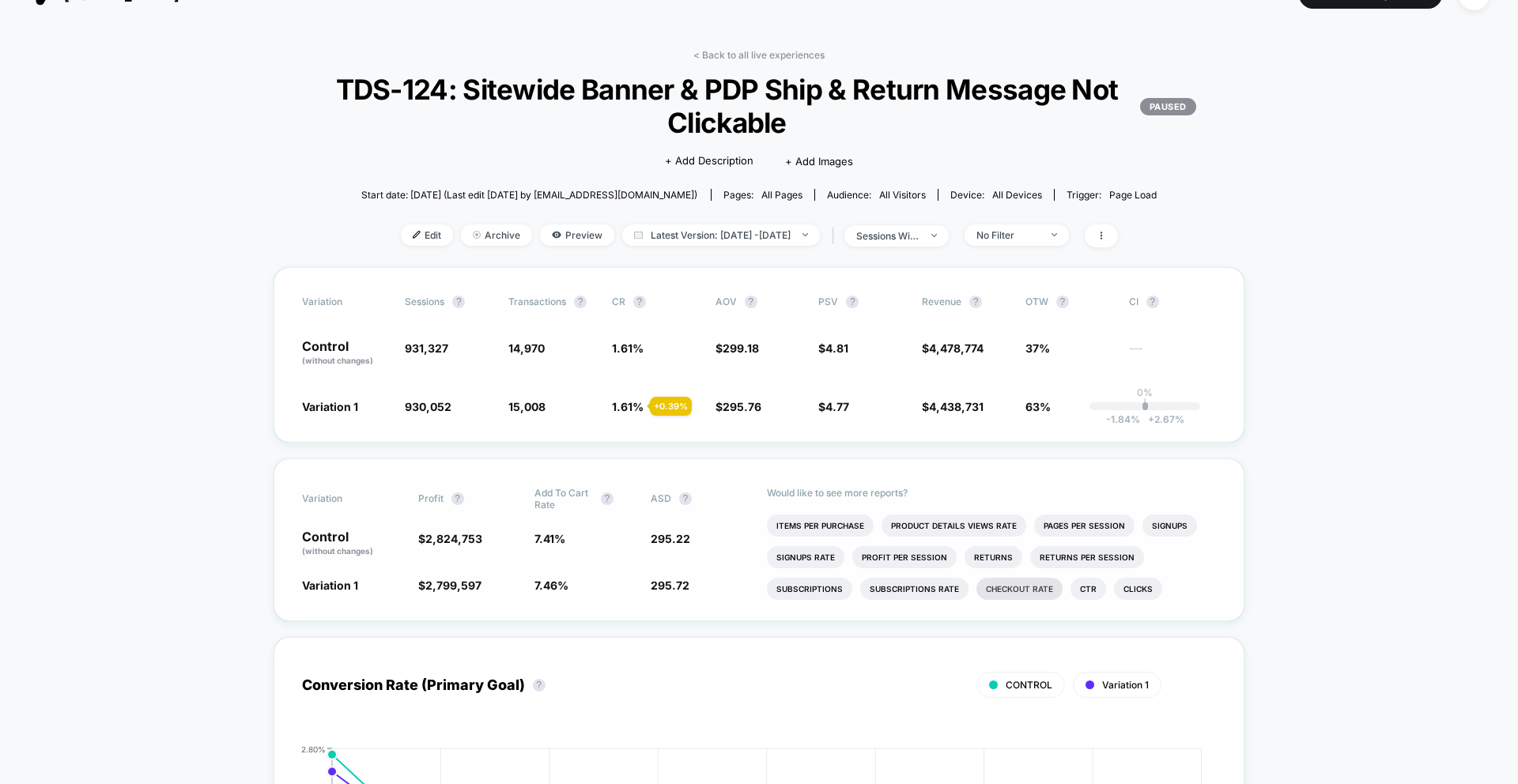
click at [1016, 583] on li "Checkout Rate" at bounding box center [1019, 588] width 86 height 22
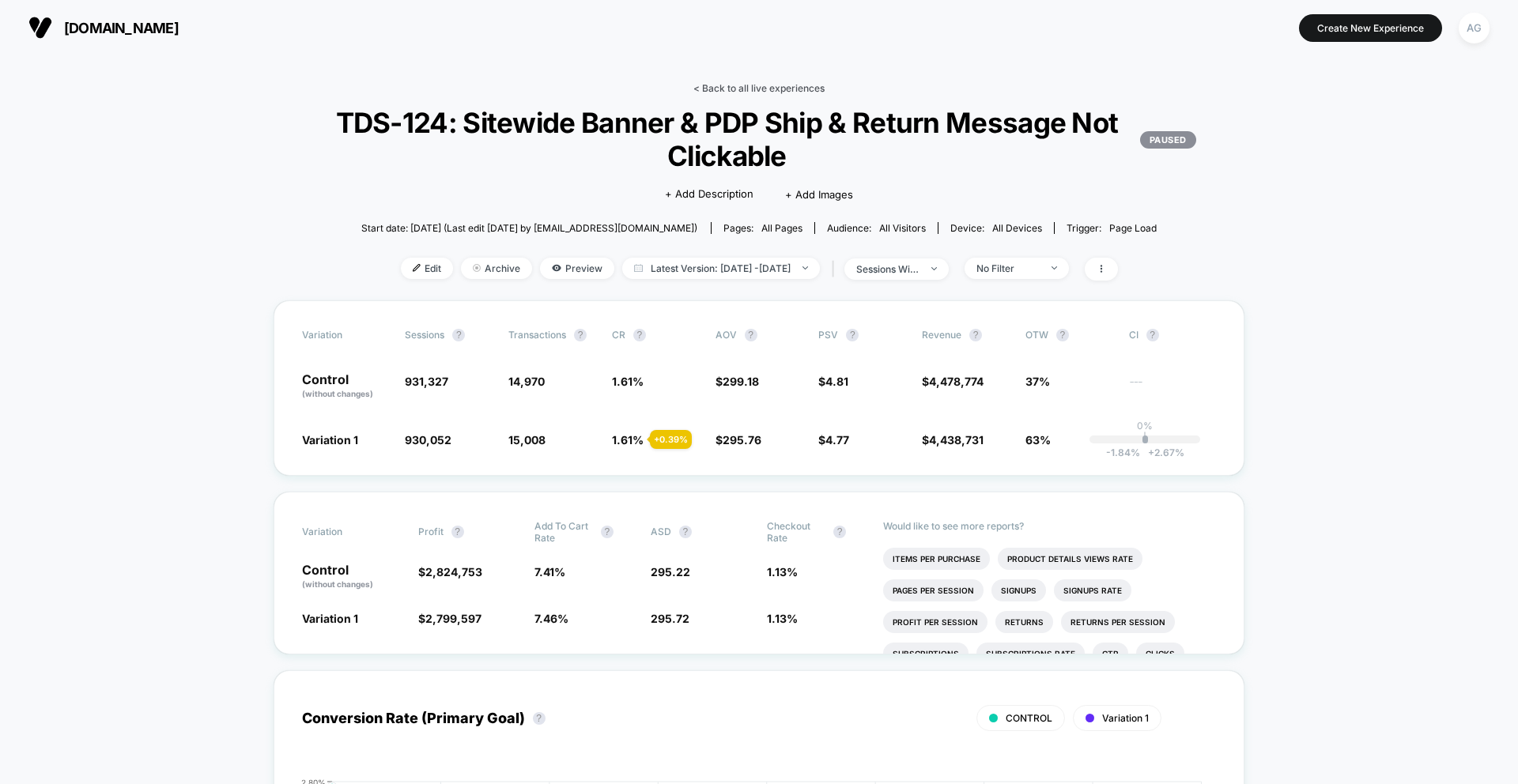
click at [723, 84] on link "< Back to all live experiences" at bounding box center [759, 88] width 132 height 12
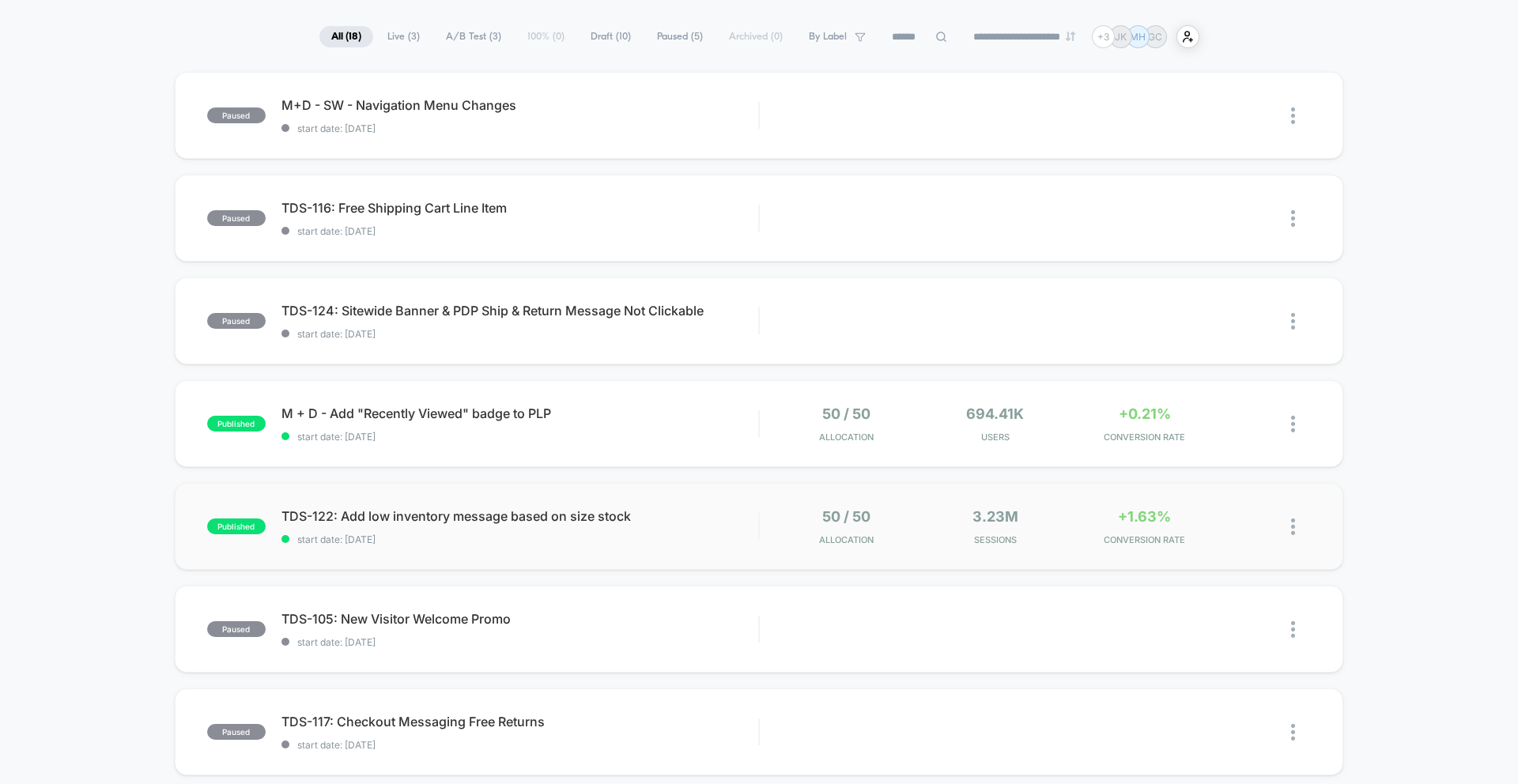
scroll to position [124, 0]
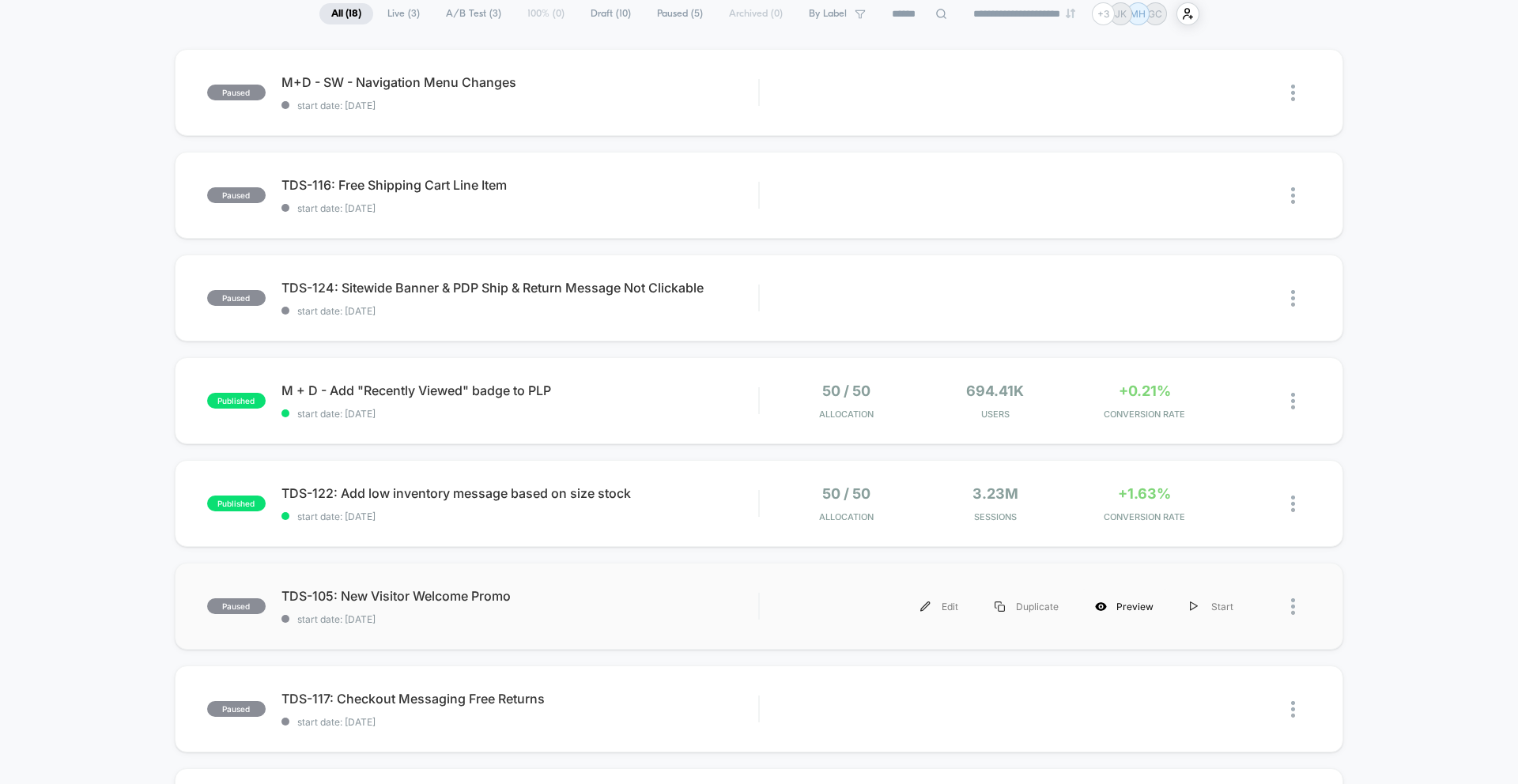
click at [1120, 607] on div "Preview" at bounding box center [1124, 606] width 95 height 36
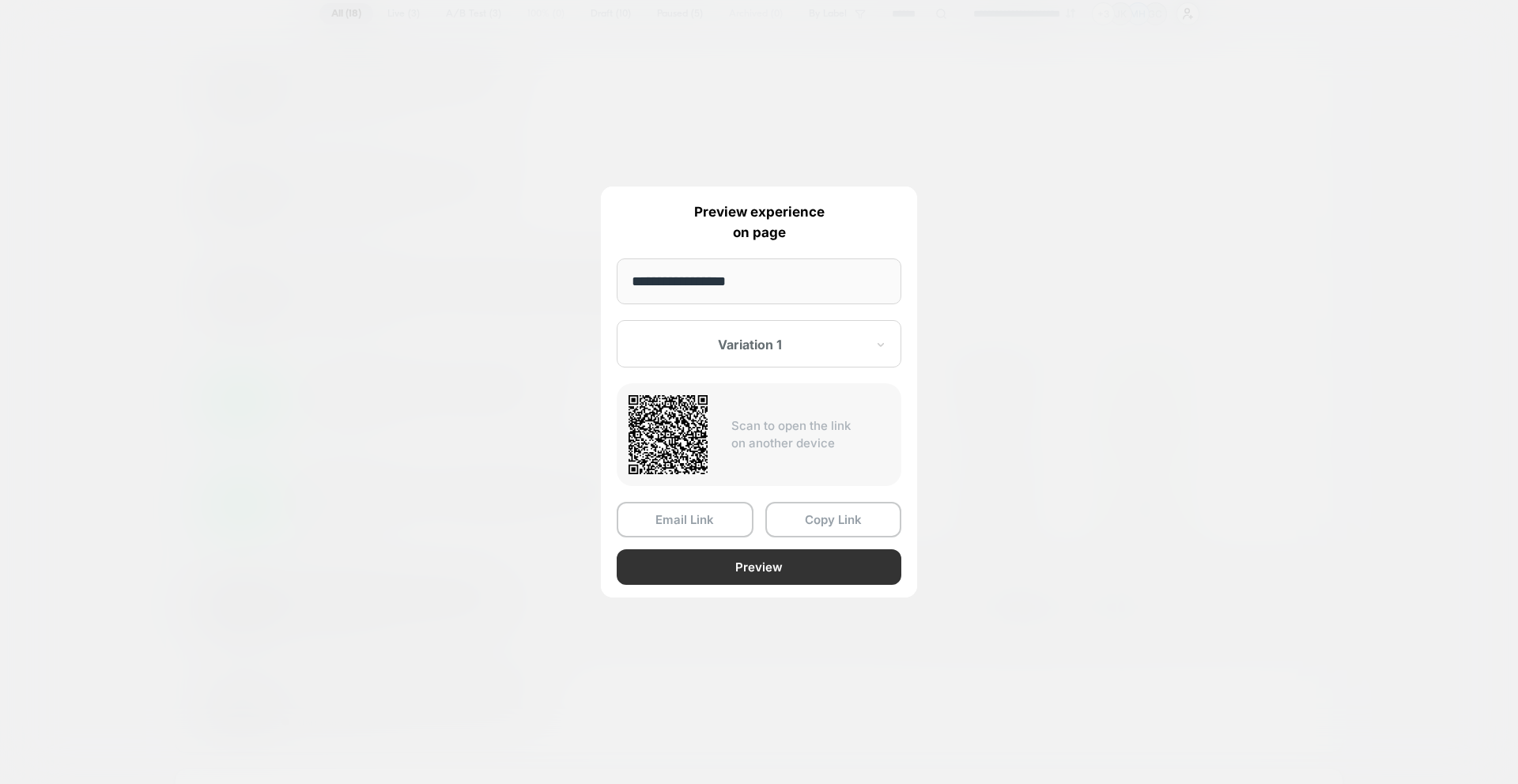
click at [788, 558] on button "Preview" at bounding box center [758, 567] width 284 height 36
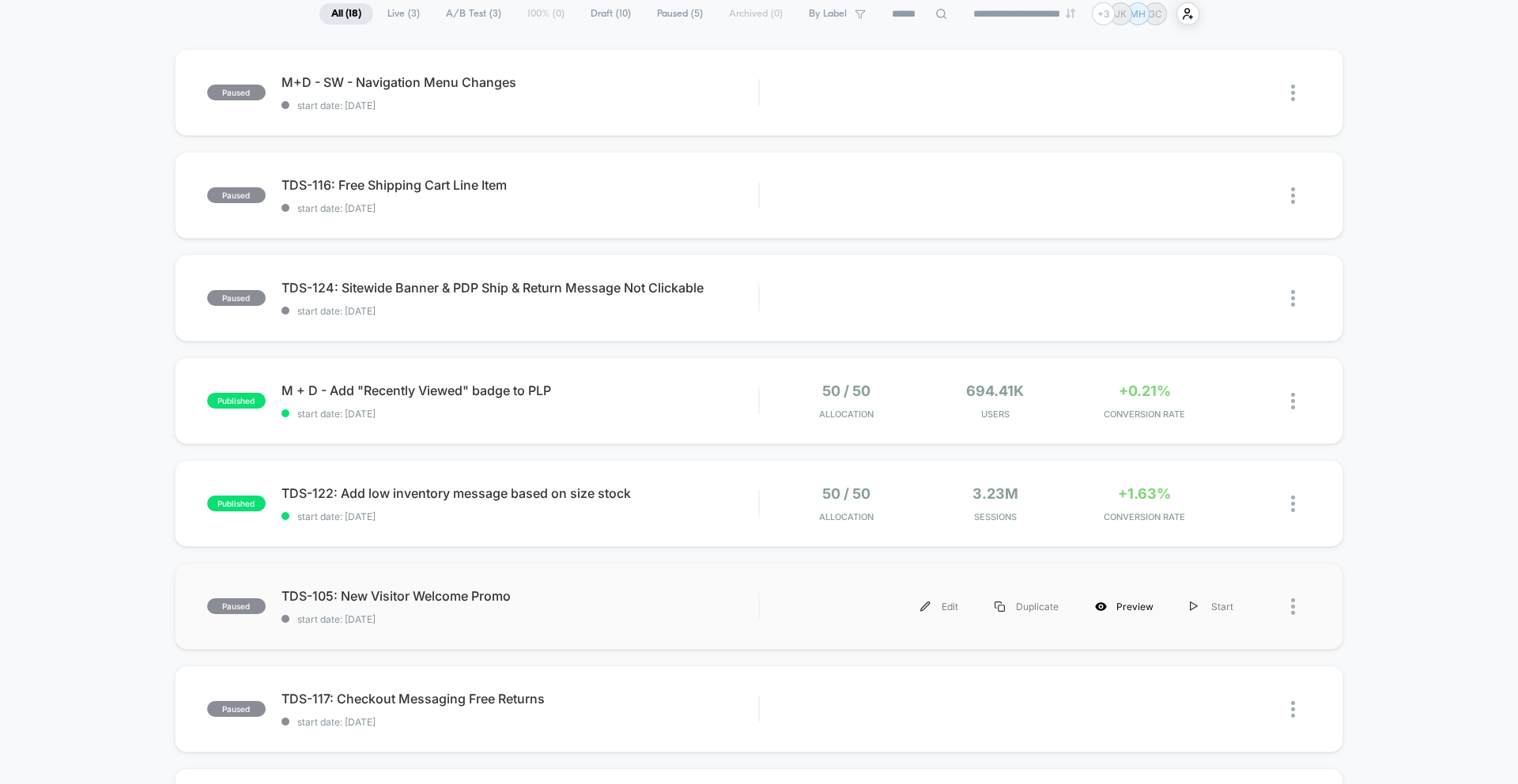
click at [1119, 611] on div "Preview" at bounding box center [1124, 606] width 95 height 36
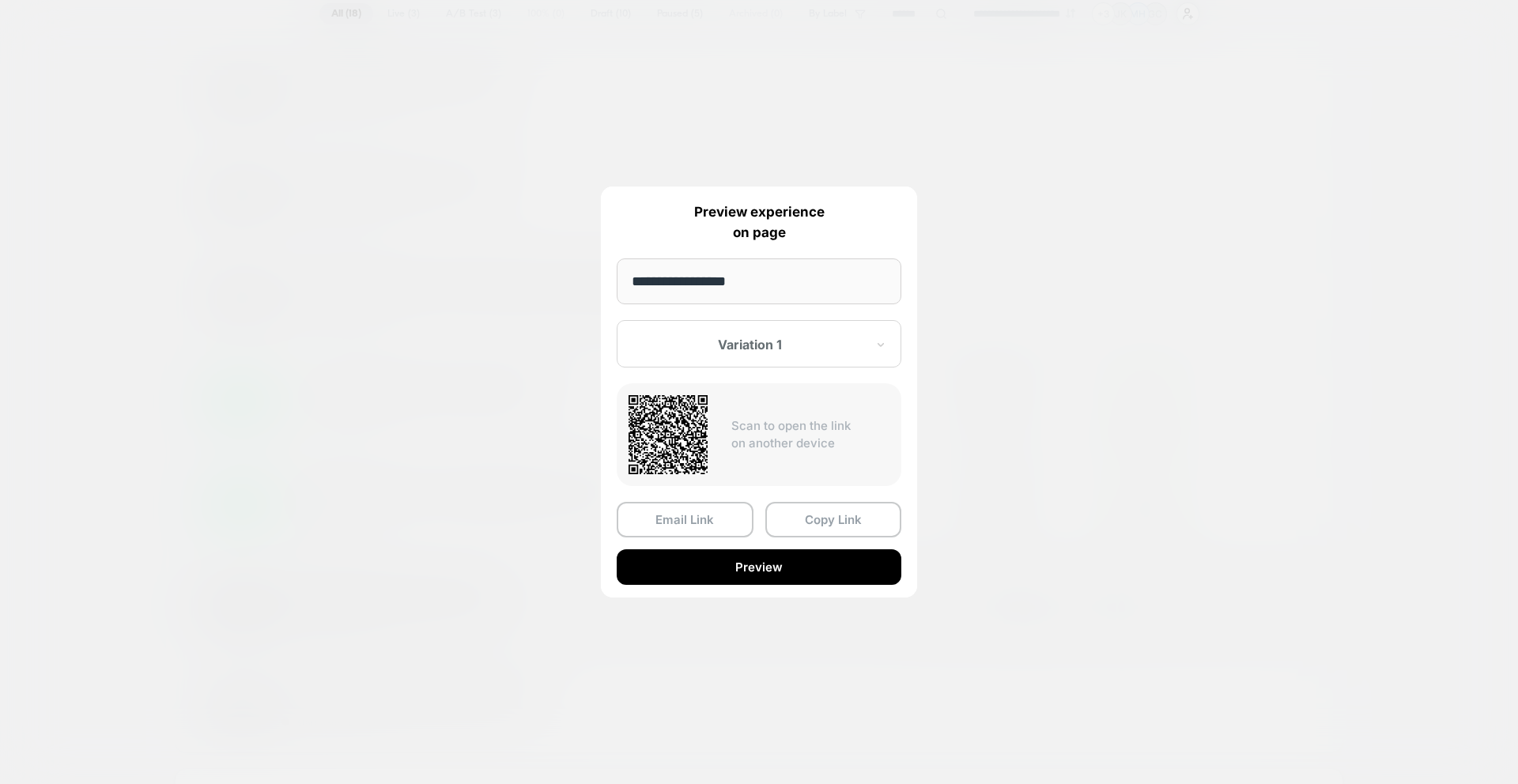
click at [761, 285] on input "**********" at bounding box center [758, 281] width 284 height 46
paste input "**********"
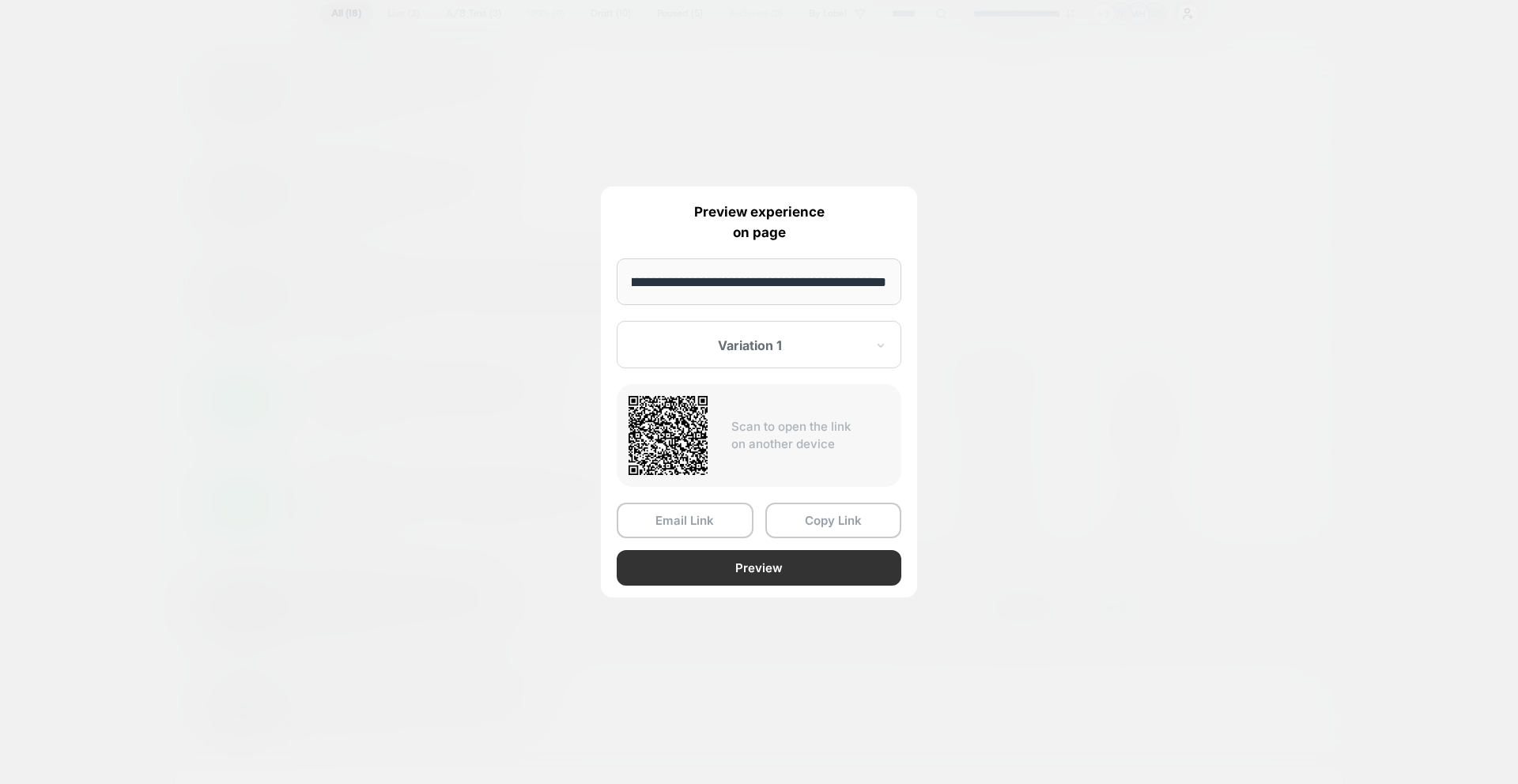
type input "**********"
click at [819, 562] on button "Preview" at bounding box center [758, 568] width 284 height 36
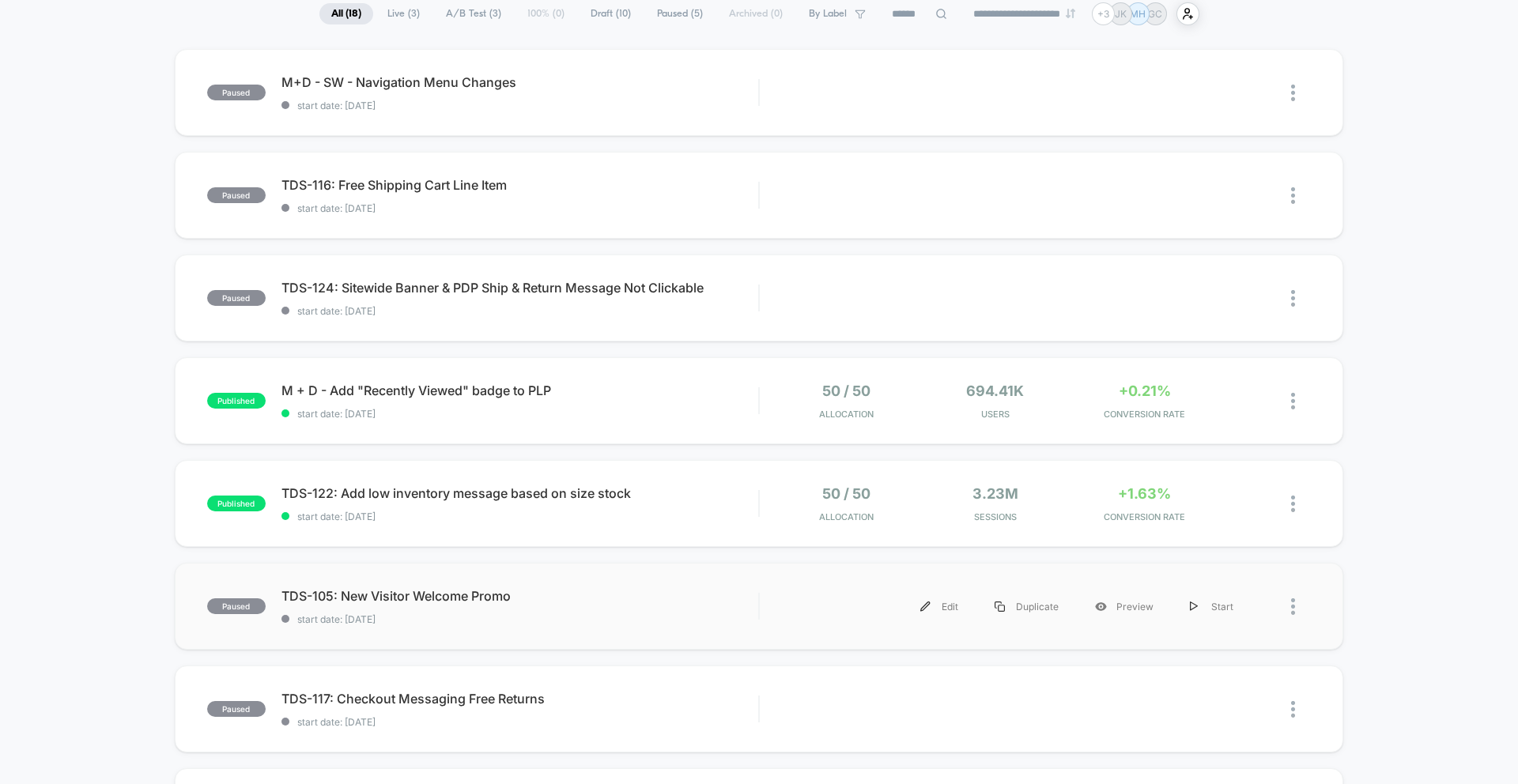
click at [507, 630] on div "paused TDS-105: New Visitor Welcome Promo start date: [DATE] Edit Duplicate Pre…" at bounding box center [759, 606] width 1169 height 87
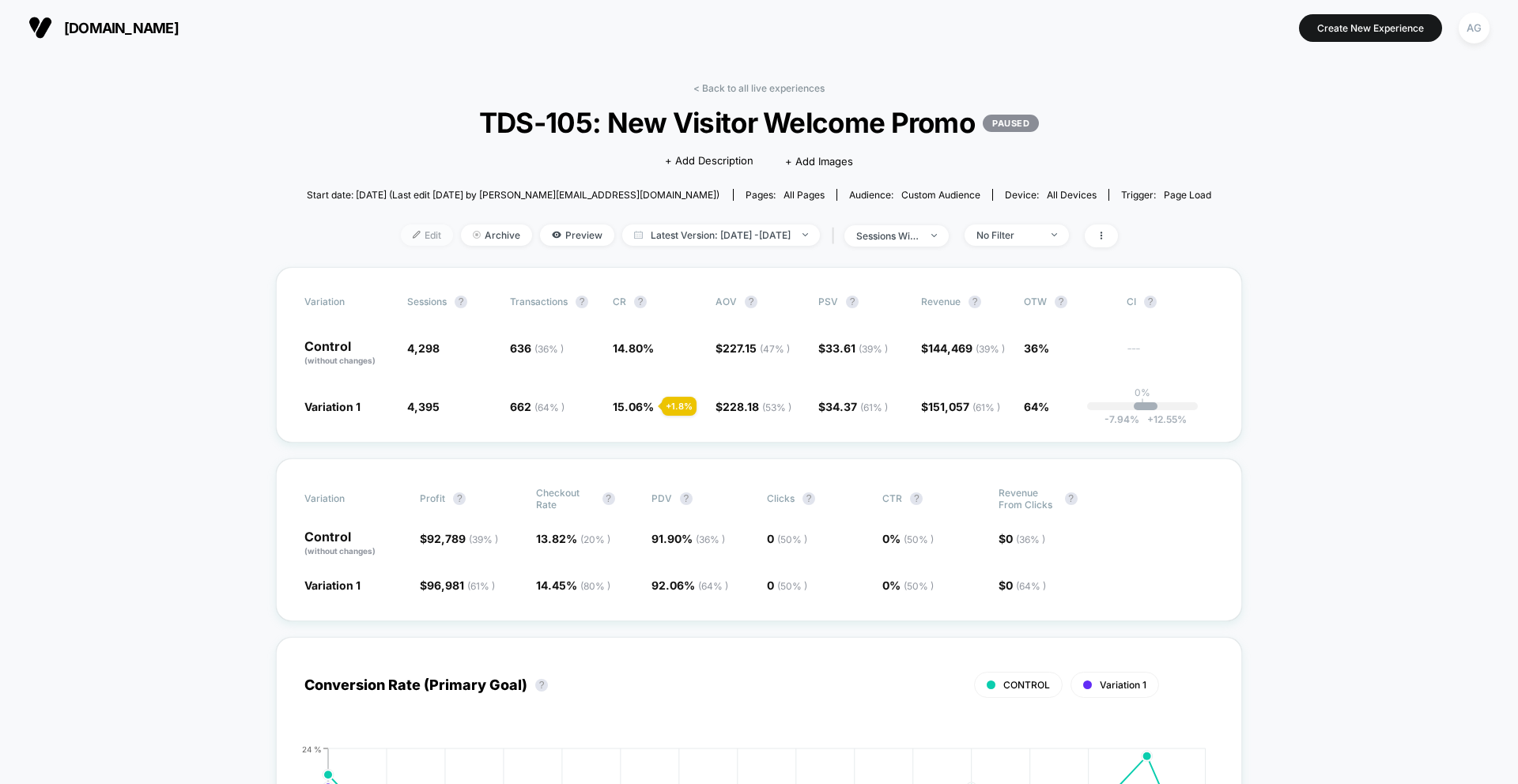
click at [405, 234] on span "Edit" at bounding box center [427, 234] width 52 height 21
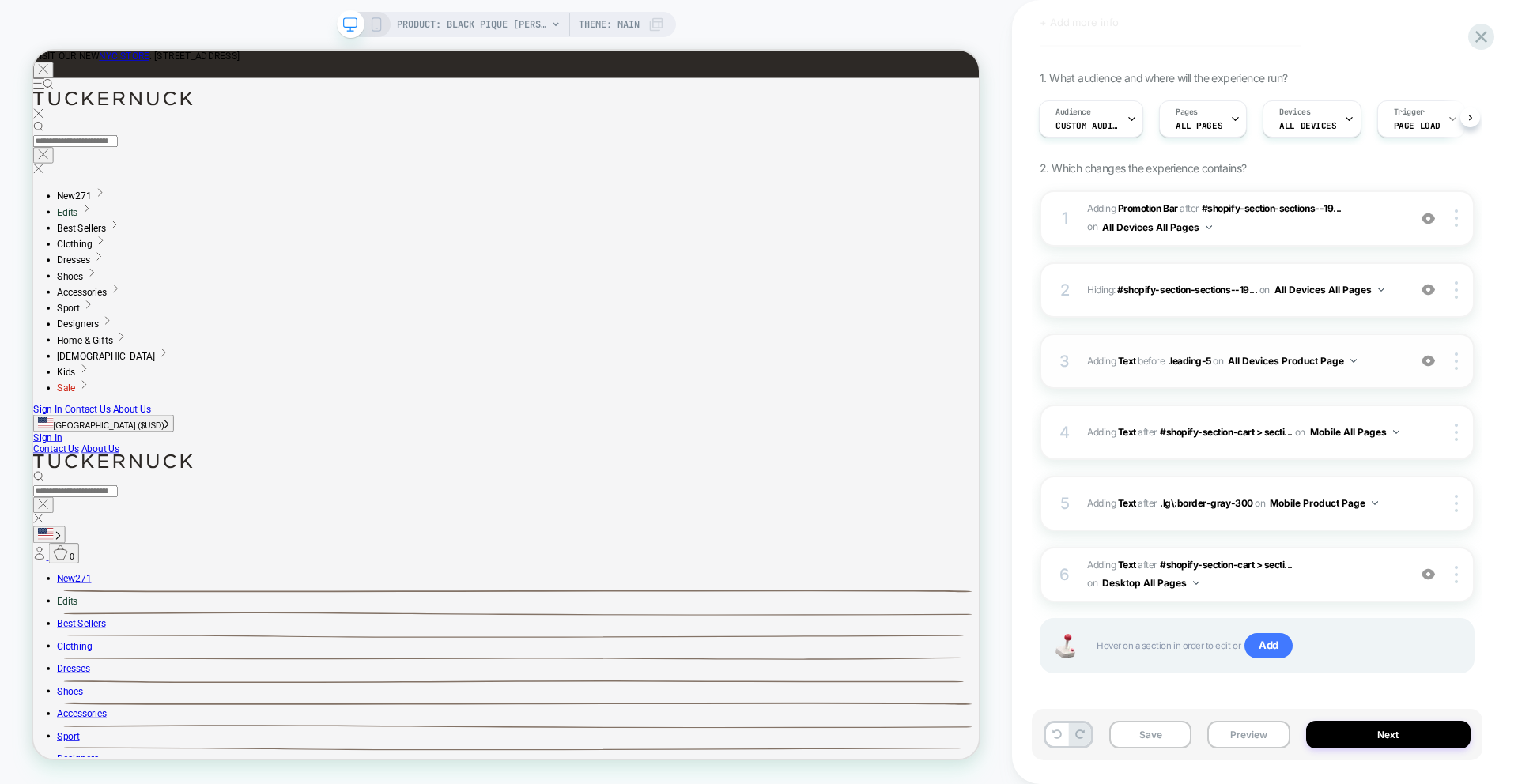
click at [1428, 358] on img at bounding box center [1428, 360] width 13 height 13
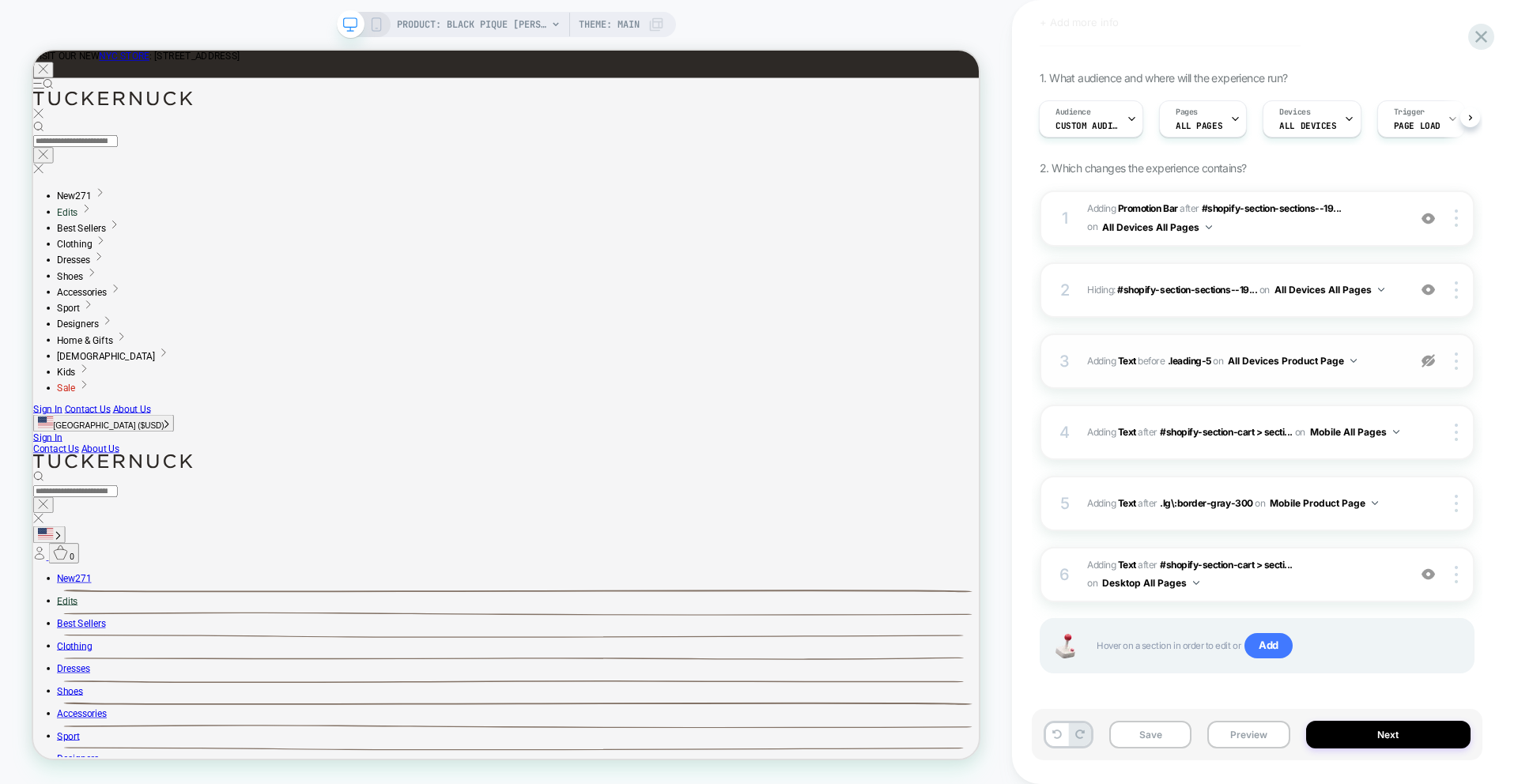
click at [1428, 358] on img at bounding box center [1428, 360] width 13 height 13
click at [1219, 122] on div "Pages ALL PAGES" at bounding box center [1199, 119] width 78 height 36
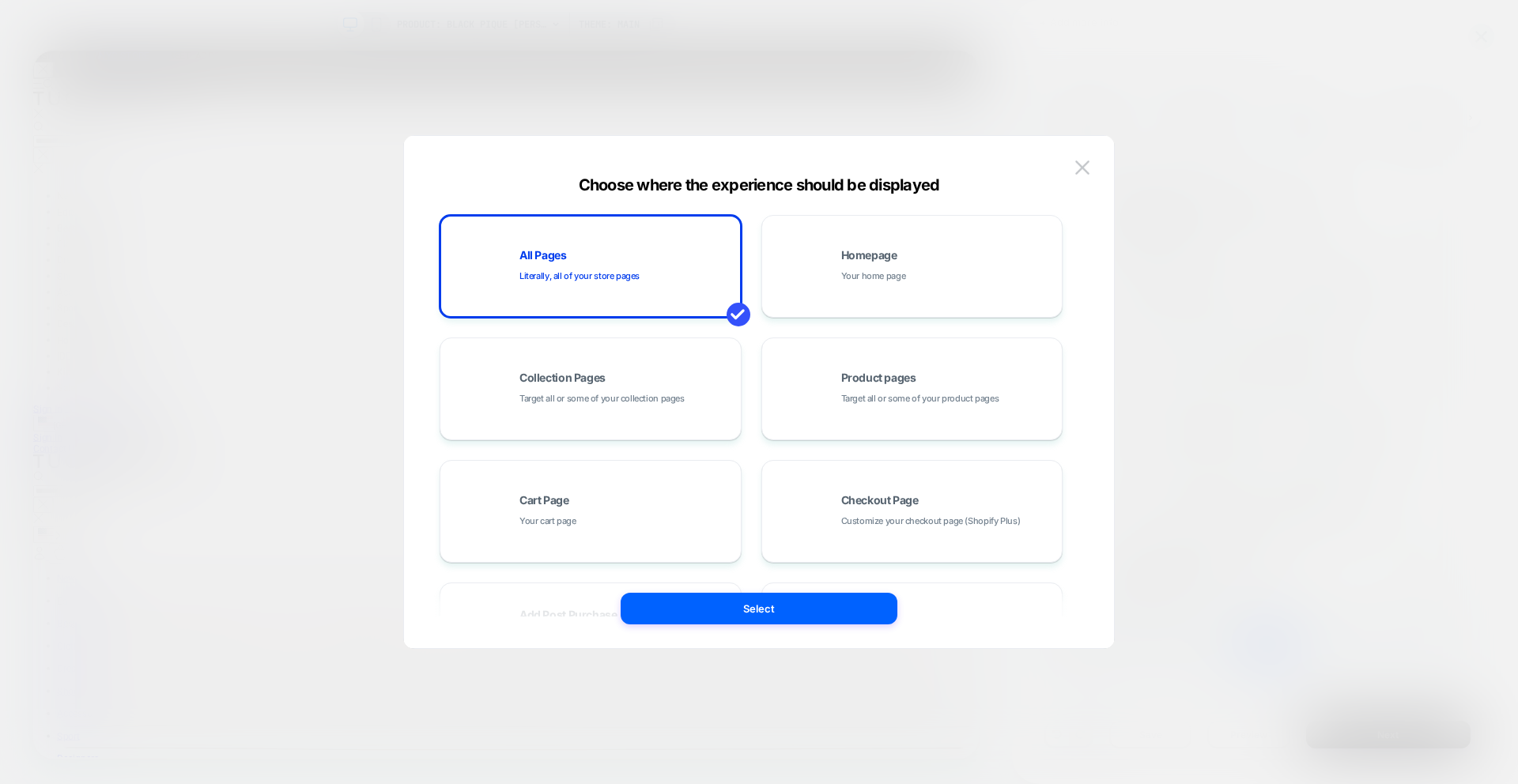
click at [1219, 122] on div at bounding box center [759, 392] width 1518 height 784
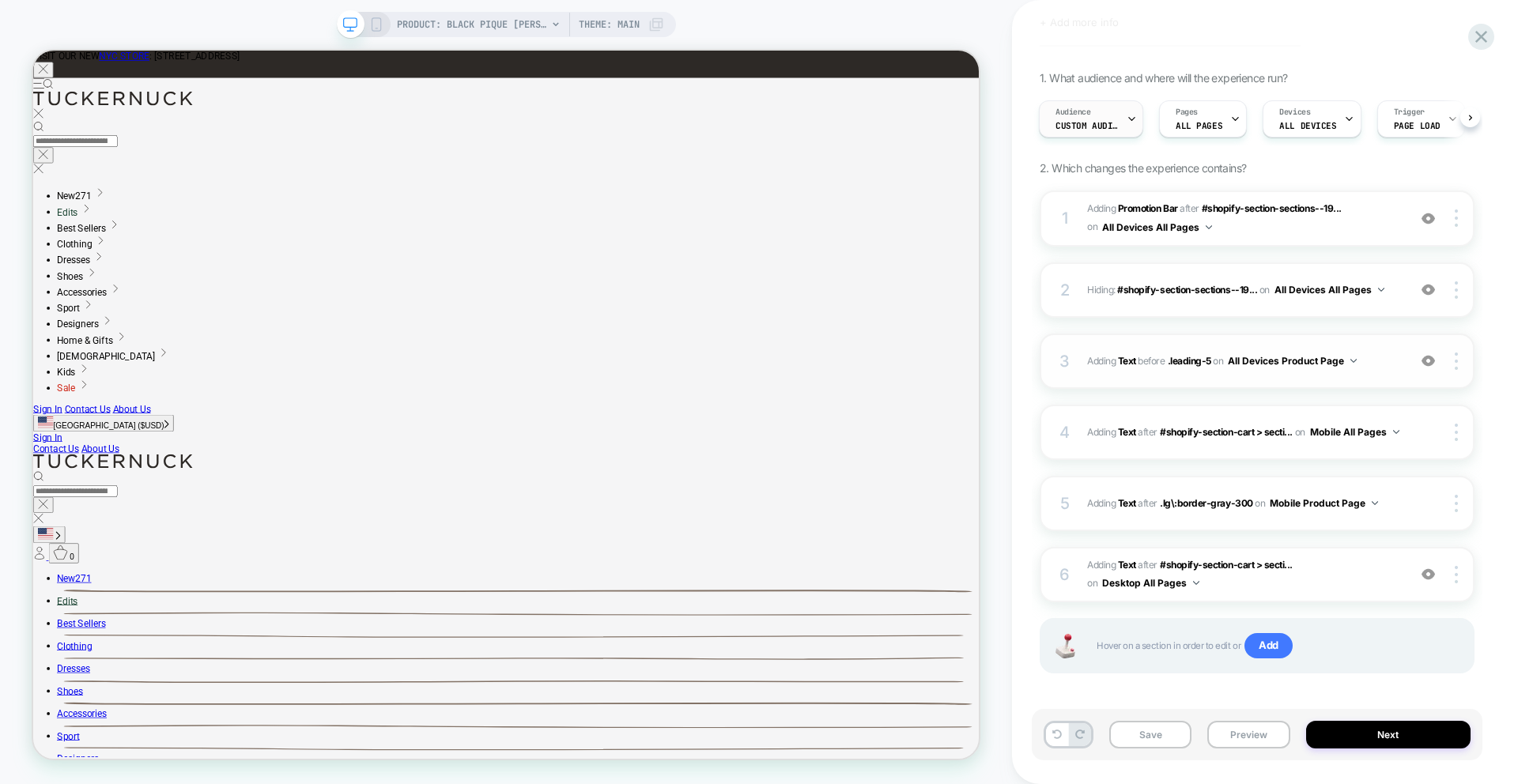
click at [1105, 133] on div "Audience Custom Audience" at bounding box center [1087, 119] width 95 height 36
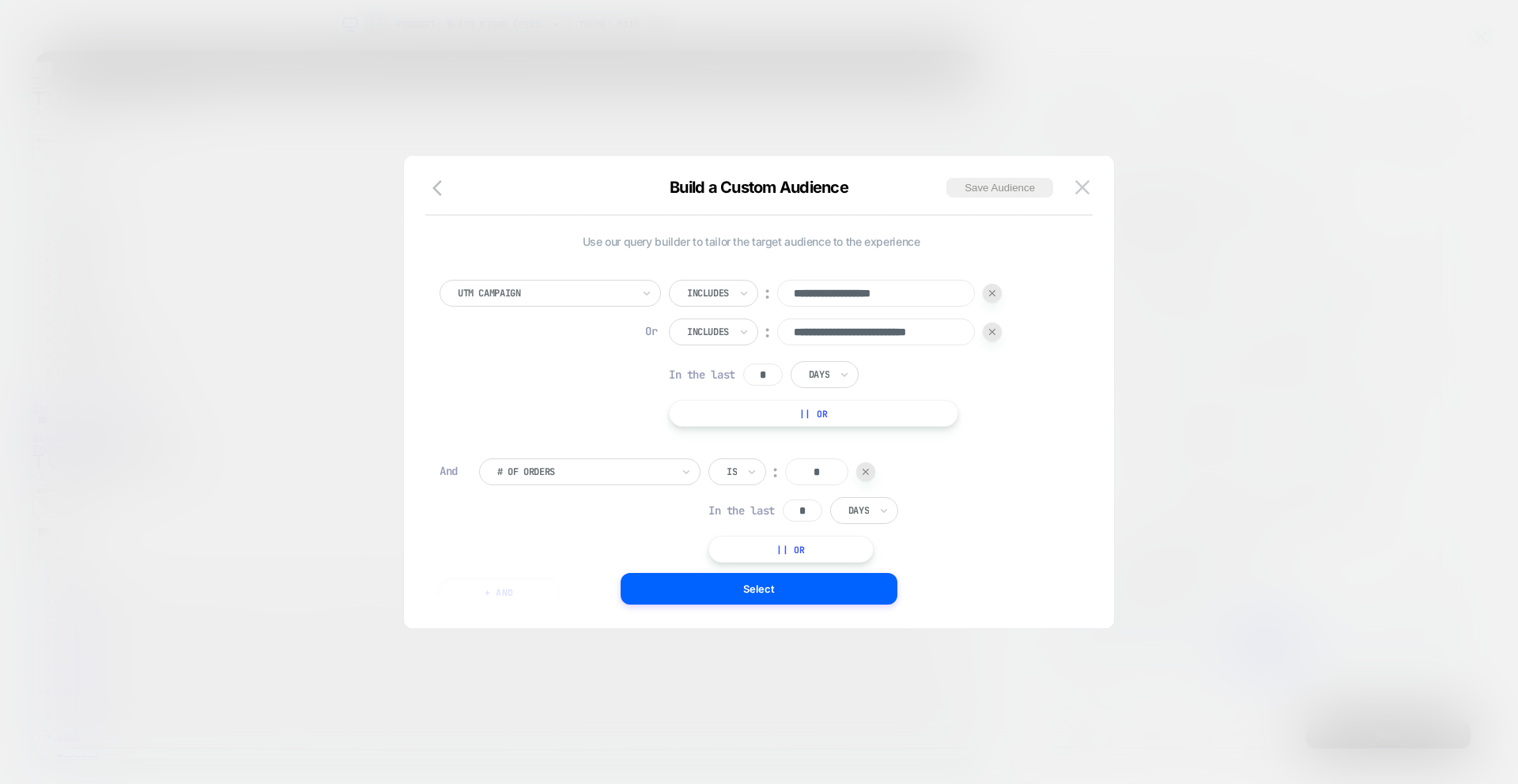
click at [1138, 113] on div at bounding box center [759, 392] width 1518 height 784
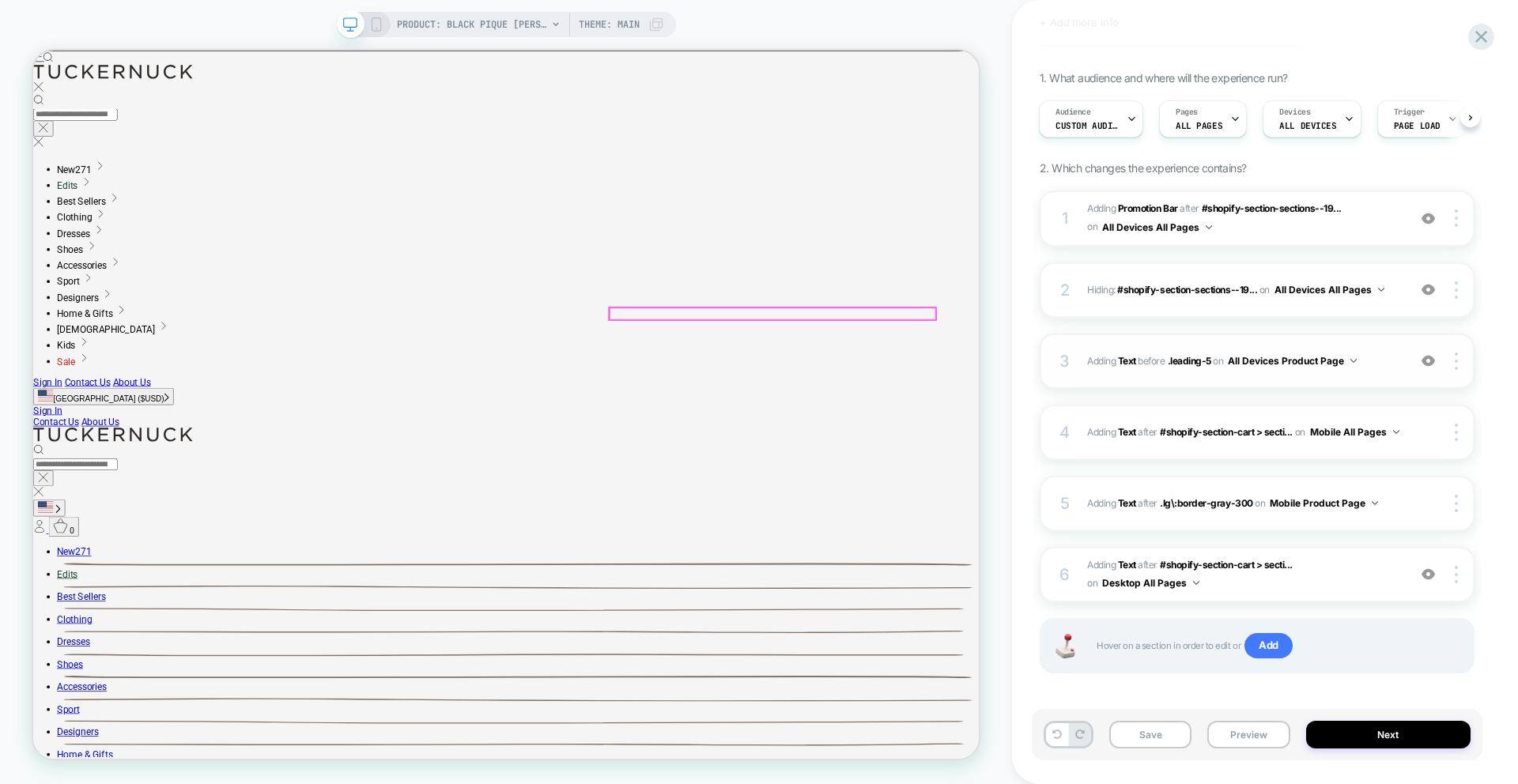
scroll to position [37, 0]
click at [1478, 35] on icon at bounding box center [1481, 36] width 12 height 12
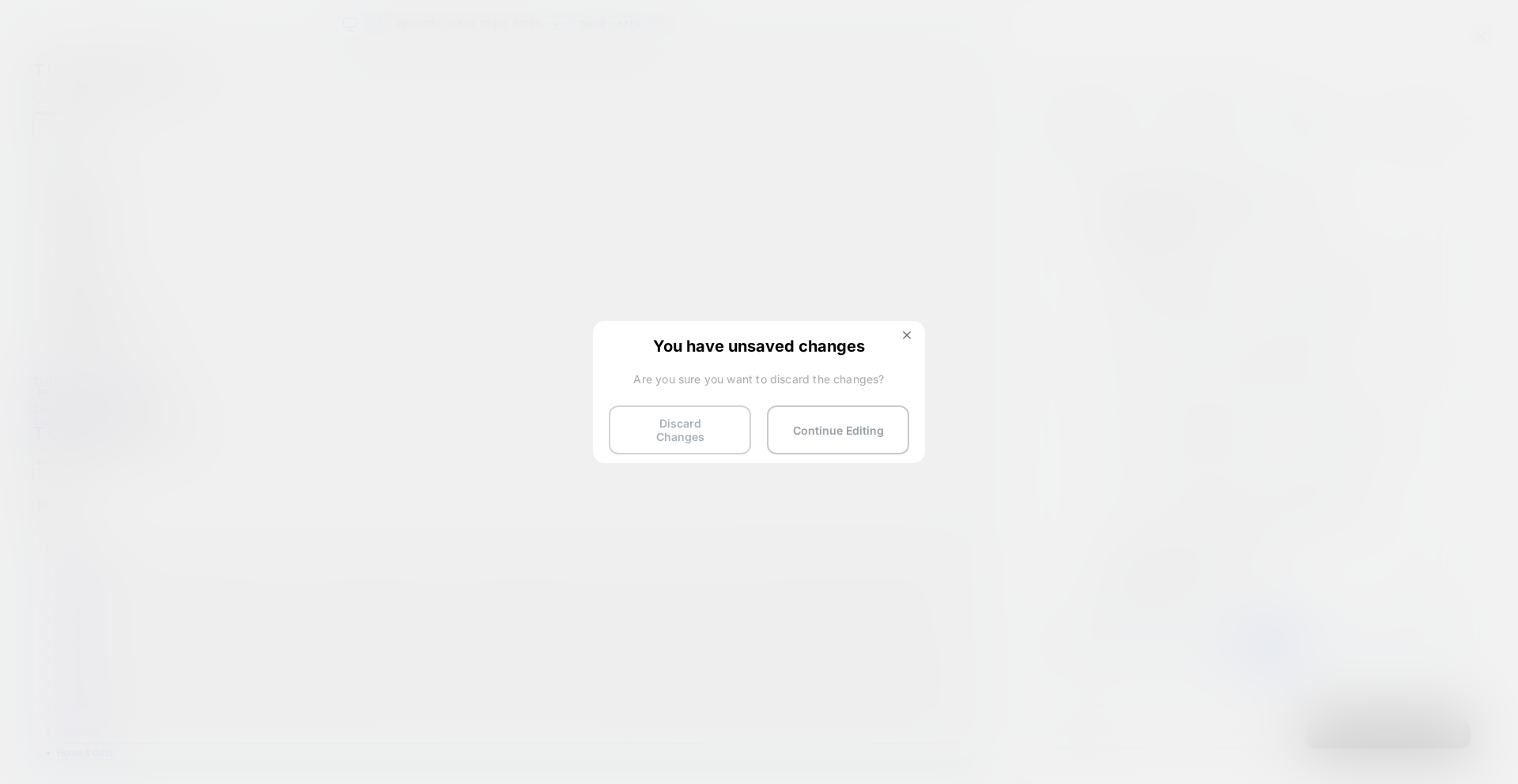
click at [657, 426] on button "Discard Changes" at bounding box center [680, 430] width 143 height 49
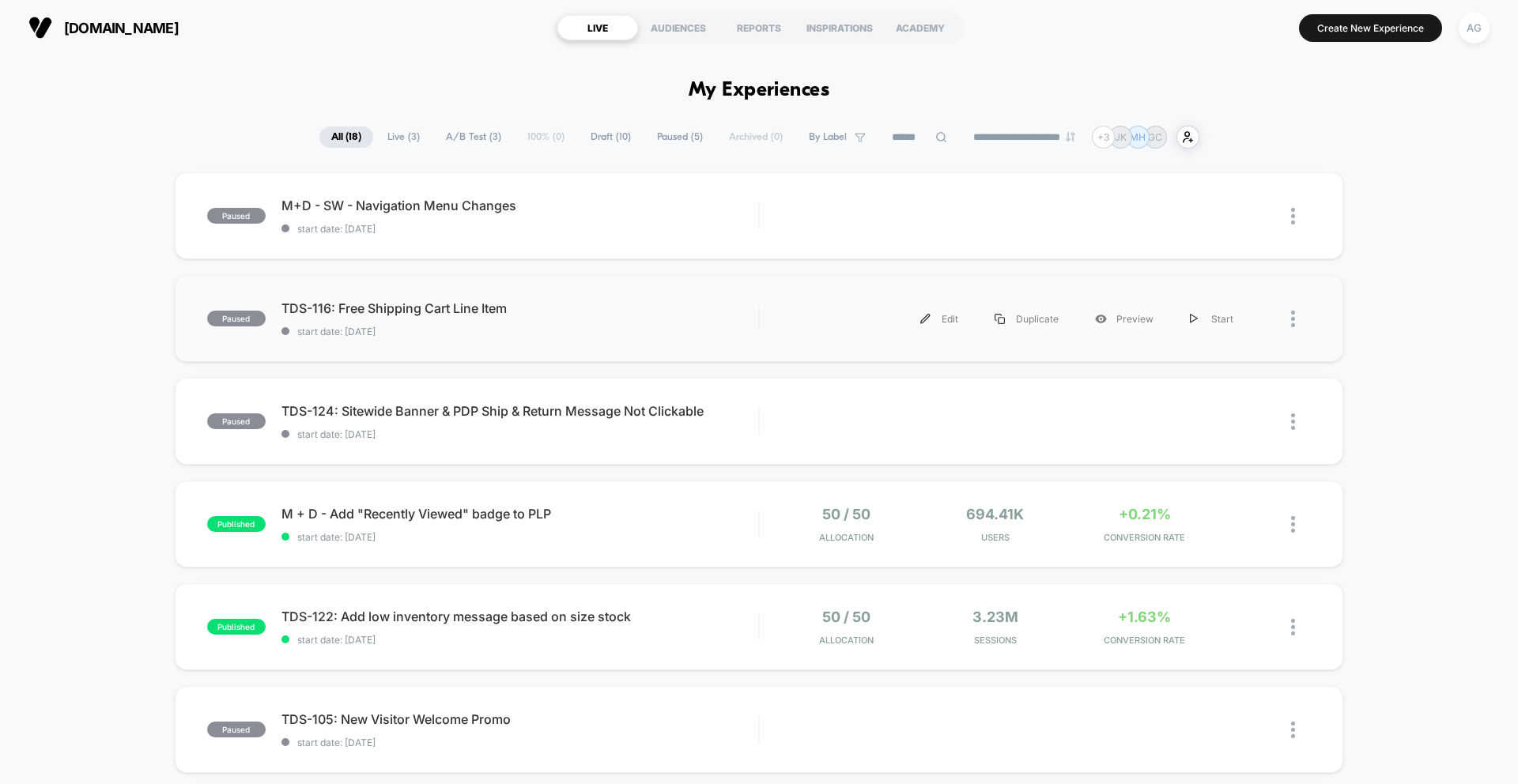
click at [473, 347] on div "paused TDS-116: Free Shipping Cart Line Item start date: [DATE] Edit Duplicate …" at bounding box center [759, 318] width 1169 height 87
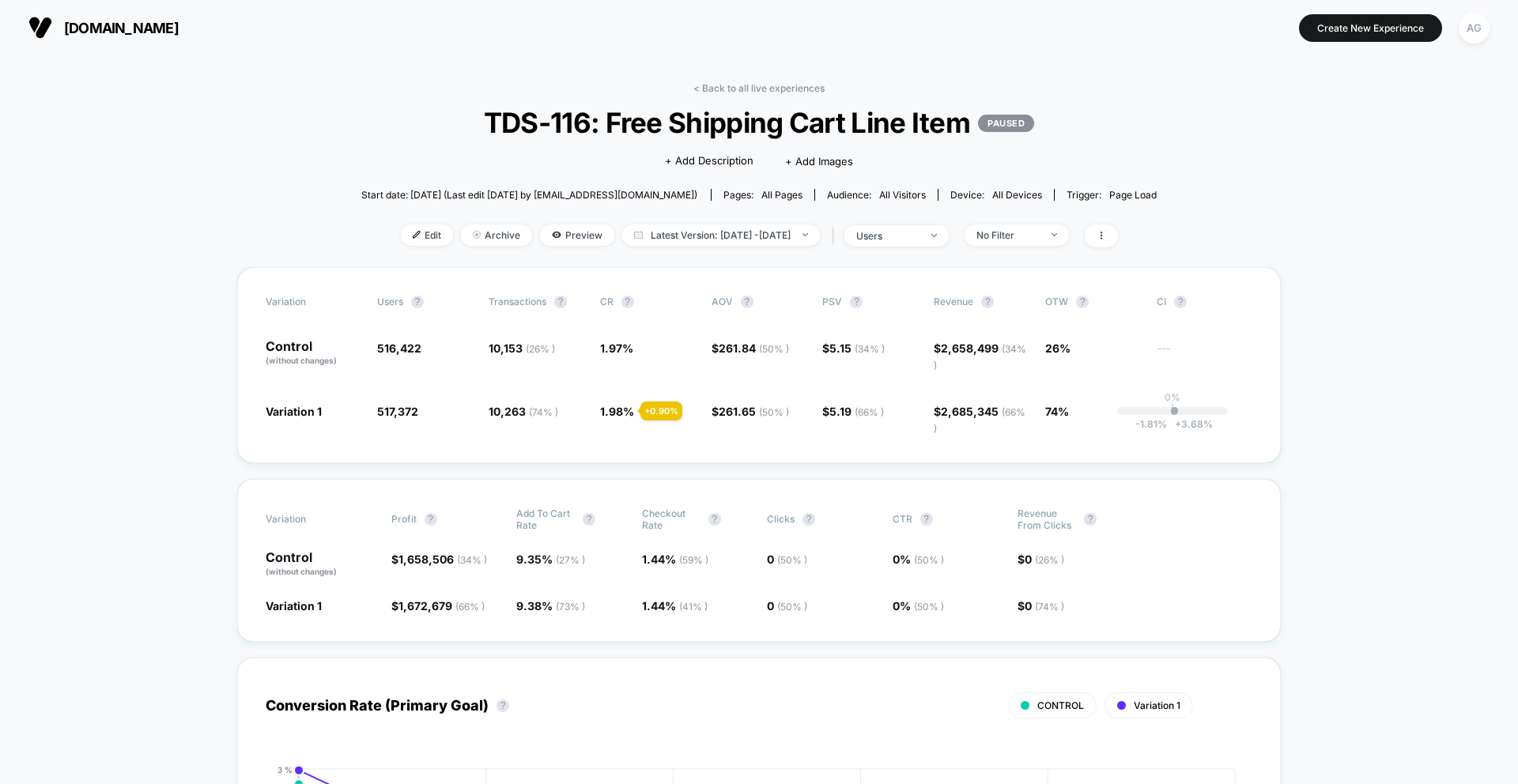
click at [1075, 223] on div "< Back to all live experiences TDS-116: Free Shipping Cart Line Item PAUSED Cli…" at bounding box center [759, 174] width 796 height 185
click at [1069, 232] on span "No Filter" at bounding box center [1016, 234] width 105 height 21
click at [1032, 293] on span "Mobile Visitors" at bounding box center [1032, 294] width 76 height 13
click at [1038, 462] on button "Save" at bounding box center [1040, 465] width 145 height 26
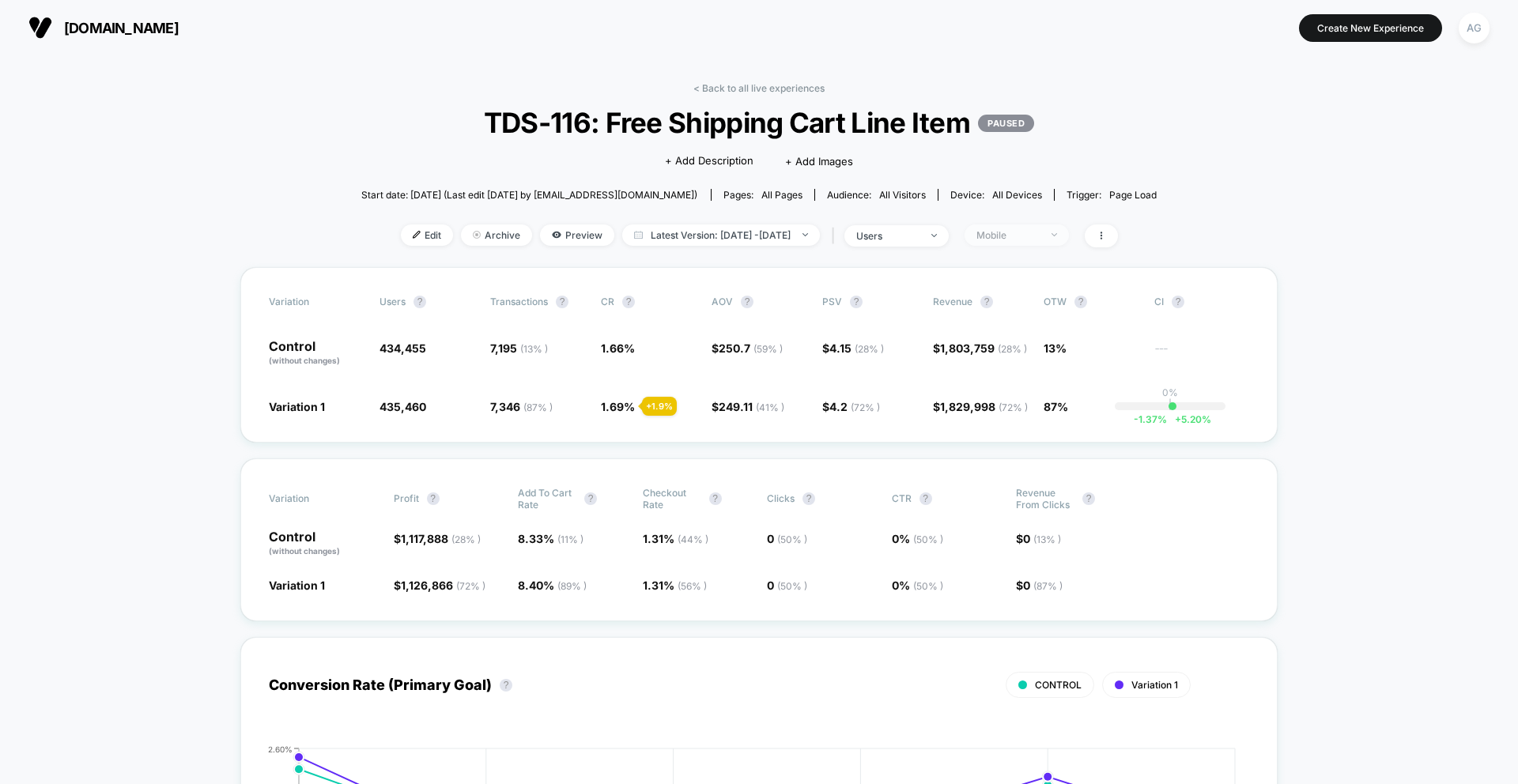
click at [1069, 237] on span "Mobile" at bounding box center [1016, 234] width 105 height 21
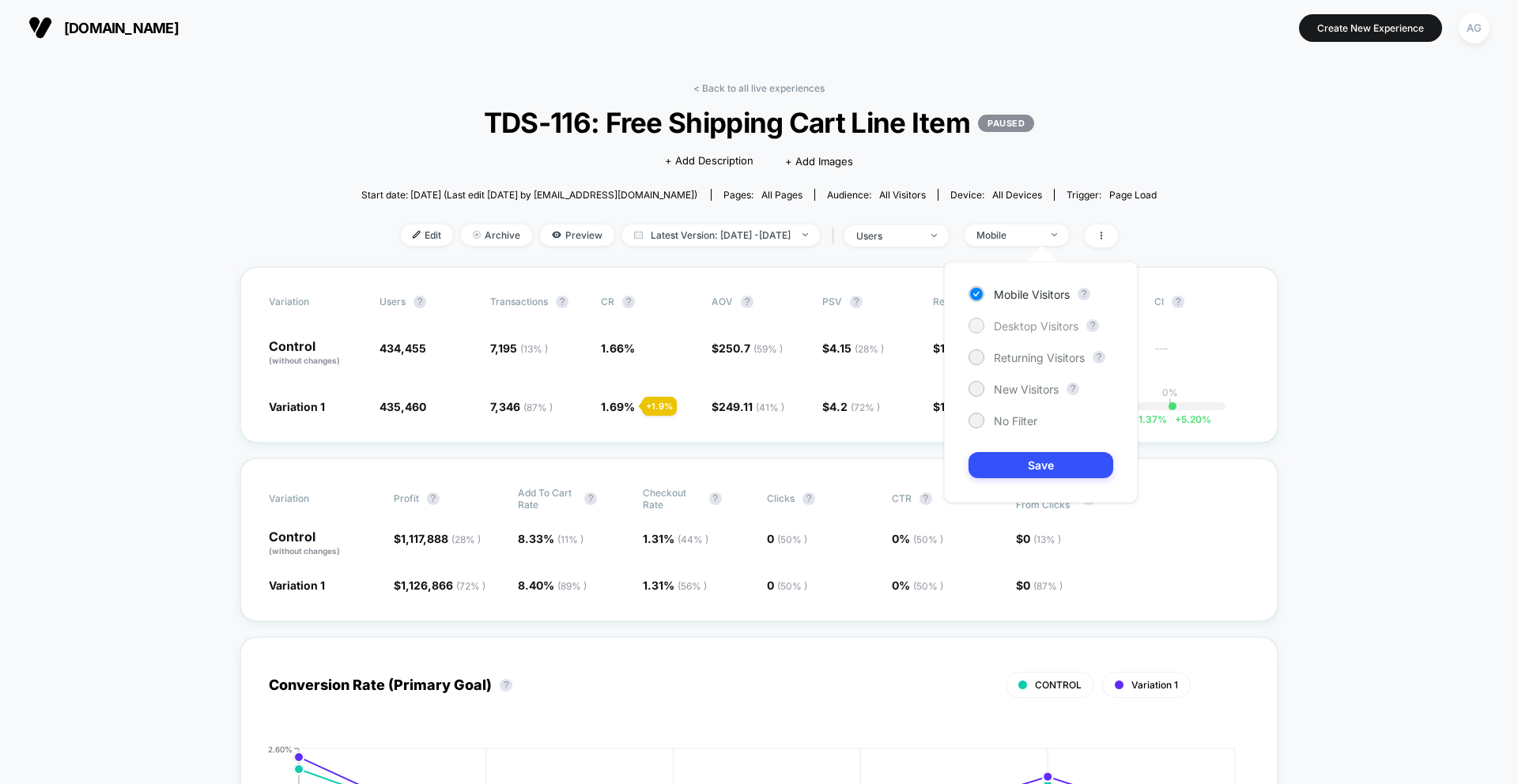
click at [1042, 327] on span "Desktop Visitors" at bounding box center [1036, 325] width 85 height 13
click at [1036, 458] on button "Save" at bounding box center [1040, 465] width 145 height 26
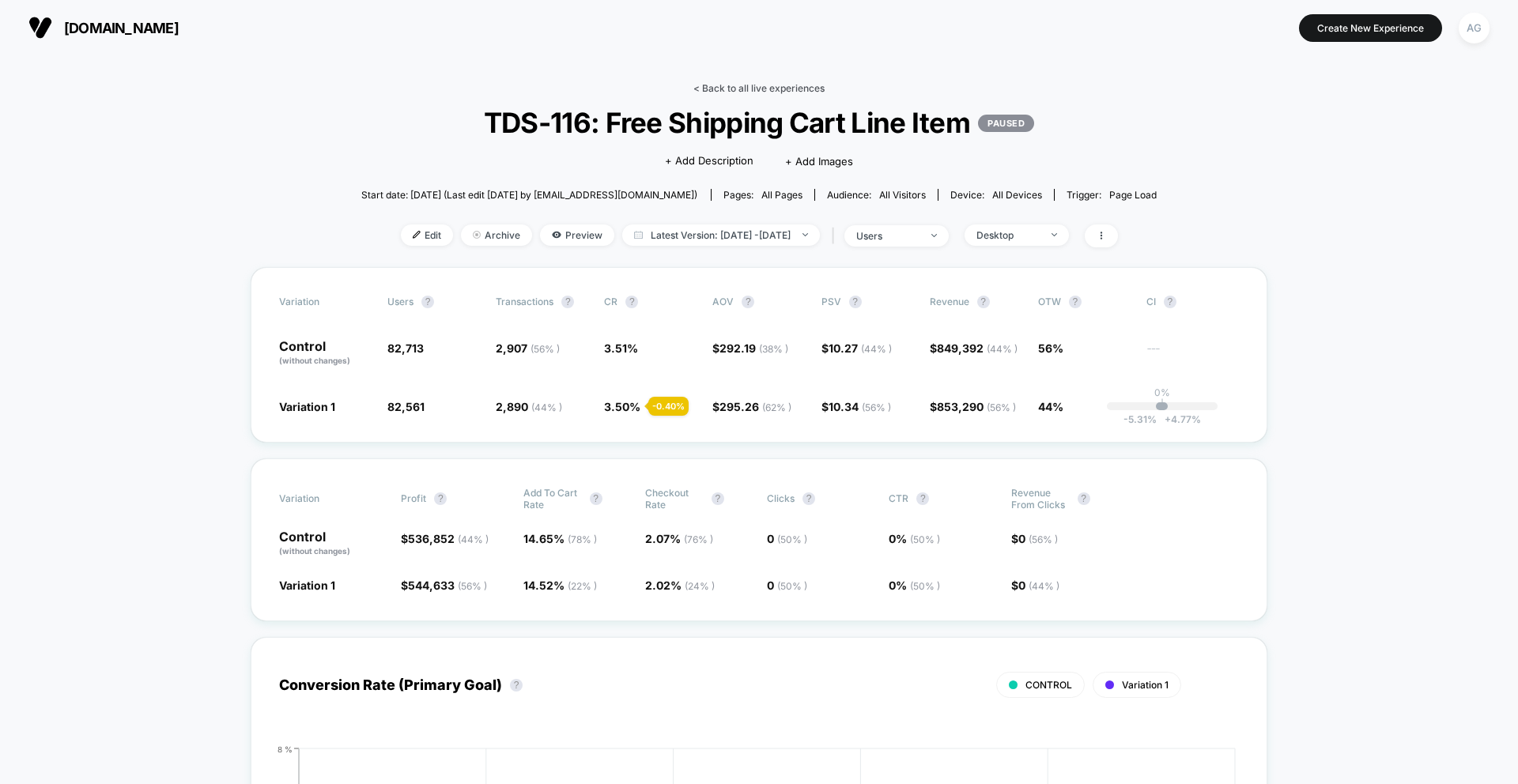
click at [731, 82] on link "< Back to all live experiences" at bounding box center [759, 88] width 132 height 12
